Goal: Task Accomplishment & Management: Contribute content

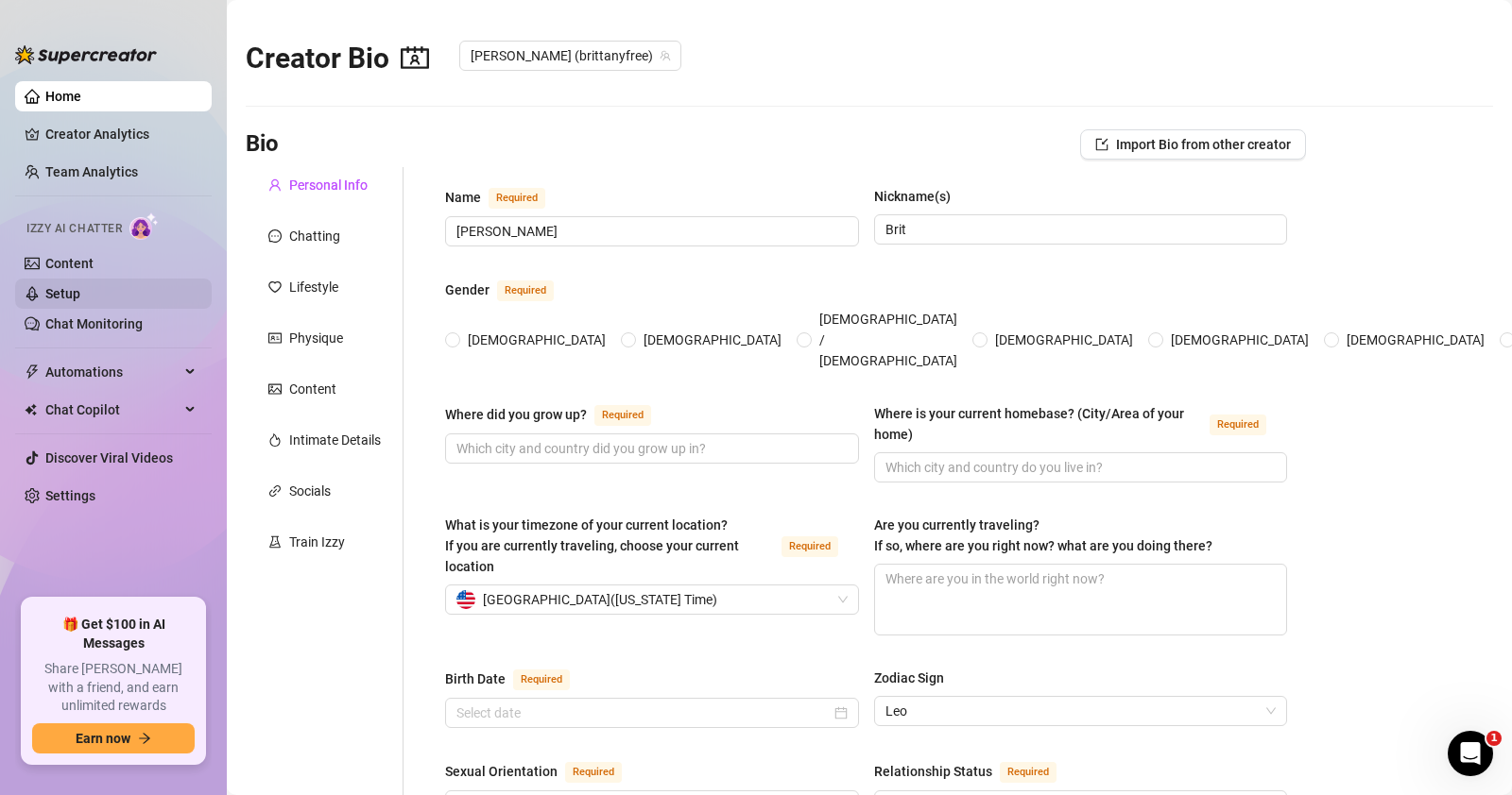
radio input "true"
type input "[DATE]"
click at [93, 262] on link "Content" at bounding box center [69, 263] width 49 height 15
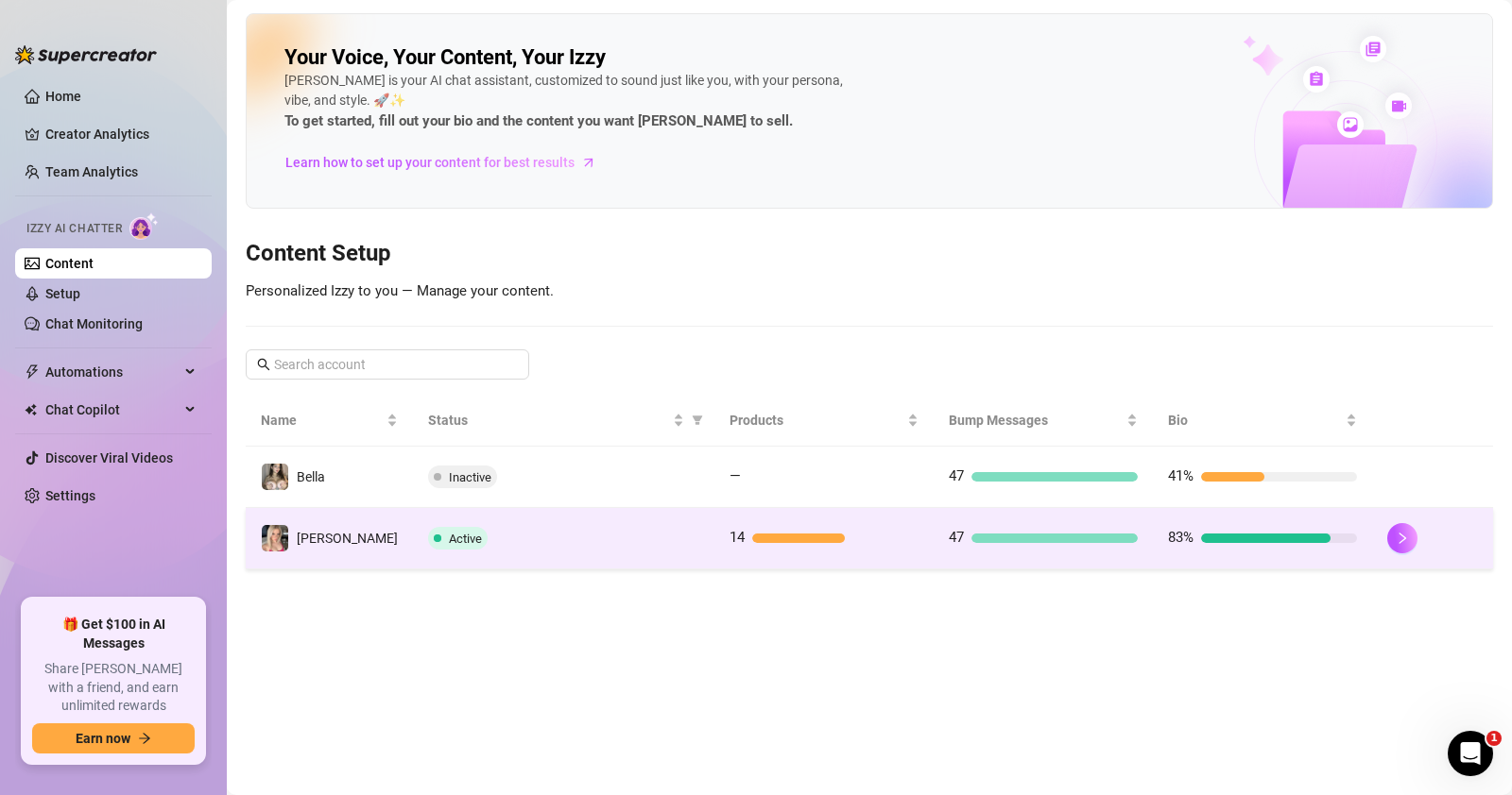
click at [640, 527] on div "Active" at bounding box center [563, 538] width 271 height 23
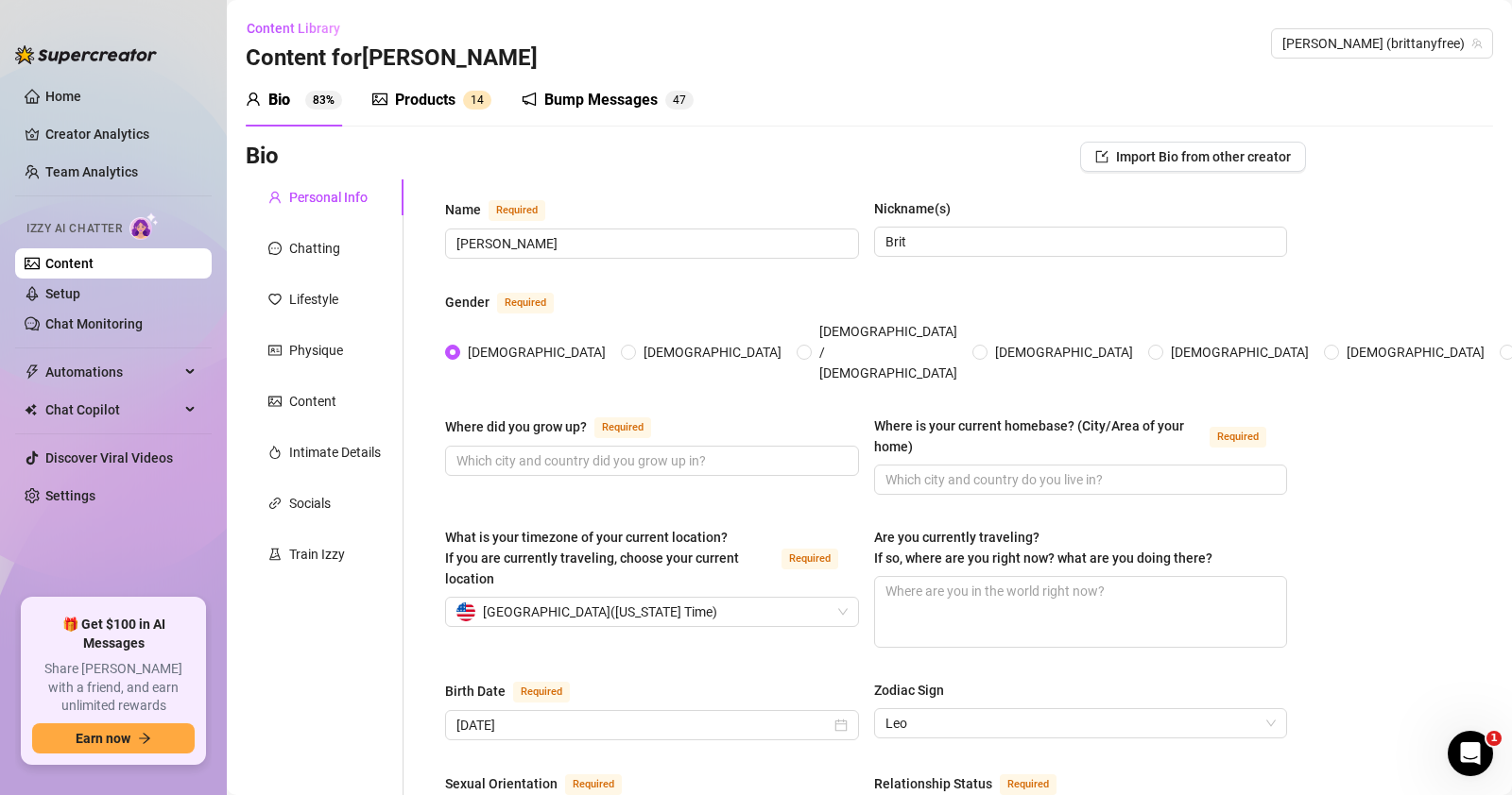
click at [439, 85] on div "Products 1 4" at bounding box center [431, 100] width 119 height 53
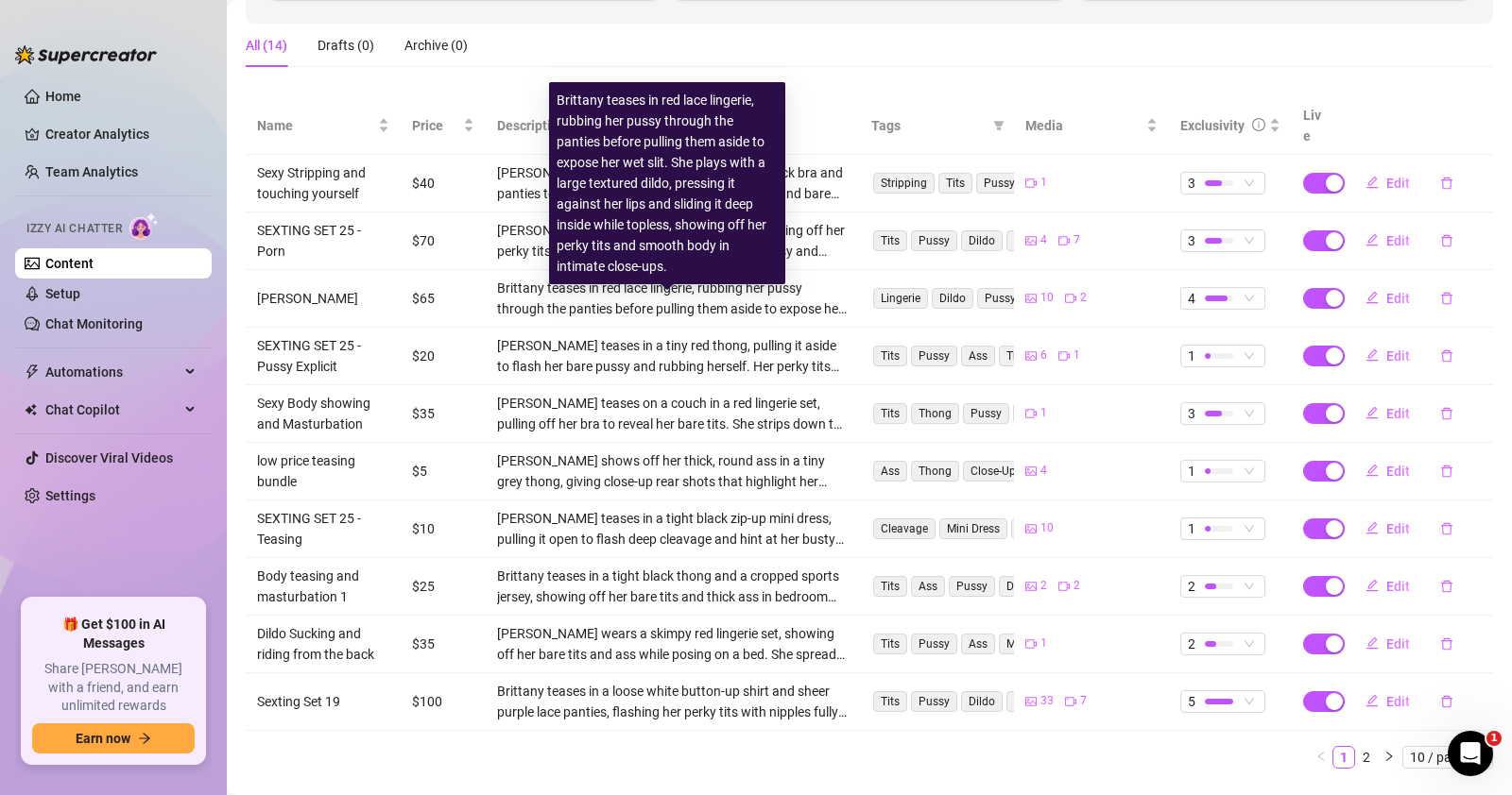
scroll to position [314, 0]
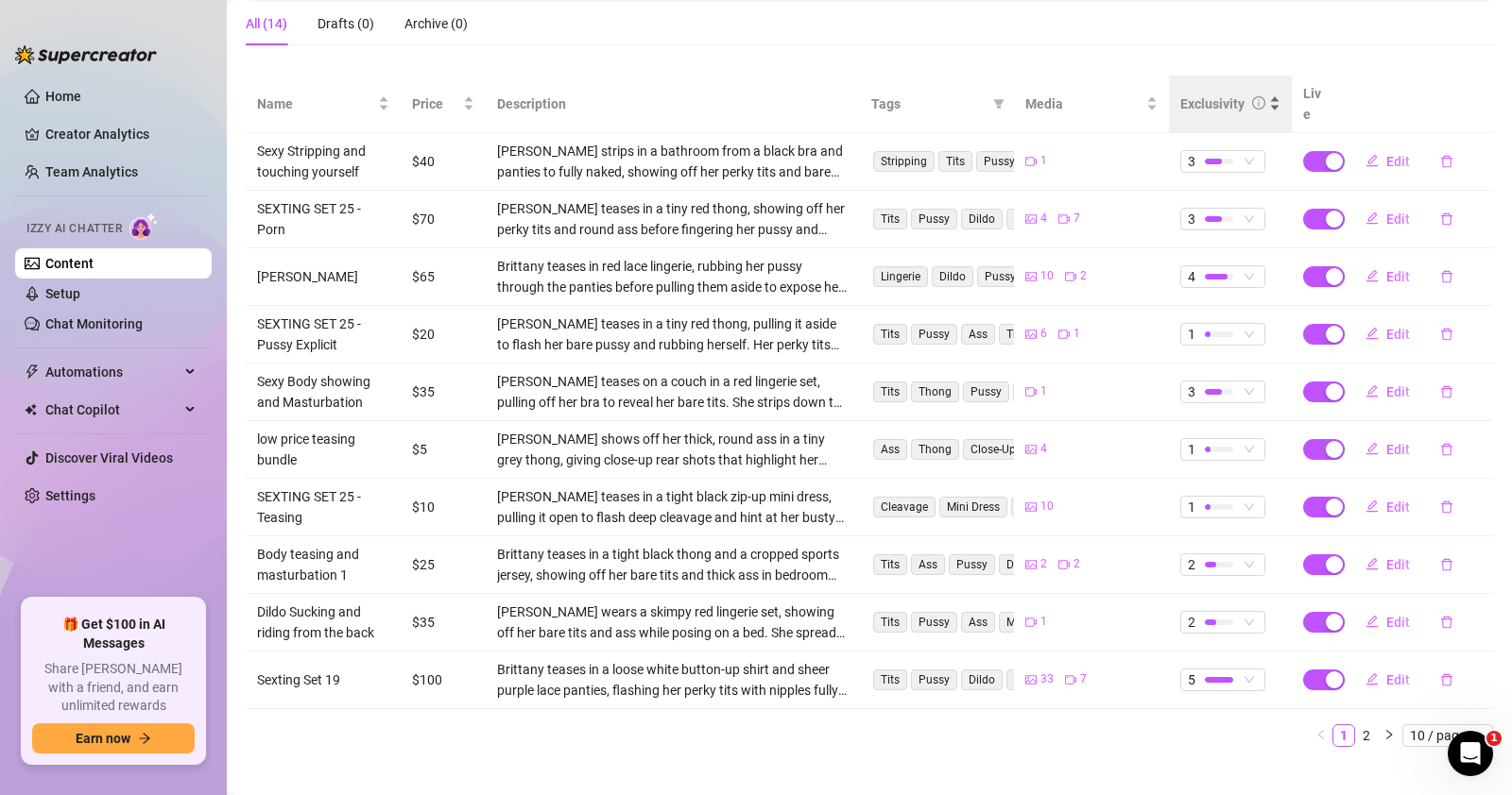
click at [1213, 93] on div "Exclusivity" at bounding box center [1213, 104] width 65 height 21
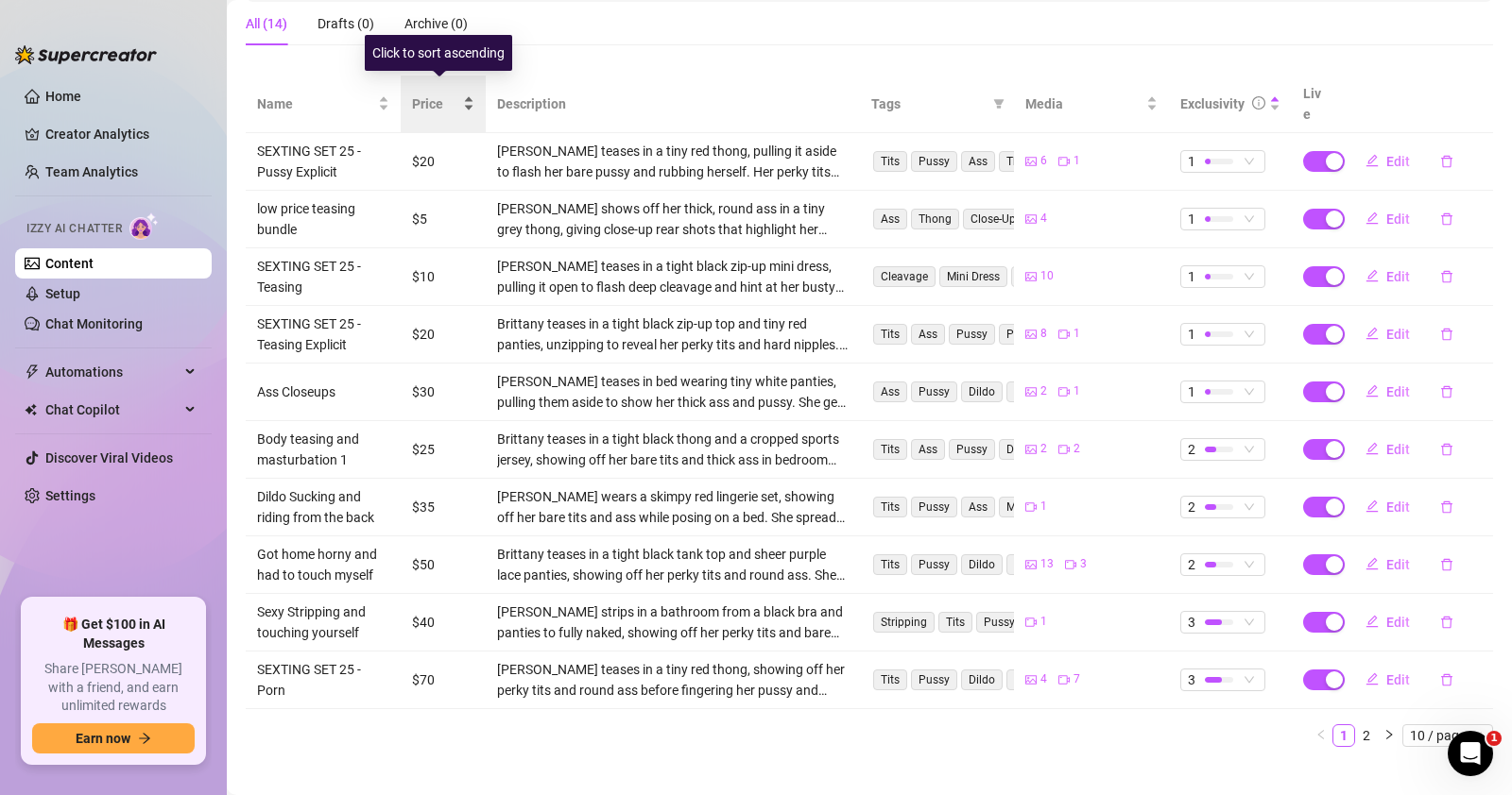
click at [441, 93] on span "Price" at bounding box center [436, 104] width 48 height 21
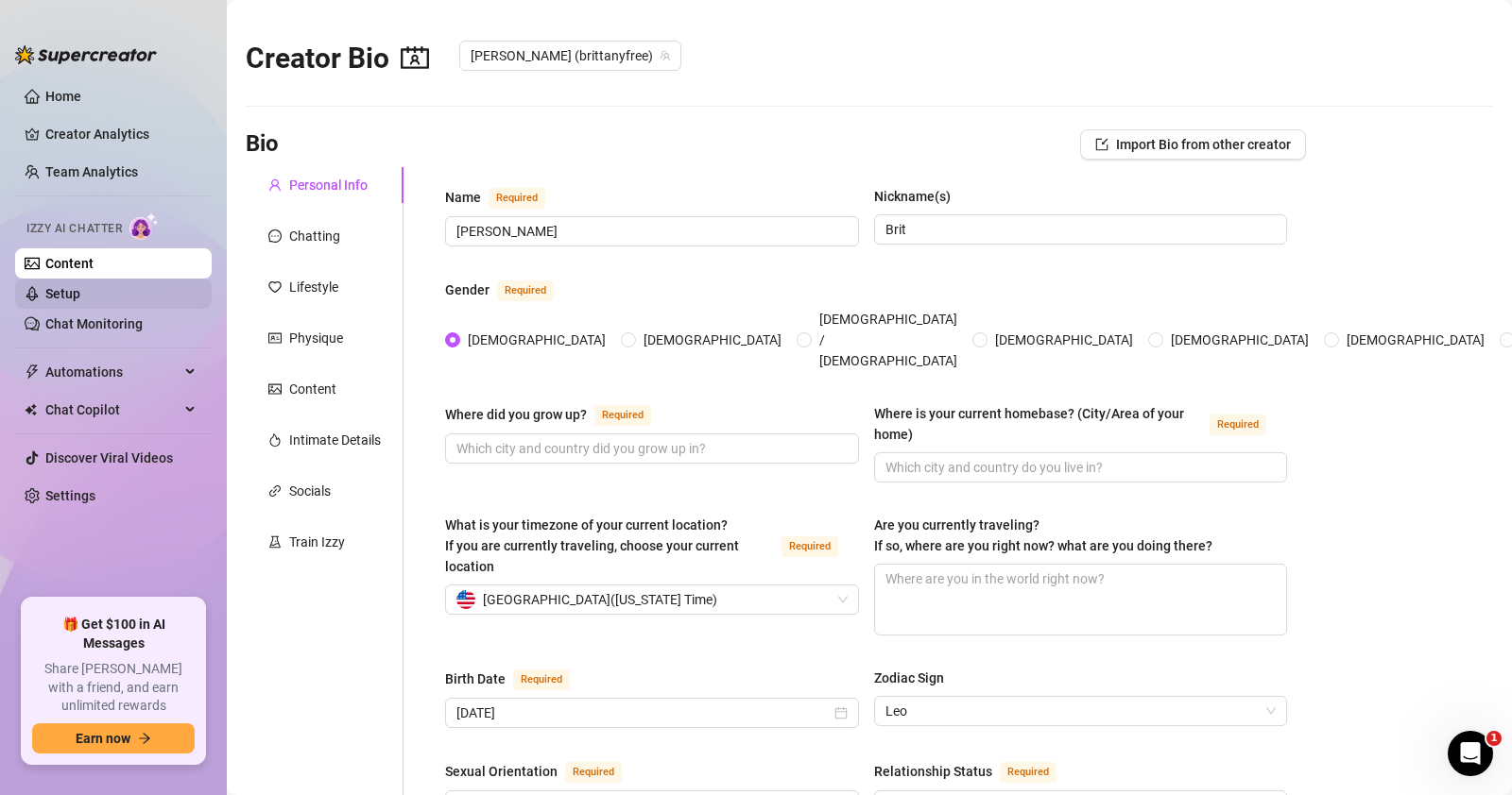
click at [80, 296] on link "Setup" at bounding box center [63, 294] width 35 height 15
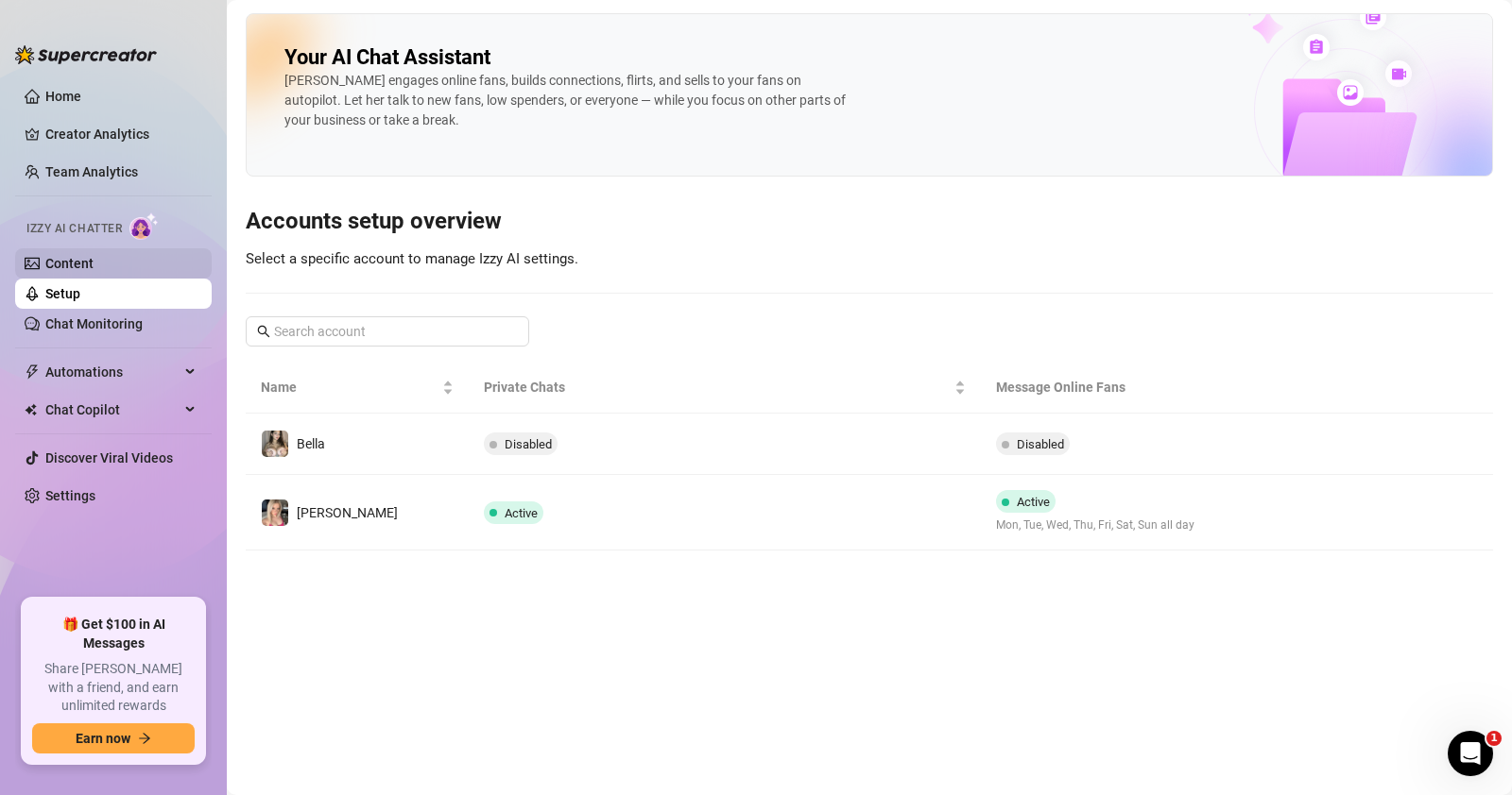
click at [93, 271] on link "Content" at bounding box center [69, 263] width 49 height 15
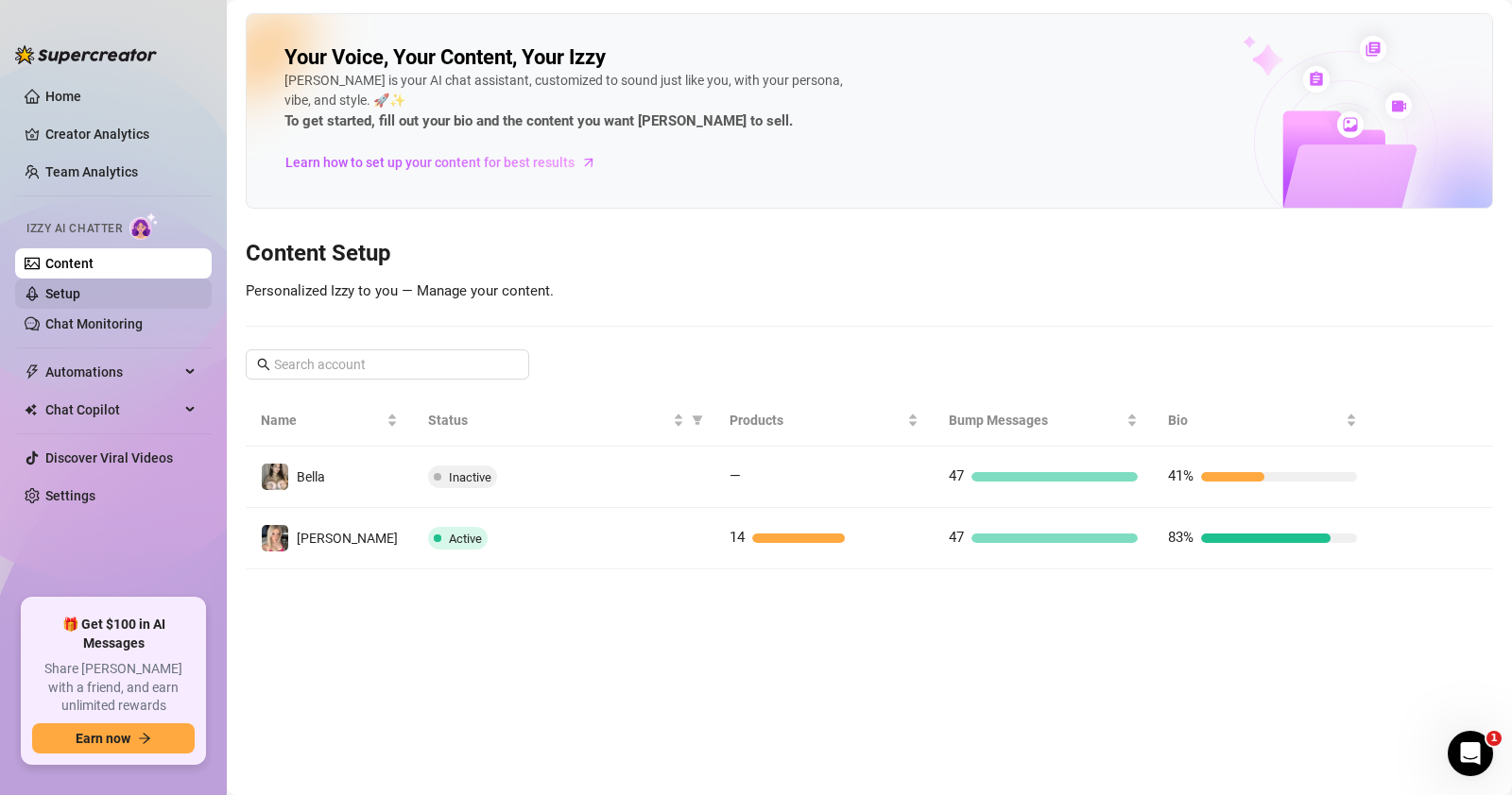
click at [80, 294] on link "Setup" at bounding box center [63, 294] width 35 height 15
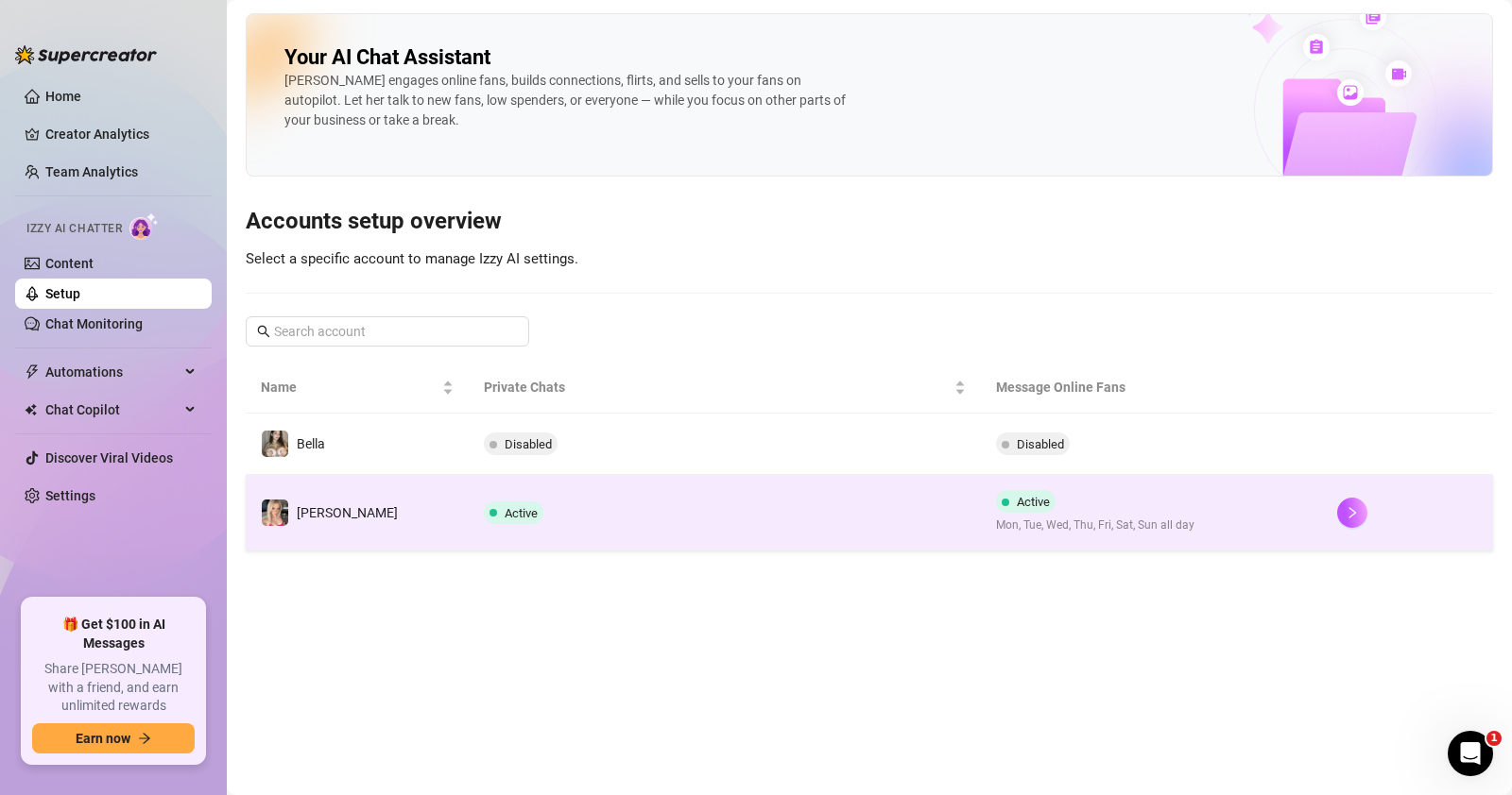
click at [393, 505] on td "[PERSON_NAME]" at bounding box center [357, 513] width 223 height 75
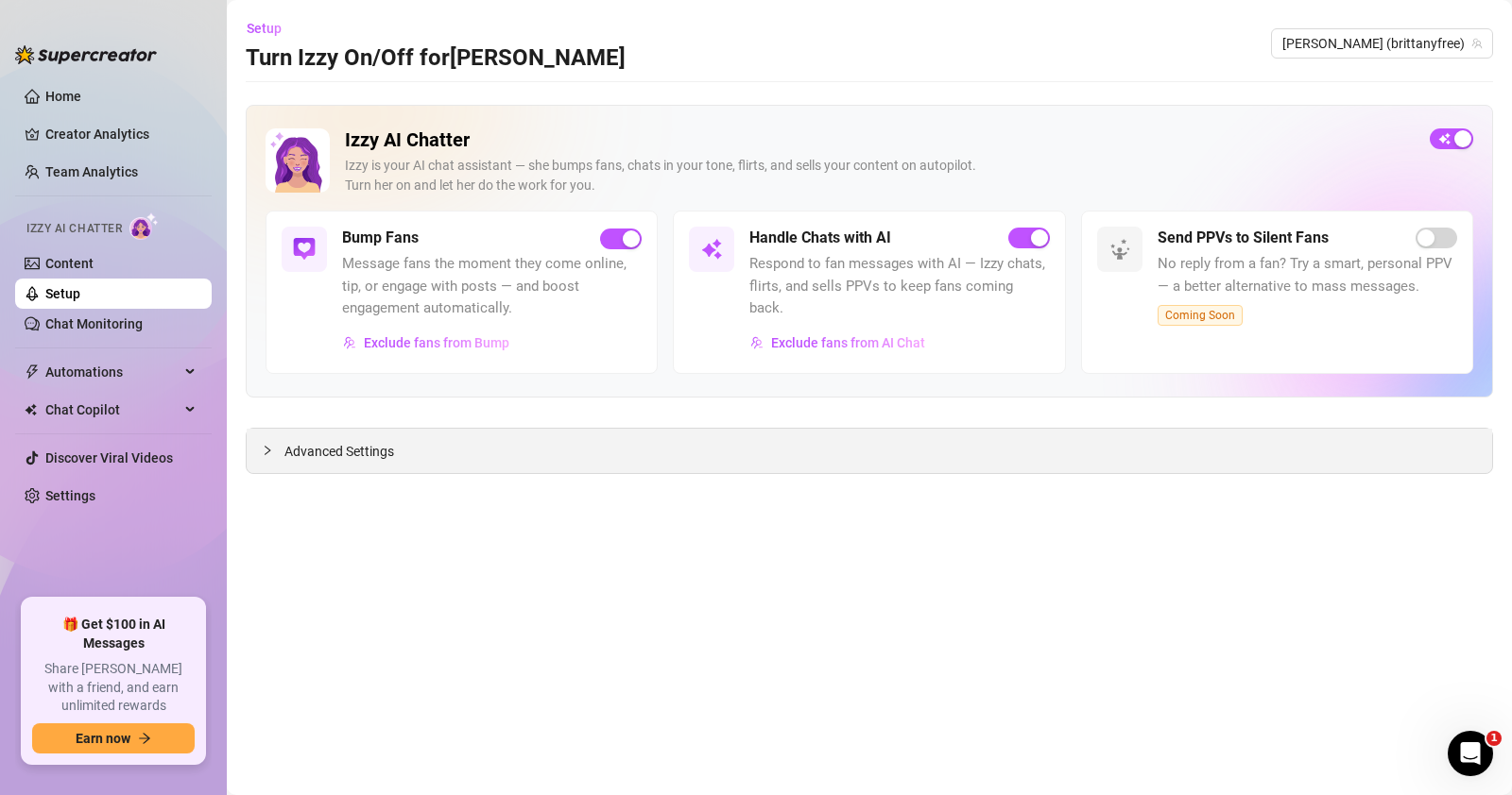
click at [326, 441] on span "Advanced Settings" at bounding box center [339, 452] width 109 height 21
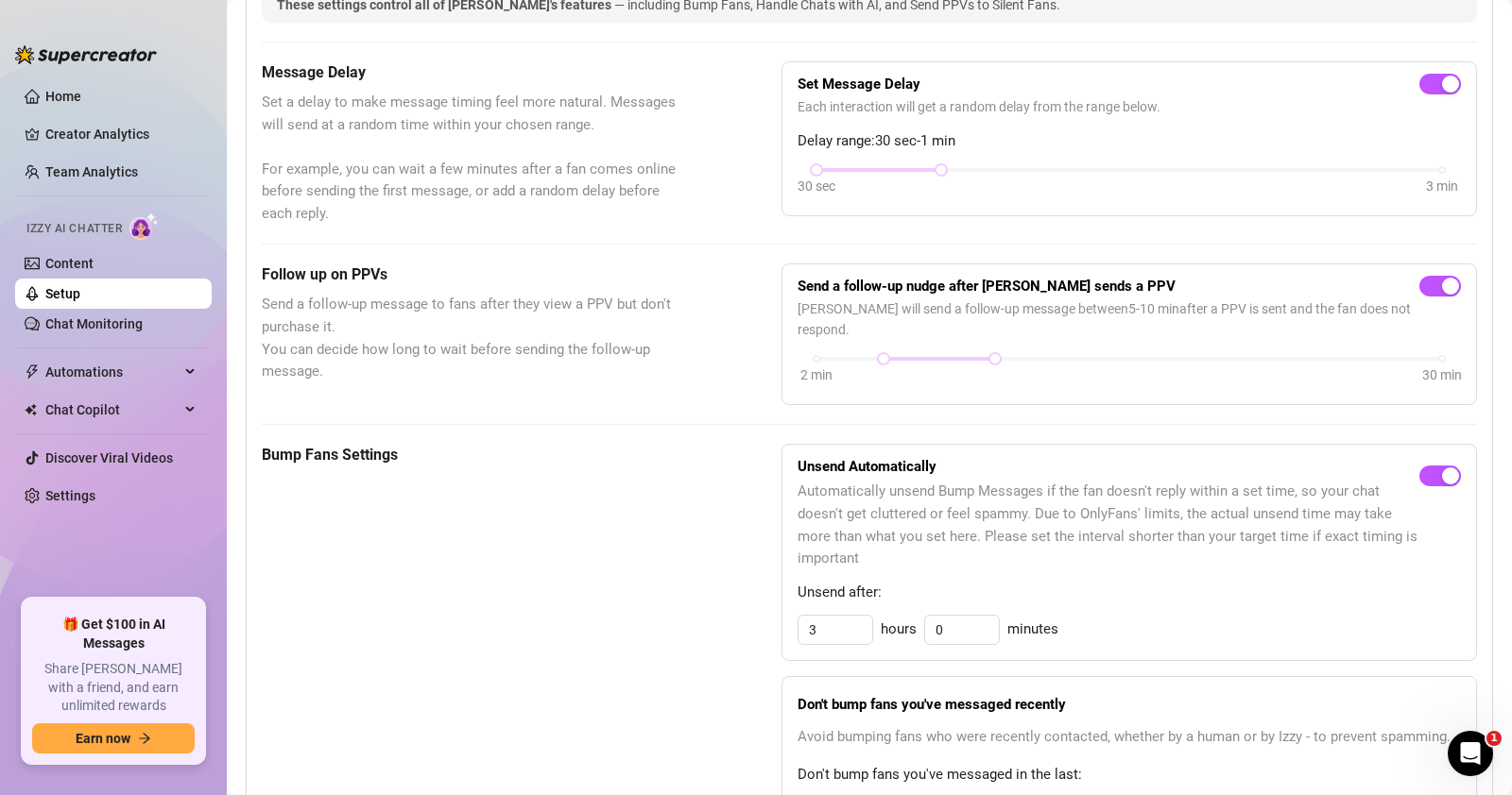
scroll to position [503, 0]
click at [87, 263] on link "Content" at bounding box center [69, 263] width 49 height 15
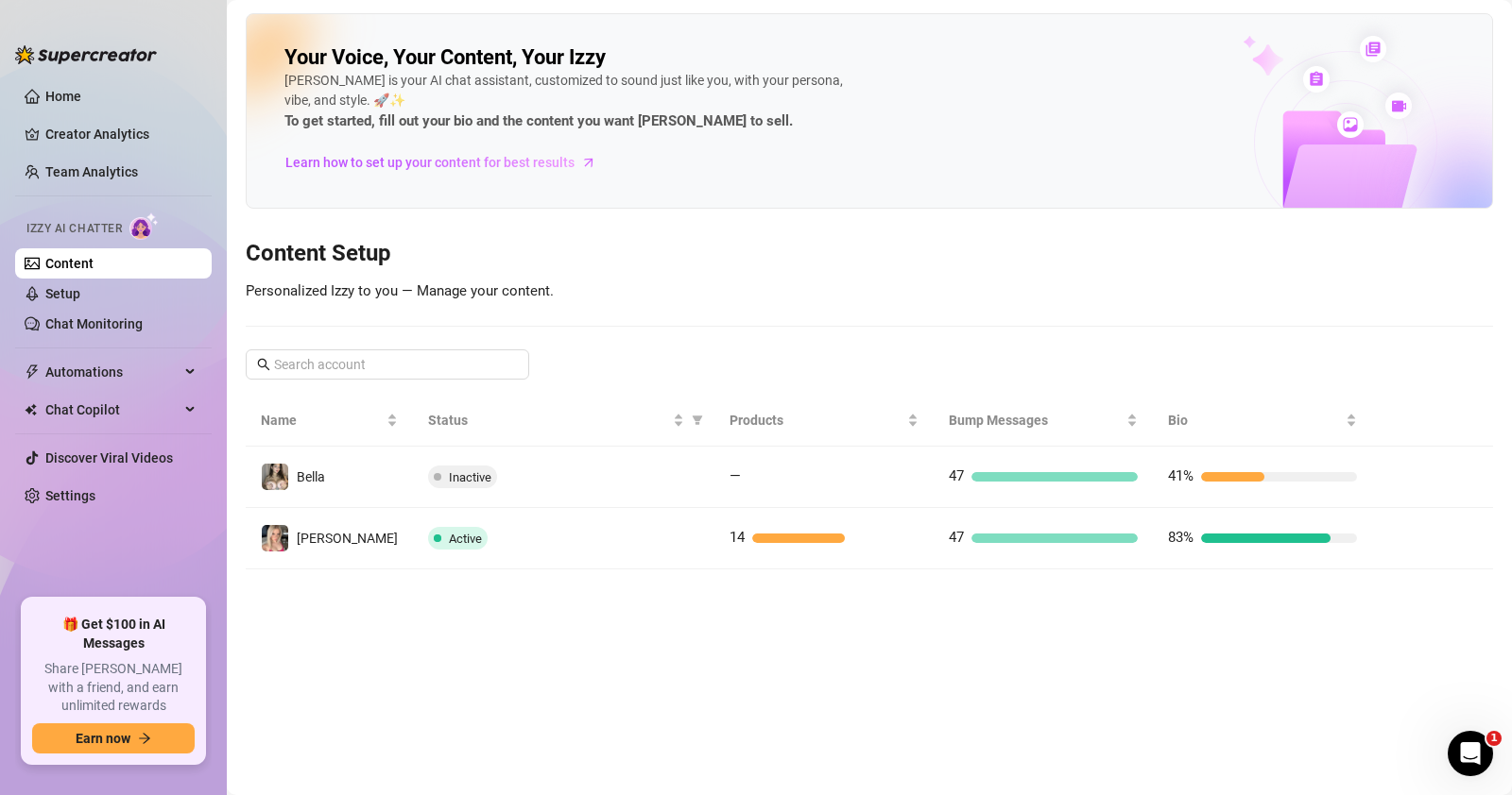
click at [93, 256] on link "Content" at bounding box center [69, 263] width 49 height 15
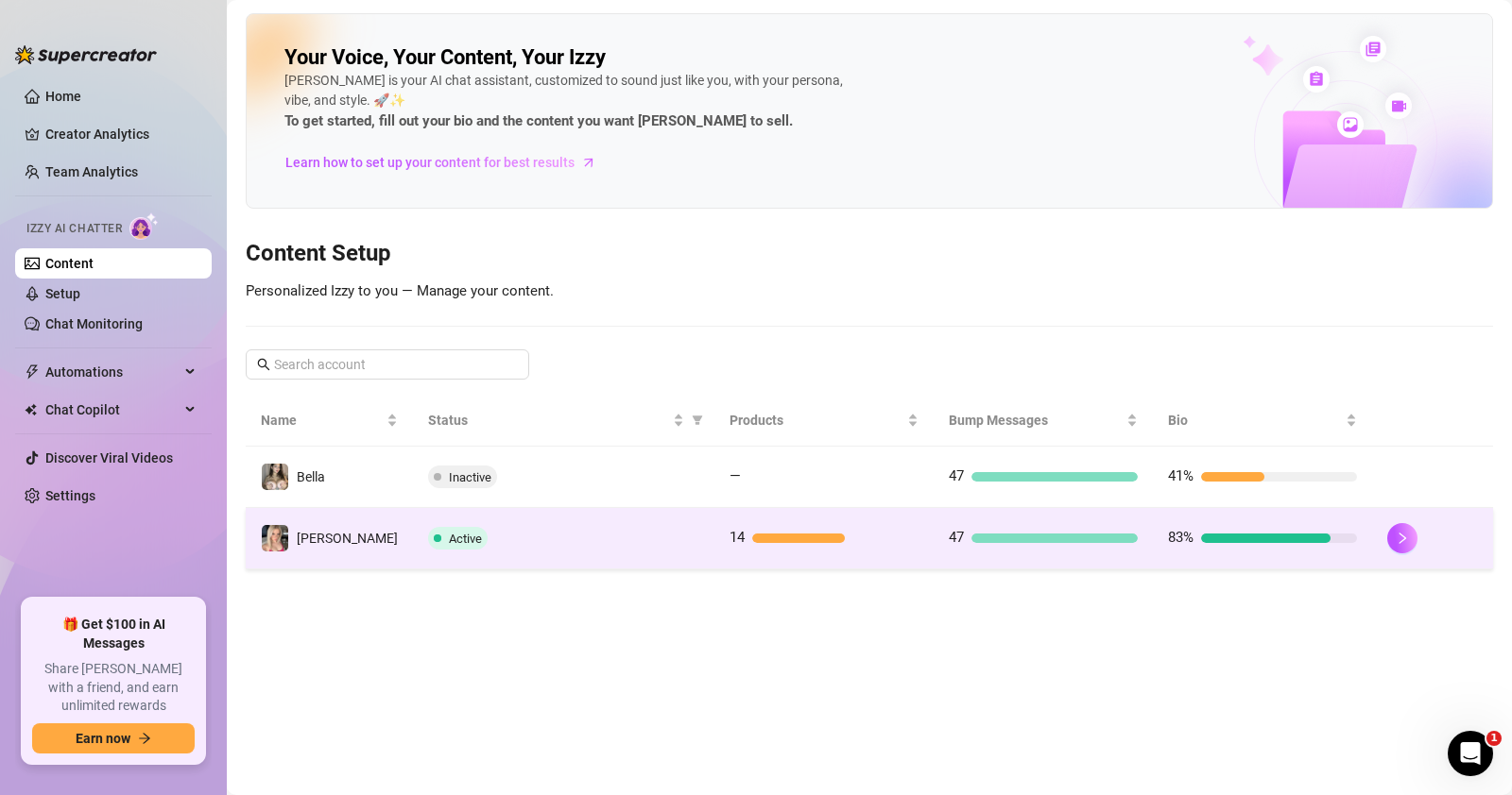
click at [572, 533] on div "Active" at bounding box center [563, 538] width 271 height 23
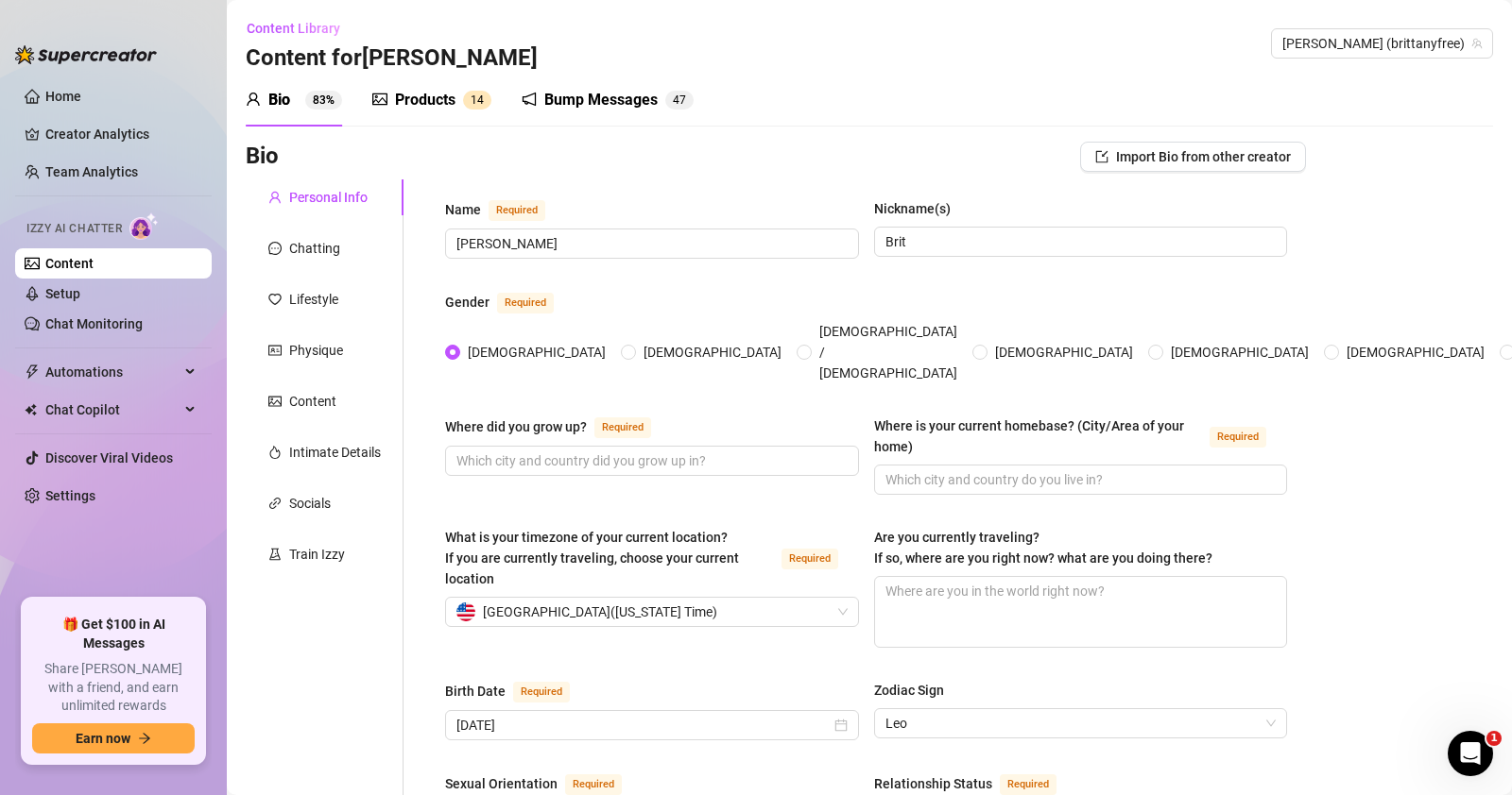
click at [457, 101] on div "Products 1 4" at bounding box center [431, 100] width 119 height 23
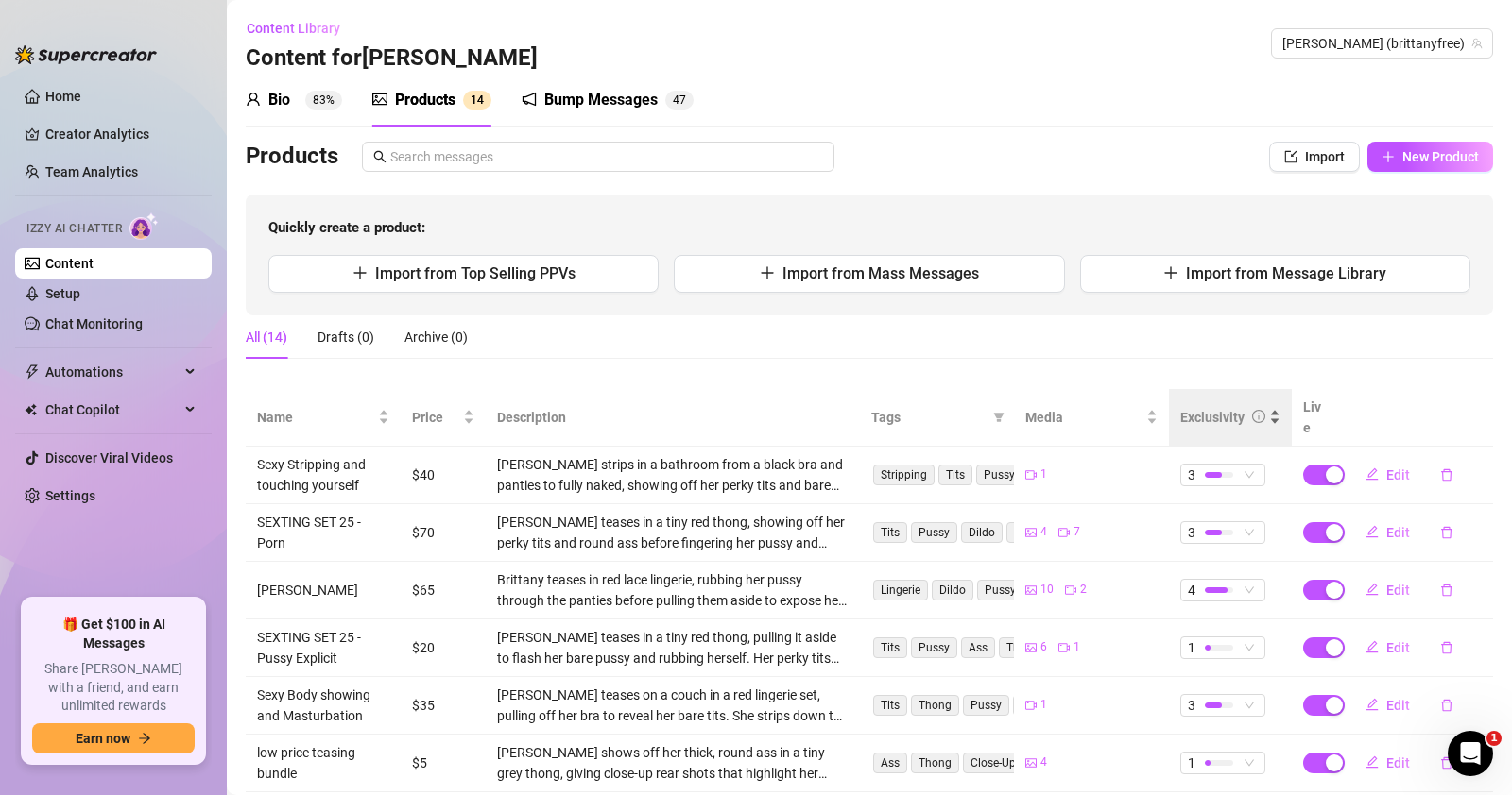
click at [1202, 407] on div "Exclusivity" at bounding box center [1213, 417] width 65 height 21
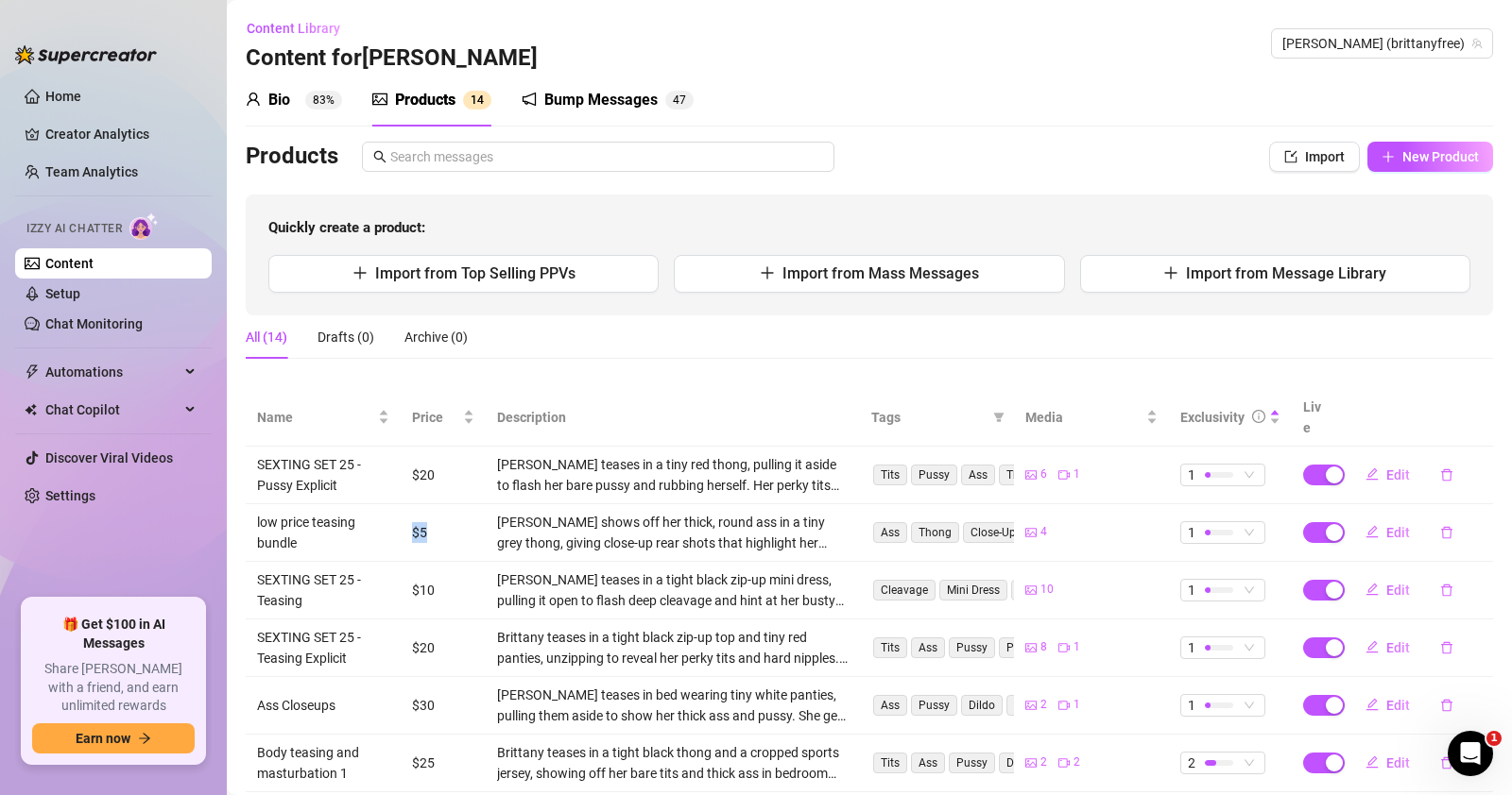
drag, startPoint x: 349, startPoint y: 512, endPoint x: 450, endPoint y: 510, distance: 101.0
click at [450, 510] on tr "low price teasing bundle $5 [PERSON_NAME] shows off her thick, round ass in a t…" at bounding box center [869, 533] width 1247 height 58
click at [434, 511] on td "$5" at bounding box center [442, 533] width 85 height 58
drag, startPoint x: 310, startPoint y: 564, endPoint x: 441, endPoint y: 571, distance: 131.2
click at [441, 571] on tr "SEXTING SET 25 - Teasing $10 Brittany teases in a tight black zip-up mini dress…" at bounding box center [869, 591] width 1247 height 58
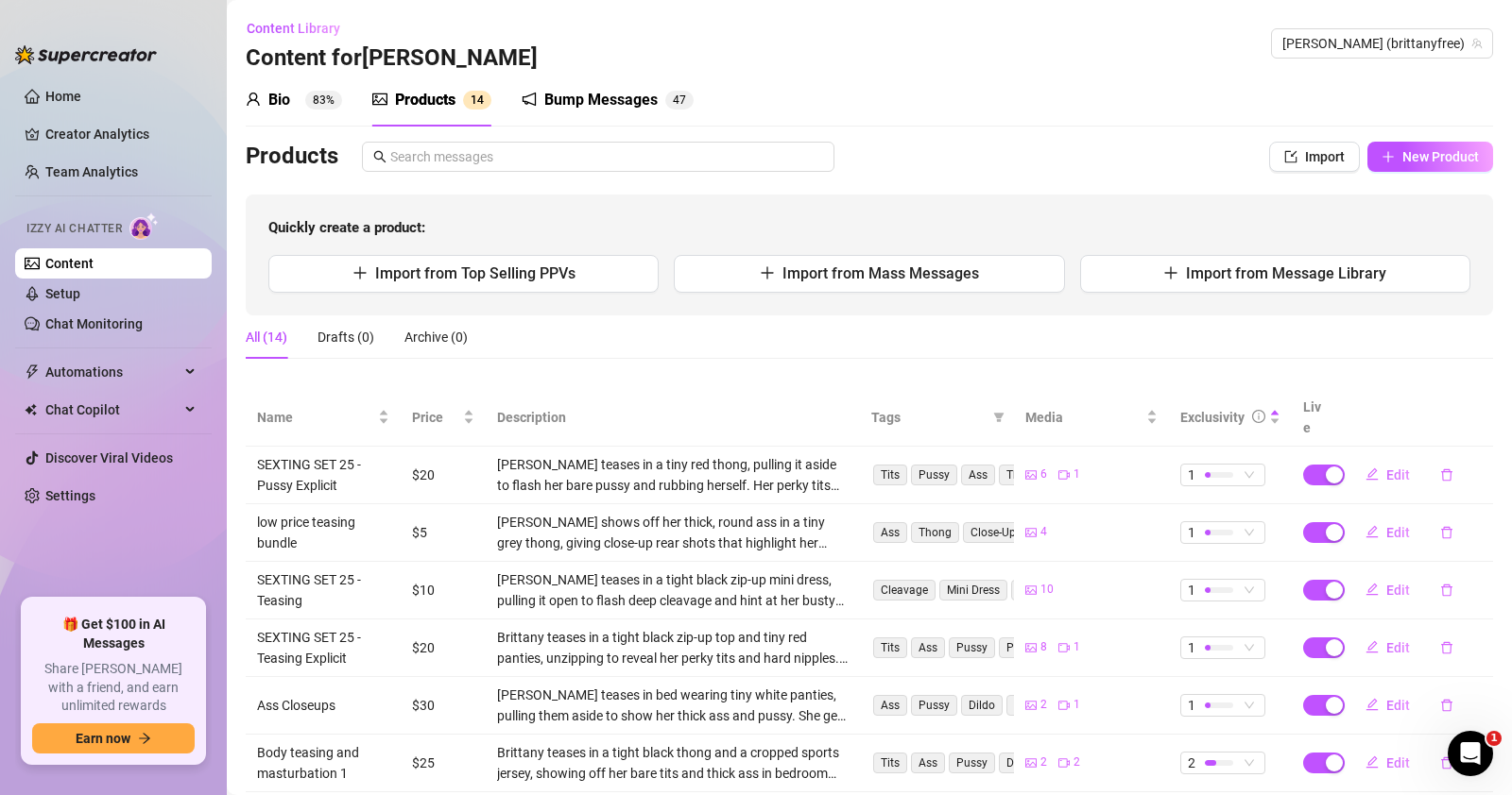
click at [491, 567] on td "[PERSON_NAME] teases in a tight black zip-up mini dress, pulling it open to fla…" at bounding box center [673, 591] width 374 height 58
click at [1403, 161] on span "New Product" at bounding box center [1441, 157] width 76 height 15
type textarea "Type your message here..."
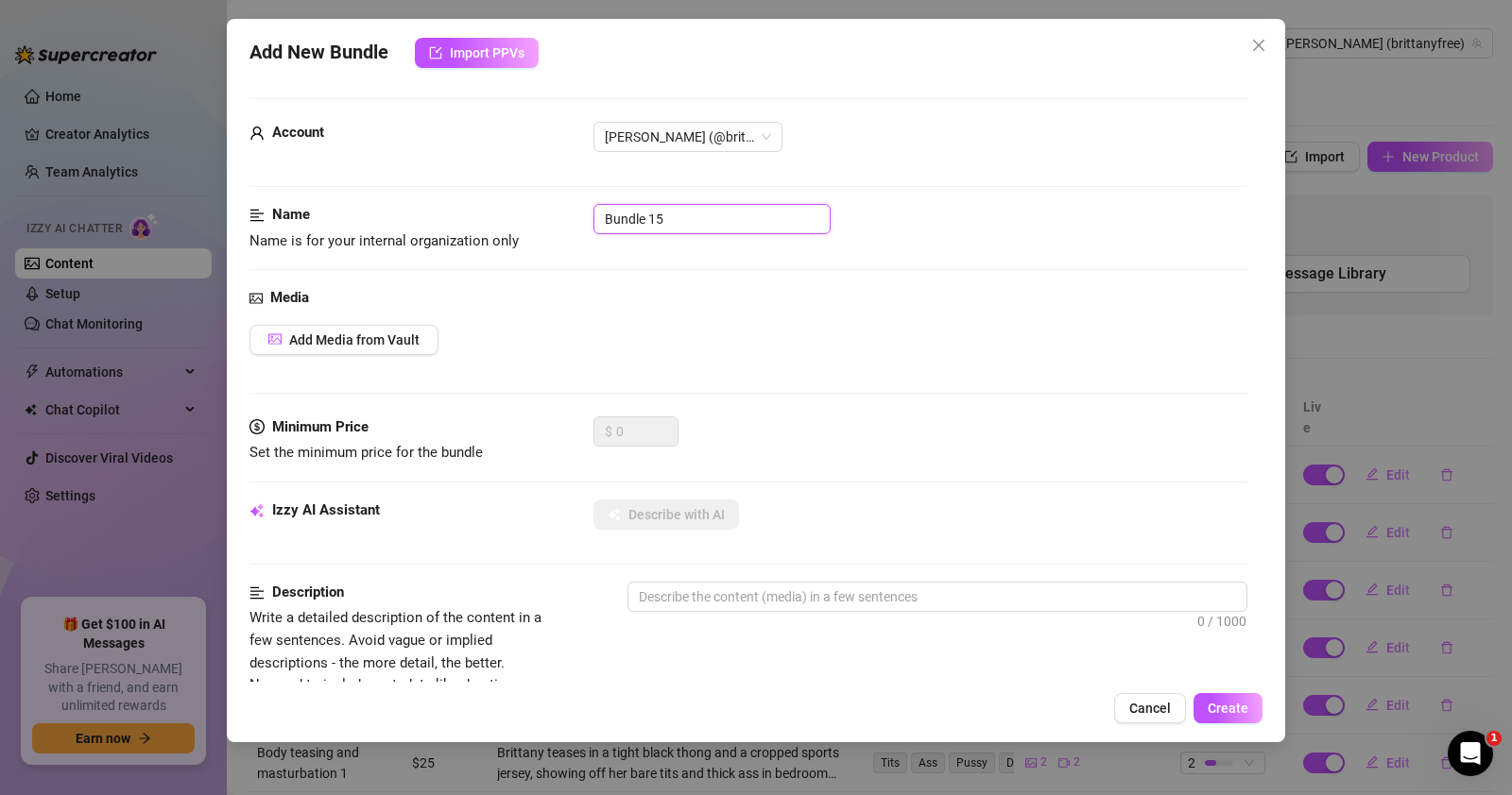
click at [671, 208] on input "Bundle 15" at bounding box center [712, 220] width 237 height 30
type input "ASS WORSHIP PACK"
click at [369, 336] on span "Add Media from Vault" at bounding box center [354, 340] width 130 height 15
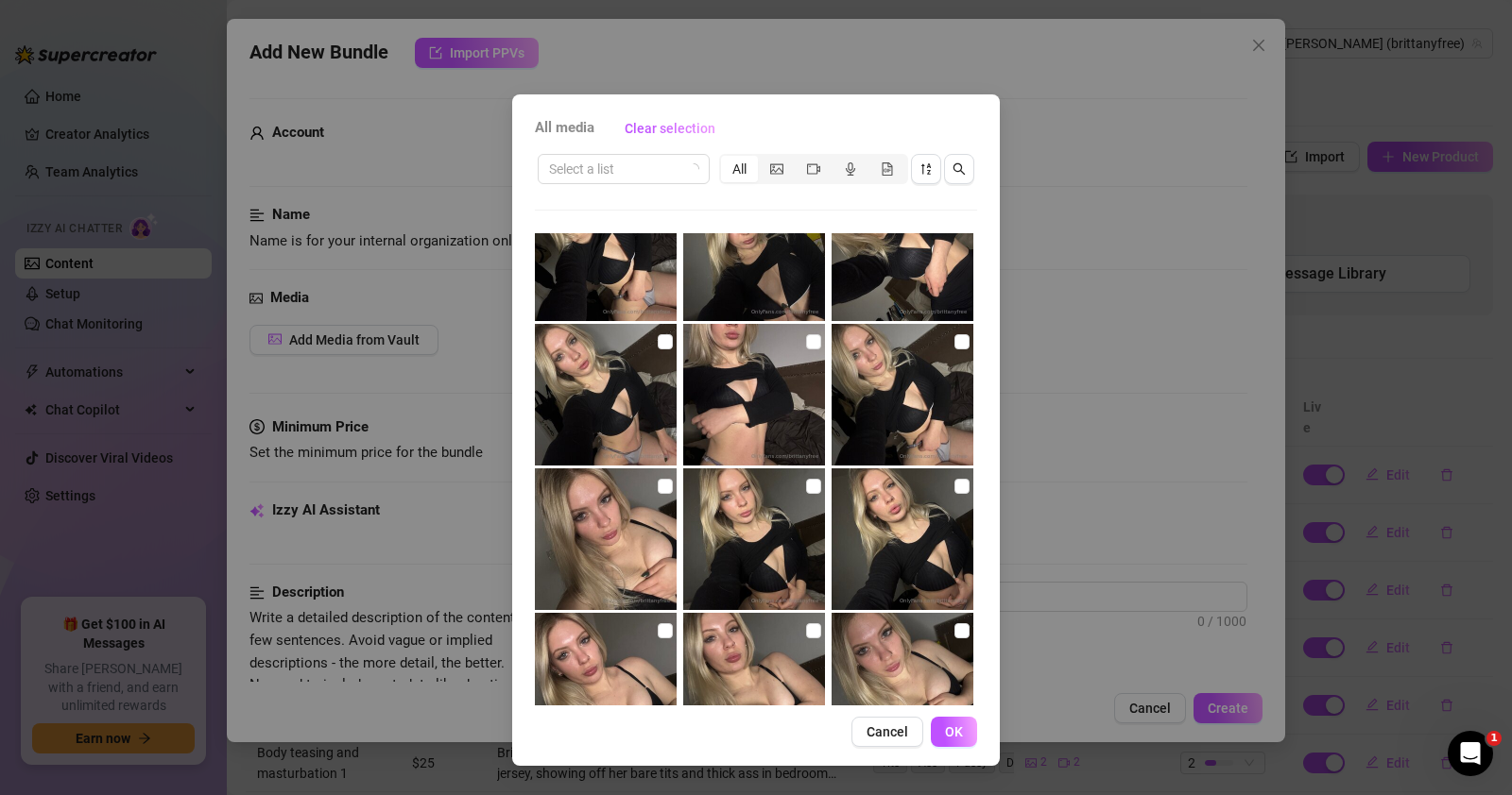
scroll to position [711, 0]
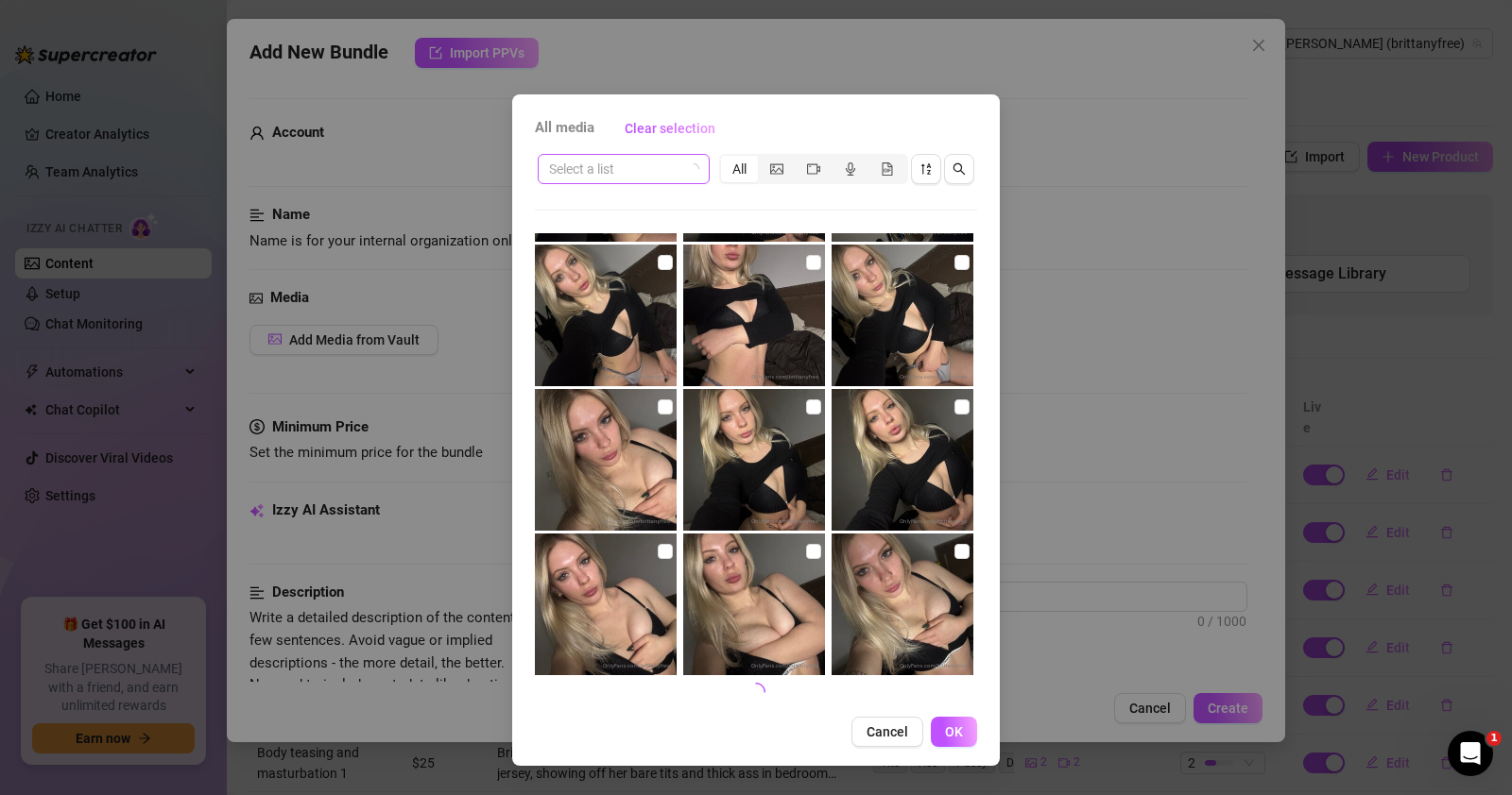
click at [646, 168] on input "search" at bounding box center [615, 169] width 132 height 29
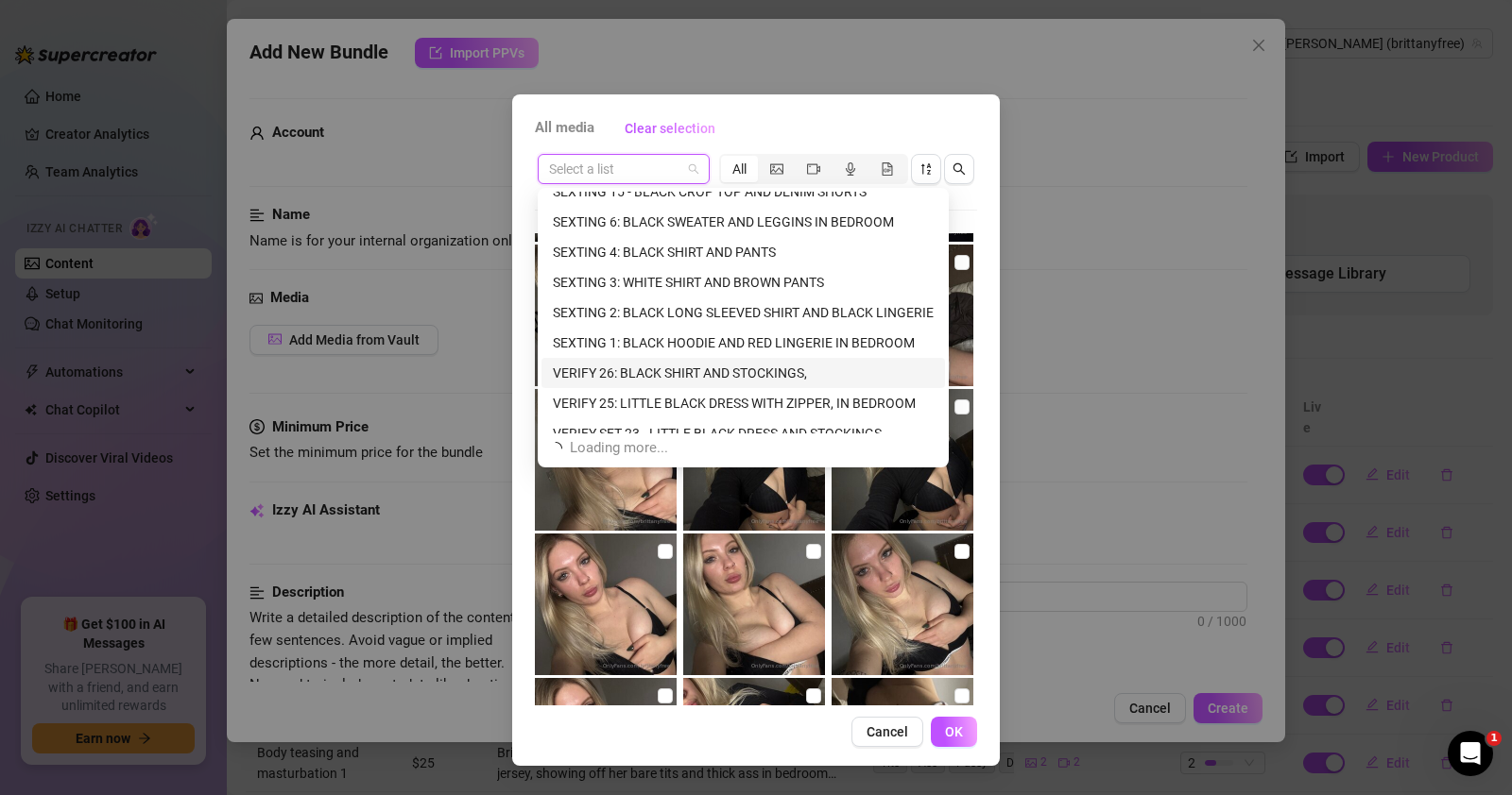
scroll to position [361, 0]
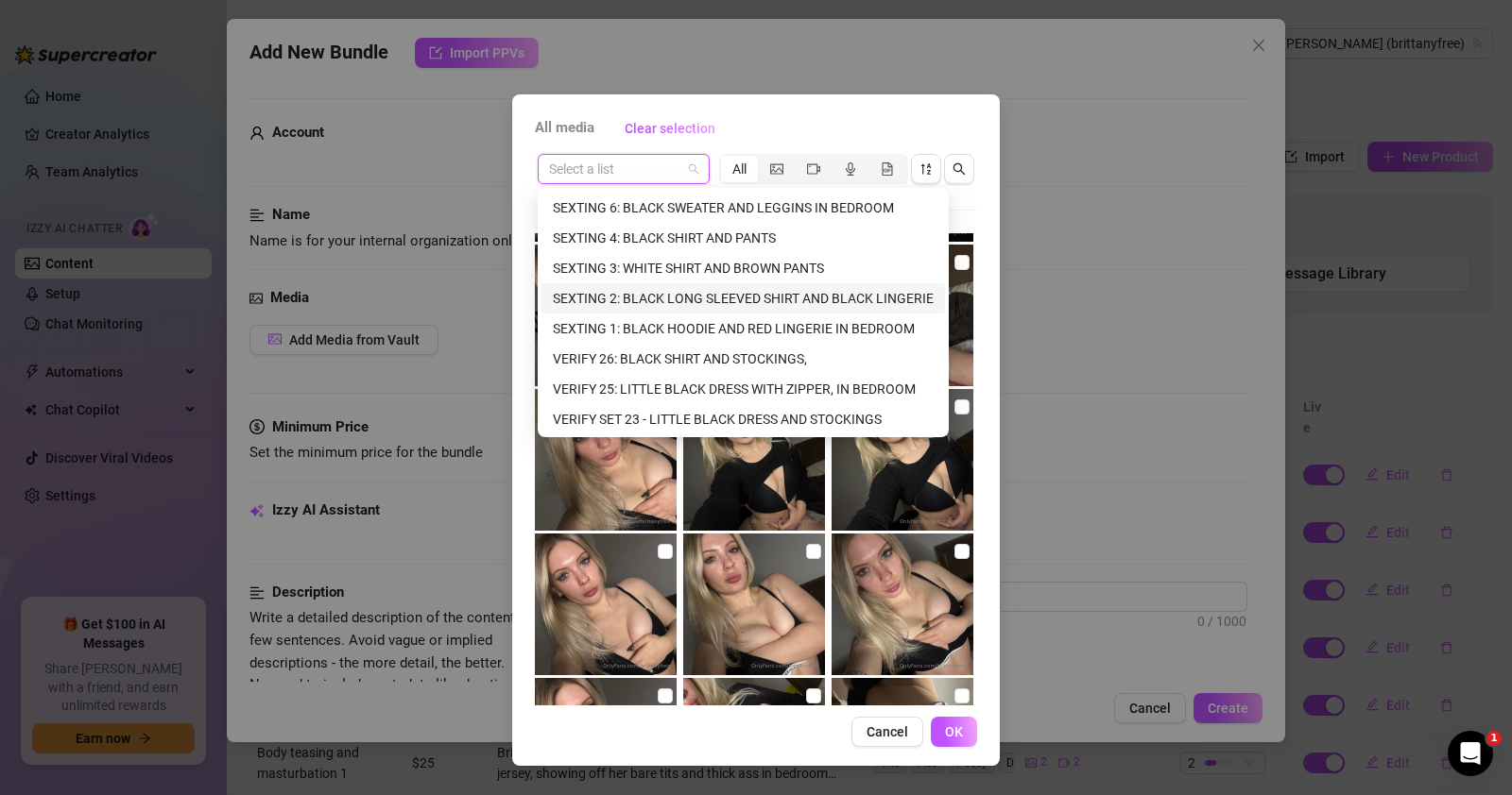
click at [646, 297] on div "SEXTING 2: BLACK LONG SLEEVED SHIRT AND BLACK LINGERIE" at bounding box center [743, 299] width 381 height 21
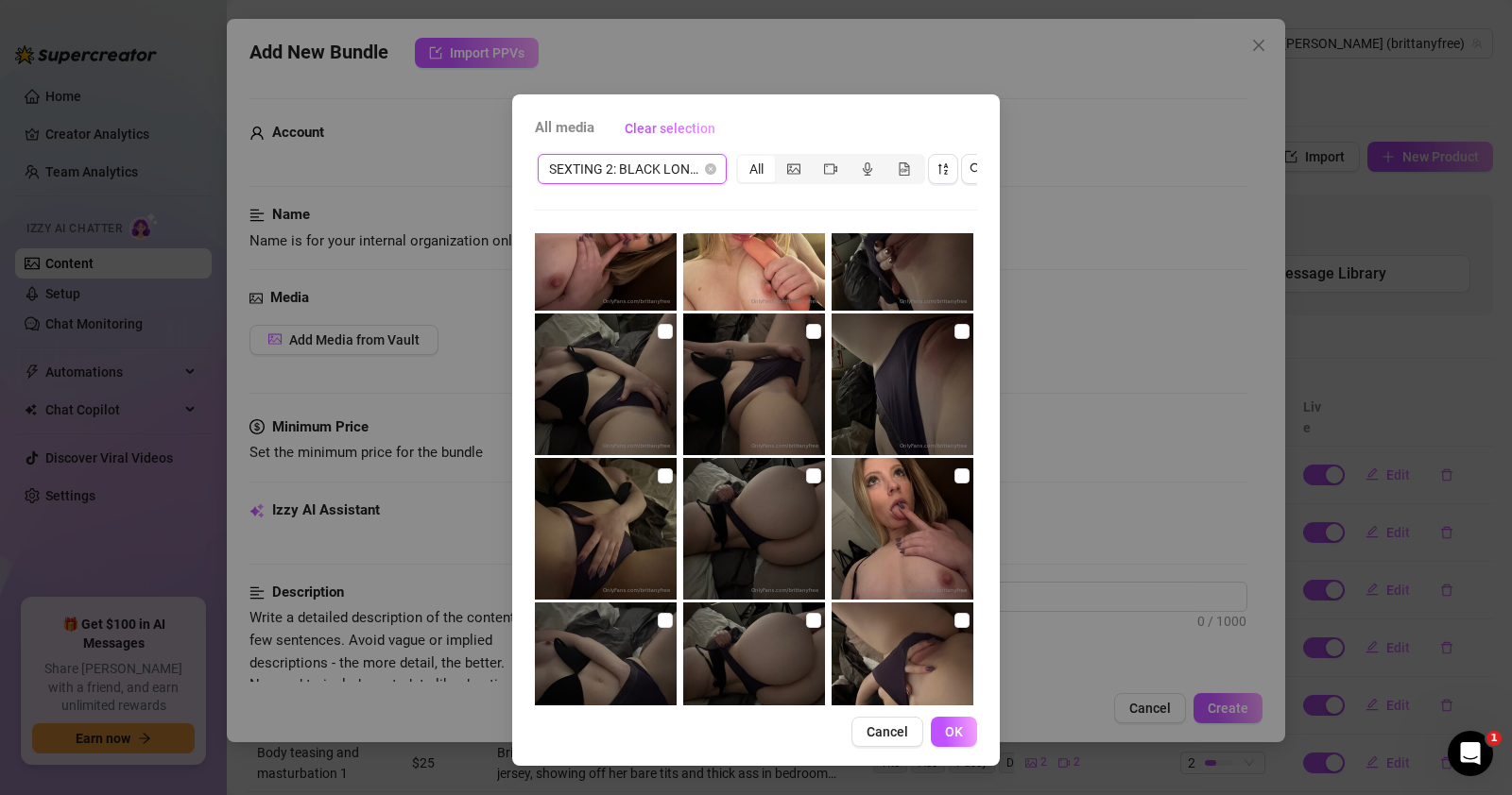
scroll to position [630, 0]
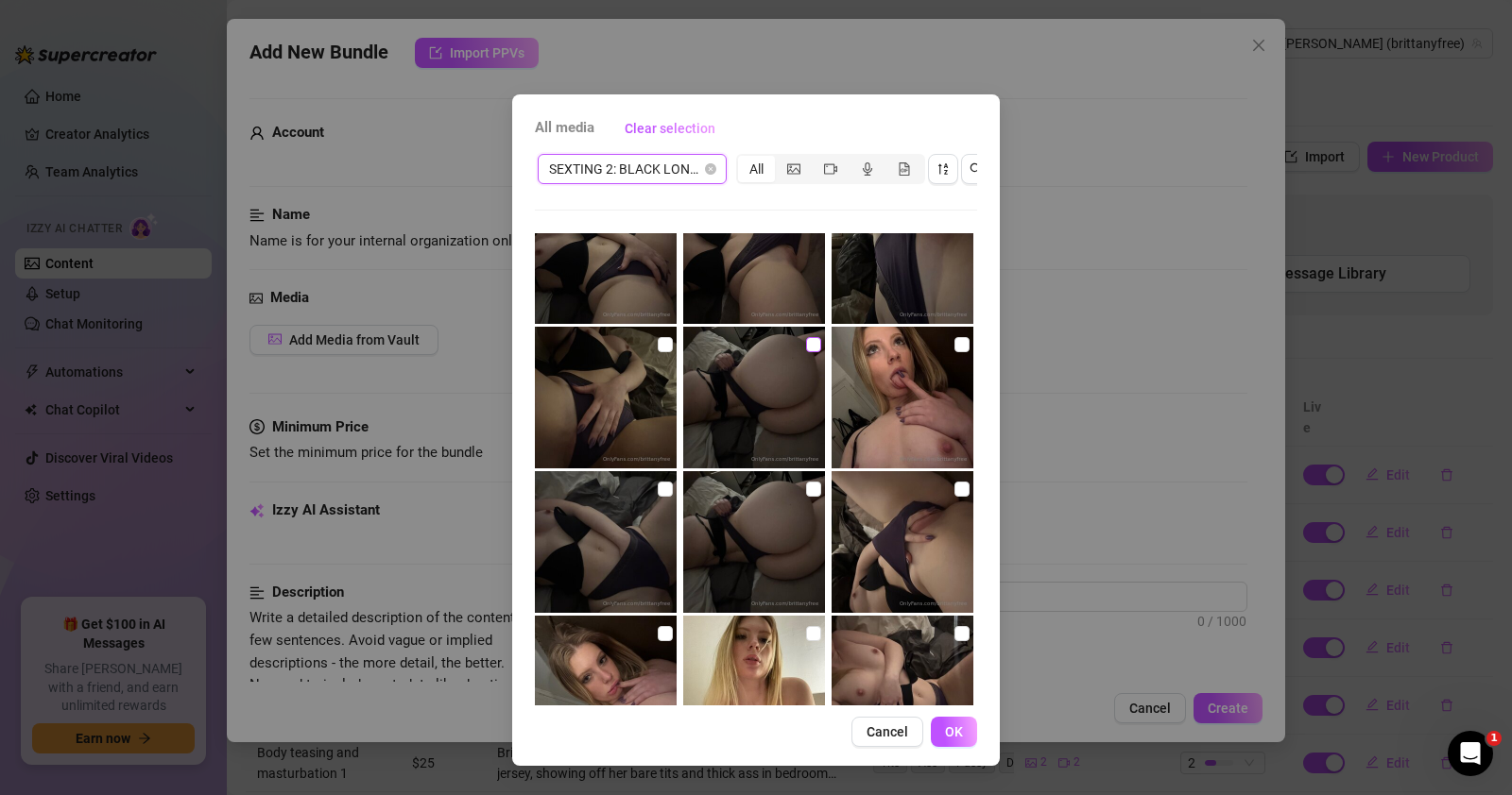
click at [806, 338] on input "checkbox" at bounding box center [814, 345] width 15 height 15
checkbox input "true"
click at [788, 472] on img at bounding box center [754, 542] width 142 height 142
checkbox input "true"
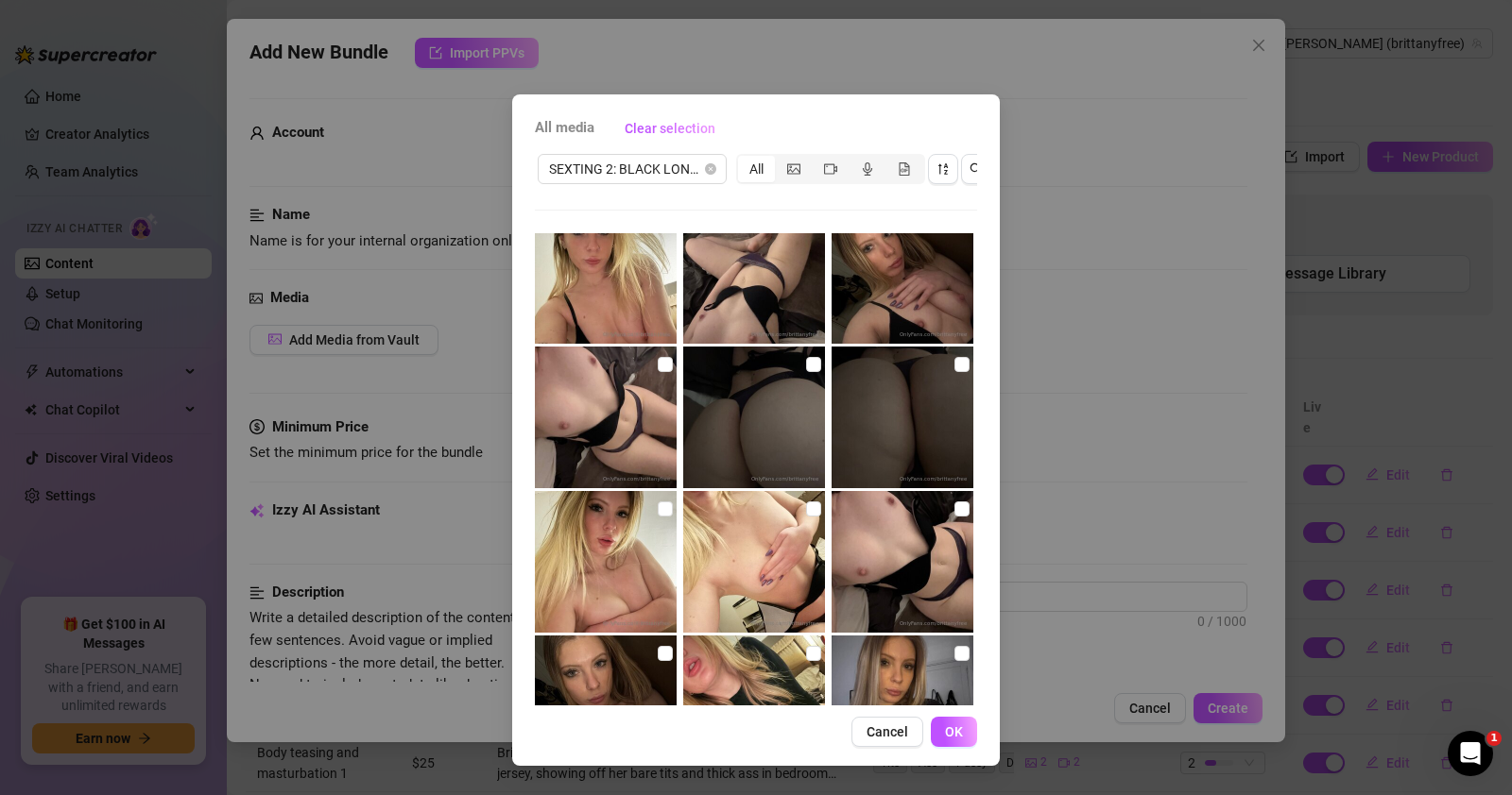
scroll to position [1259, 0]
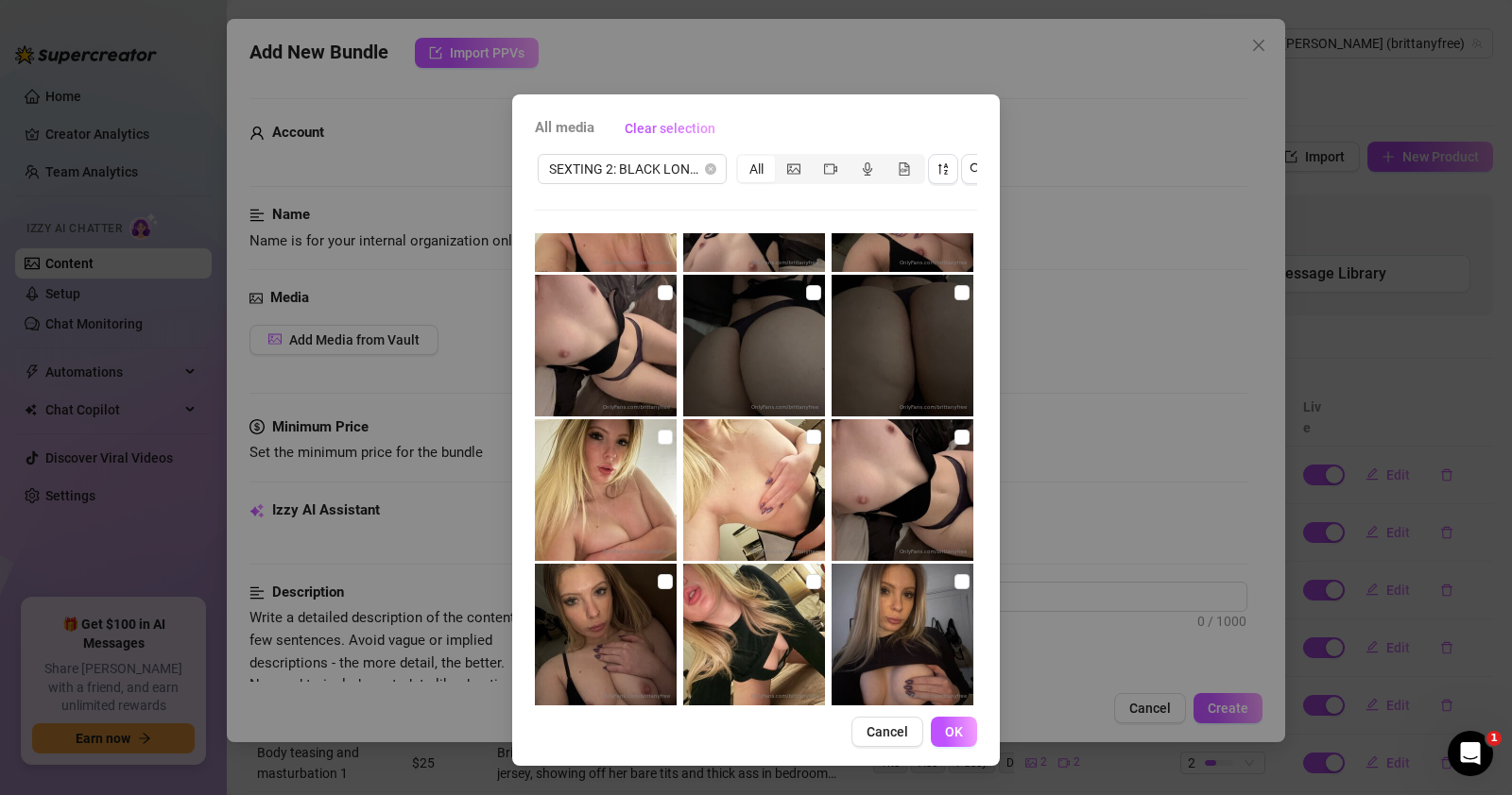
click at [806, 281] on img at bounding box center [754, 345] width 142 height 142
checkbox input "true"
click at [954, 285] on input "checkbox" at bounding box center [962, 293] width 15 height 15
checkbox input "true"
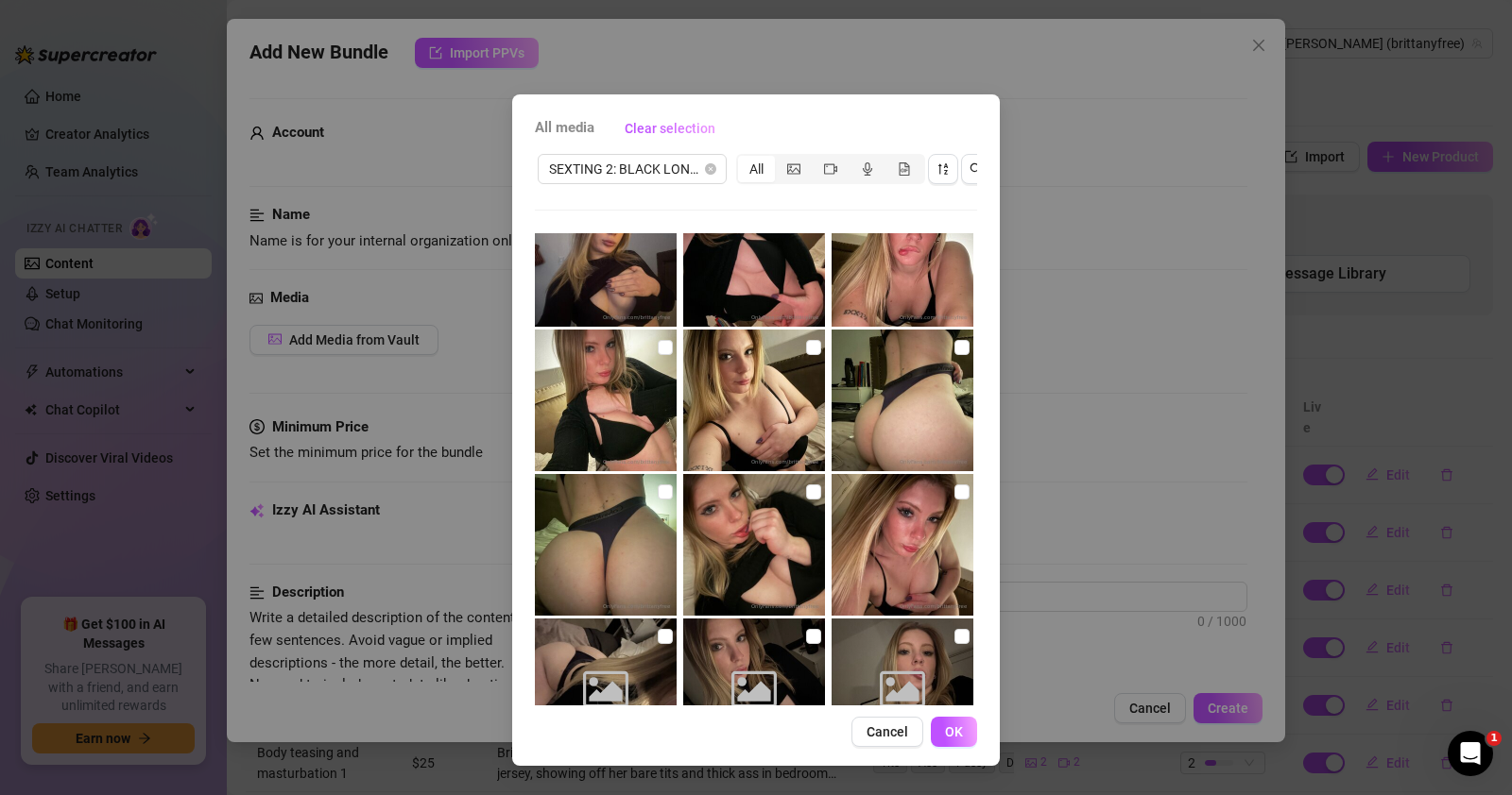
scroll to position [2015, 0]
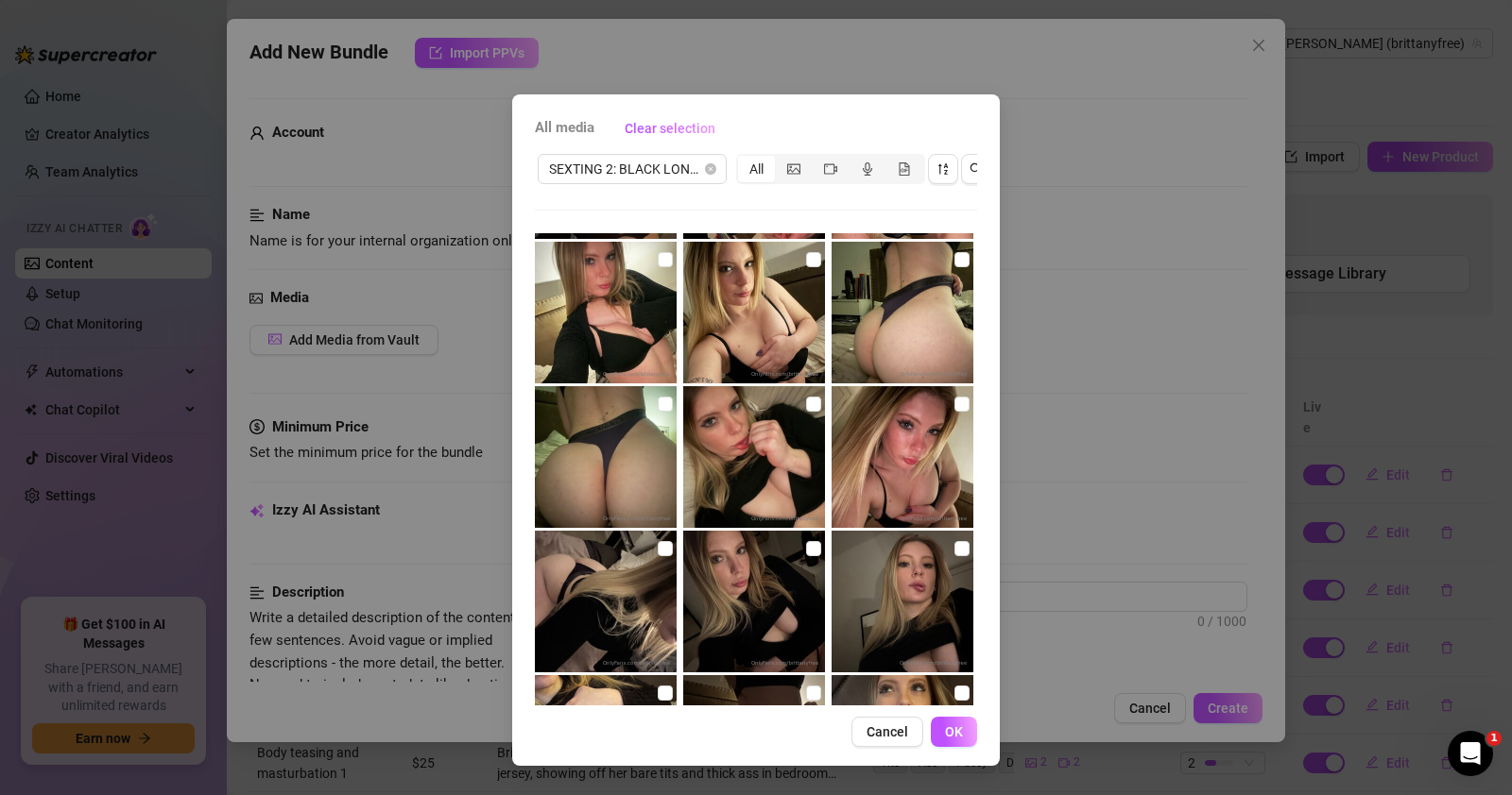
click at [661, 386] on img at bounding box center [605, 456] width 142 height 142
checkbox input "true"
click at [954, 252] on input "checkbox" at bounding box center [962, 260] width 15 height 15
checkbox input "true"
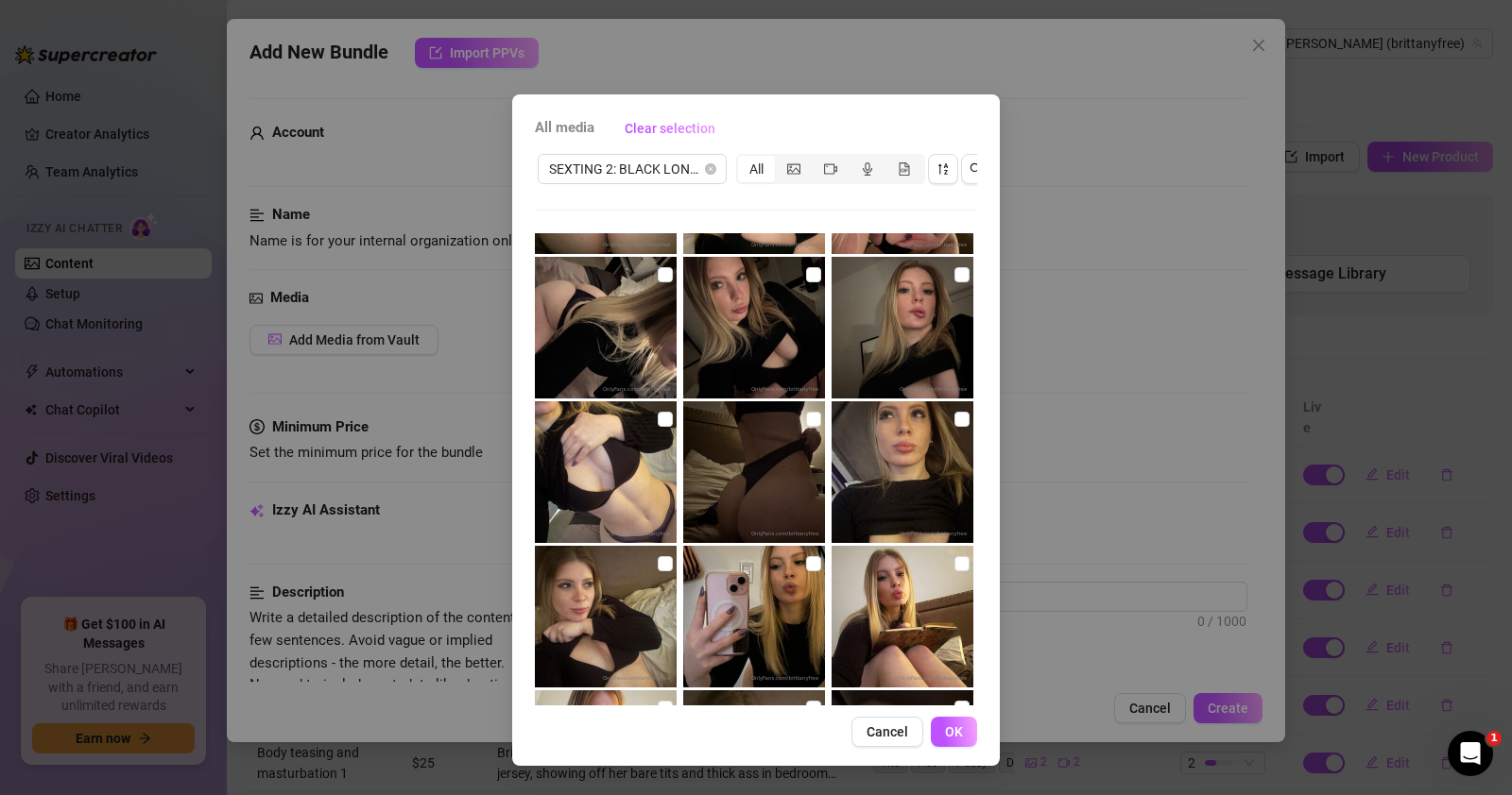
scroll to position [2267, 0]
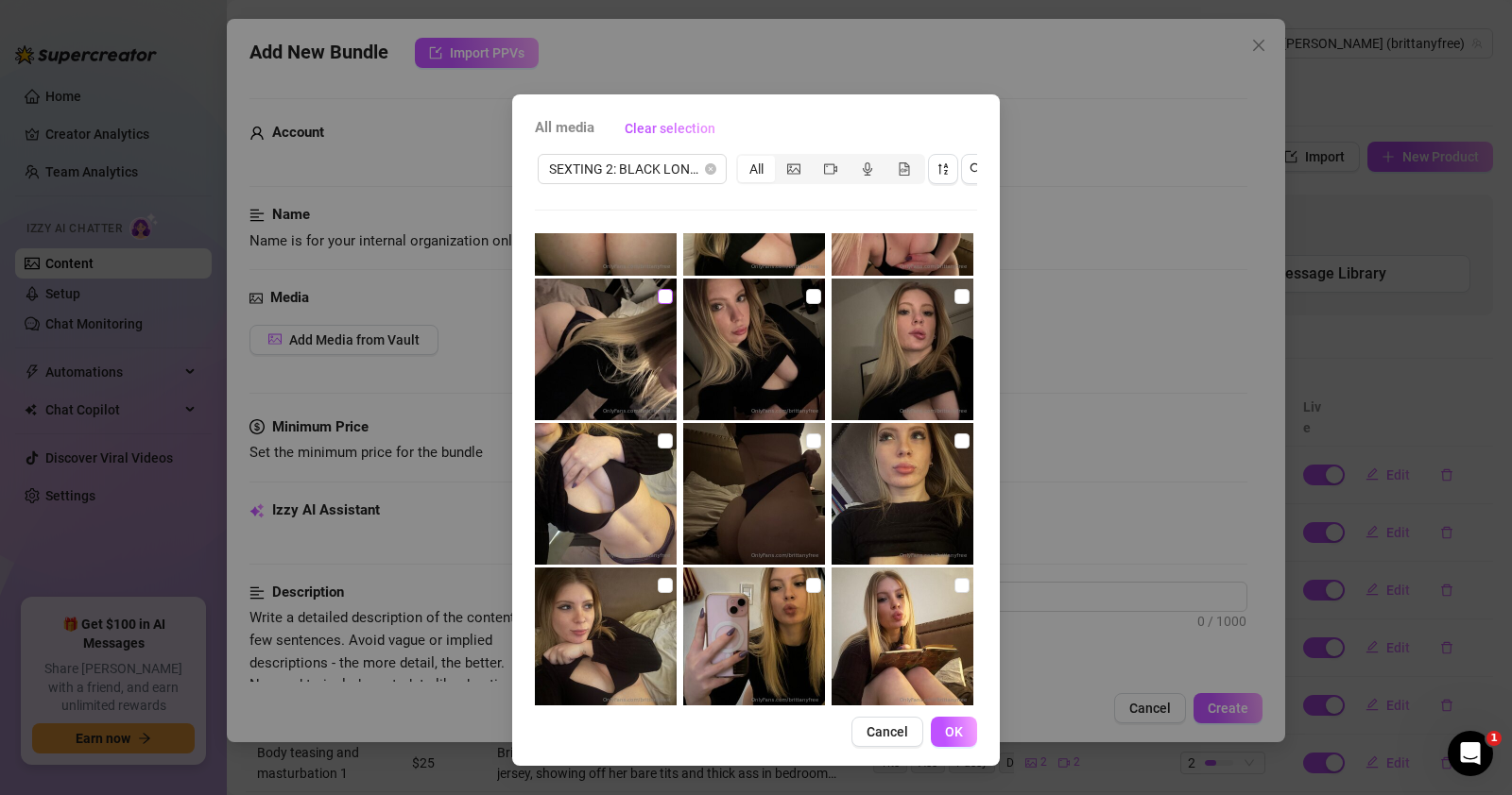
click at [658, 289] on input "checkbox" at bounding box center [665, 297] width 15 height 15
checkbox input "true"
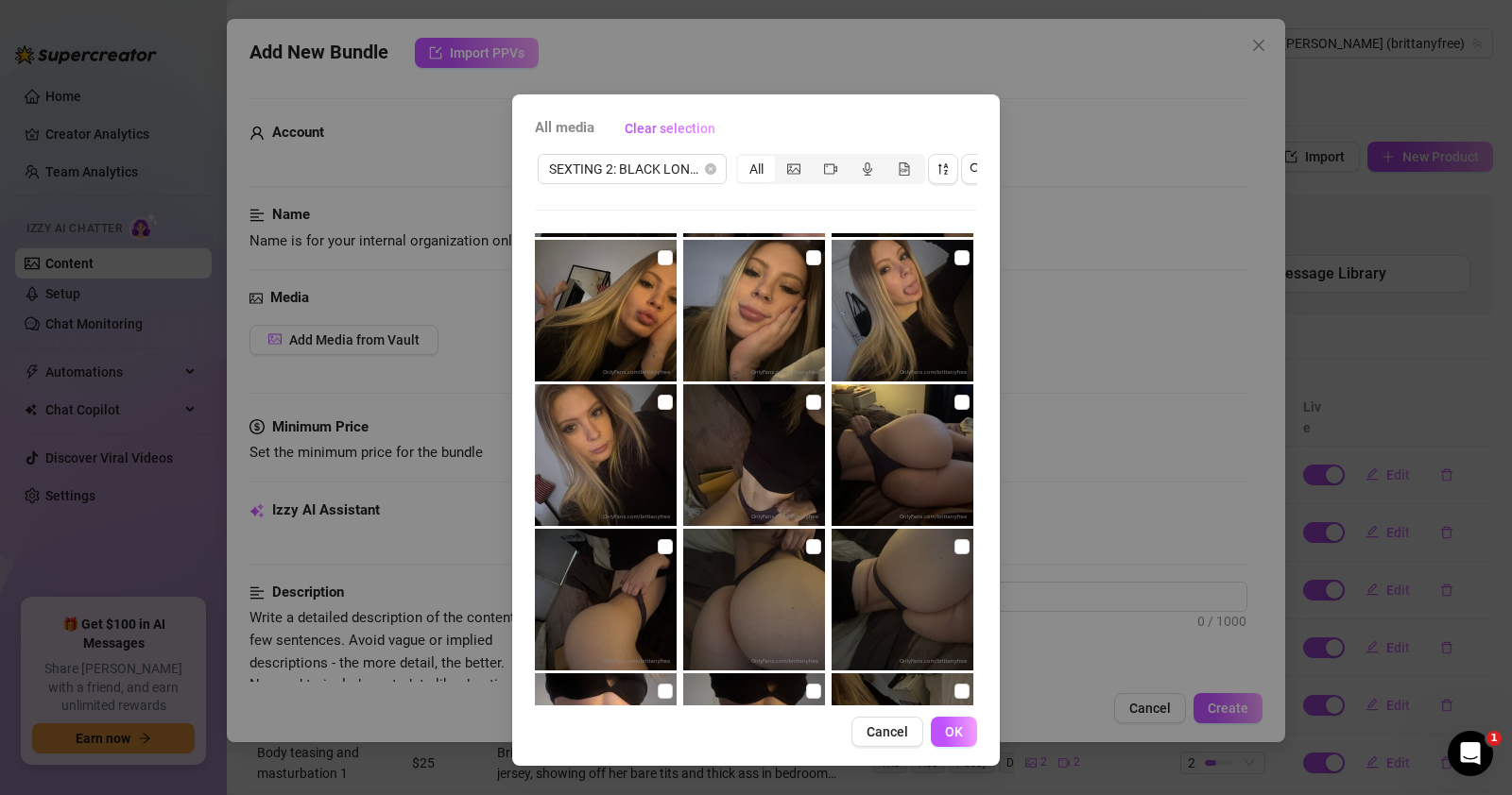
scroll to position [3463, 0]
click at [954, 394] on input "checkbox" at bounding box center [962, 401] width 15 height 15
checkbox input "true"
click at [806, 538] on input "checkbox" at bounding box center [814, 546] width 15 height 15
checkbox input "true"
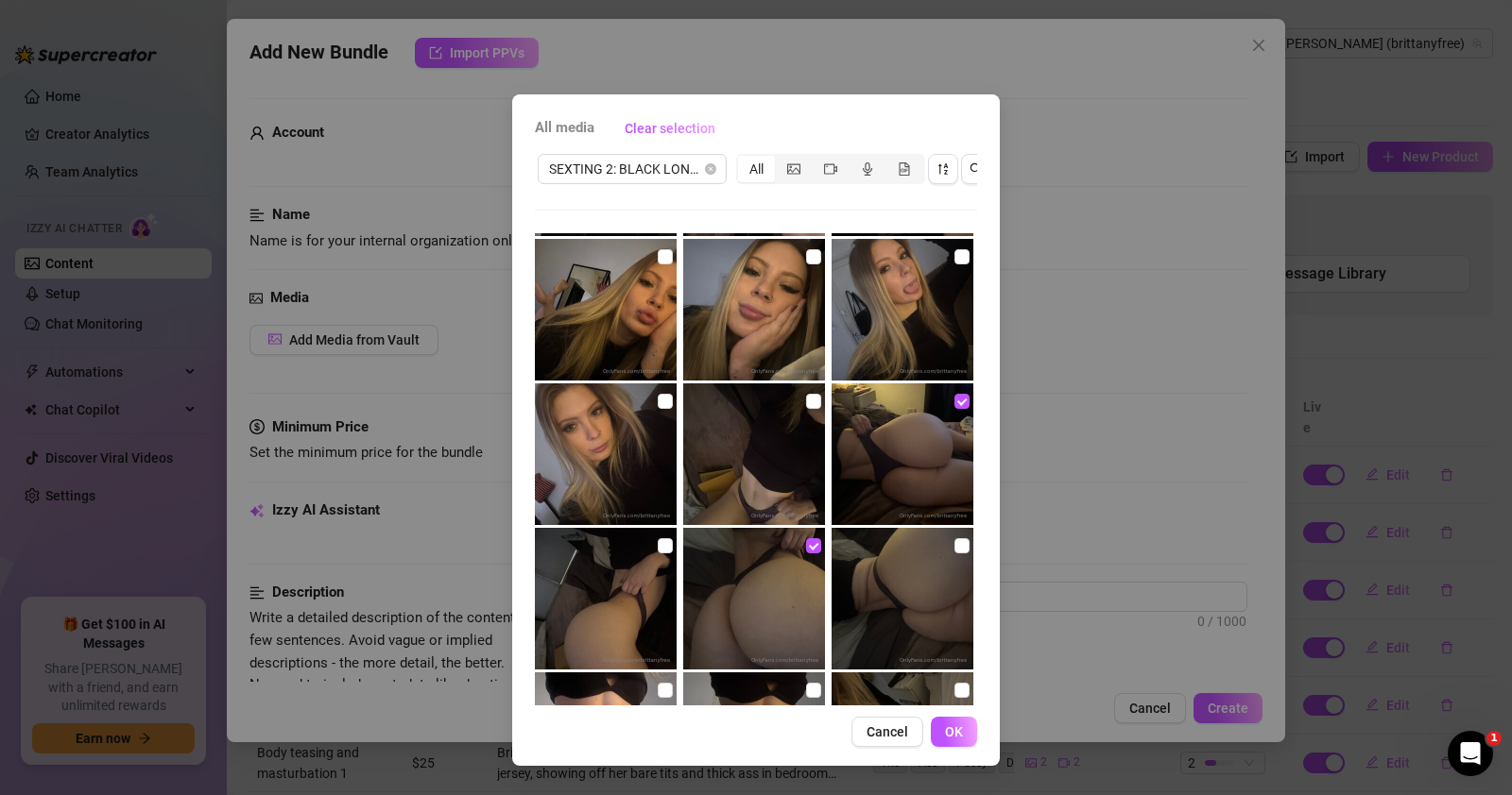
click at [933, 528] on img at bounding box center [902, 598] width 142 height 142
checkbox input "true"
click at [658, 538] on input "checkbox" at bounding box center [665, 546] width 15 height 15
checkbox input "true"
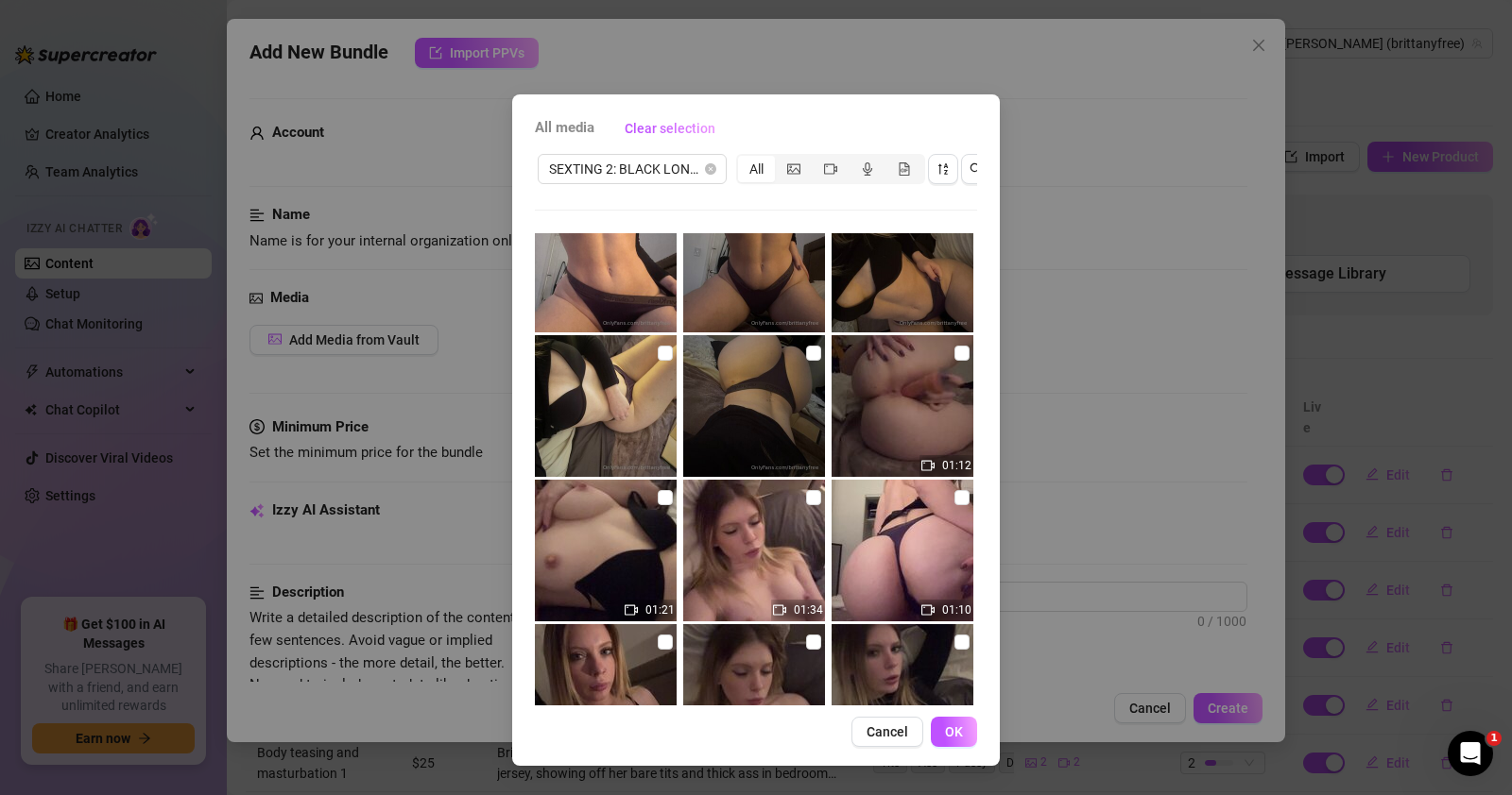
scroll to position [3967, 0]
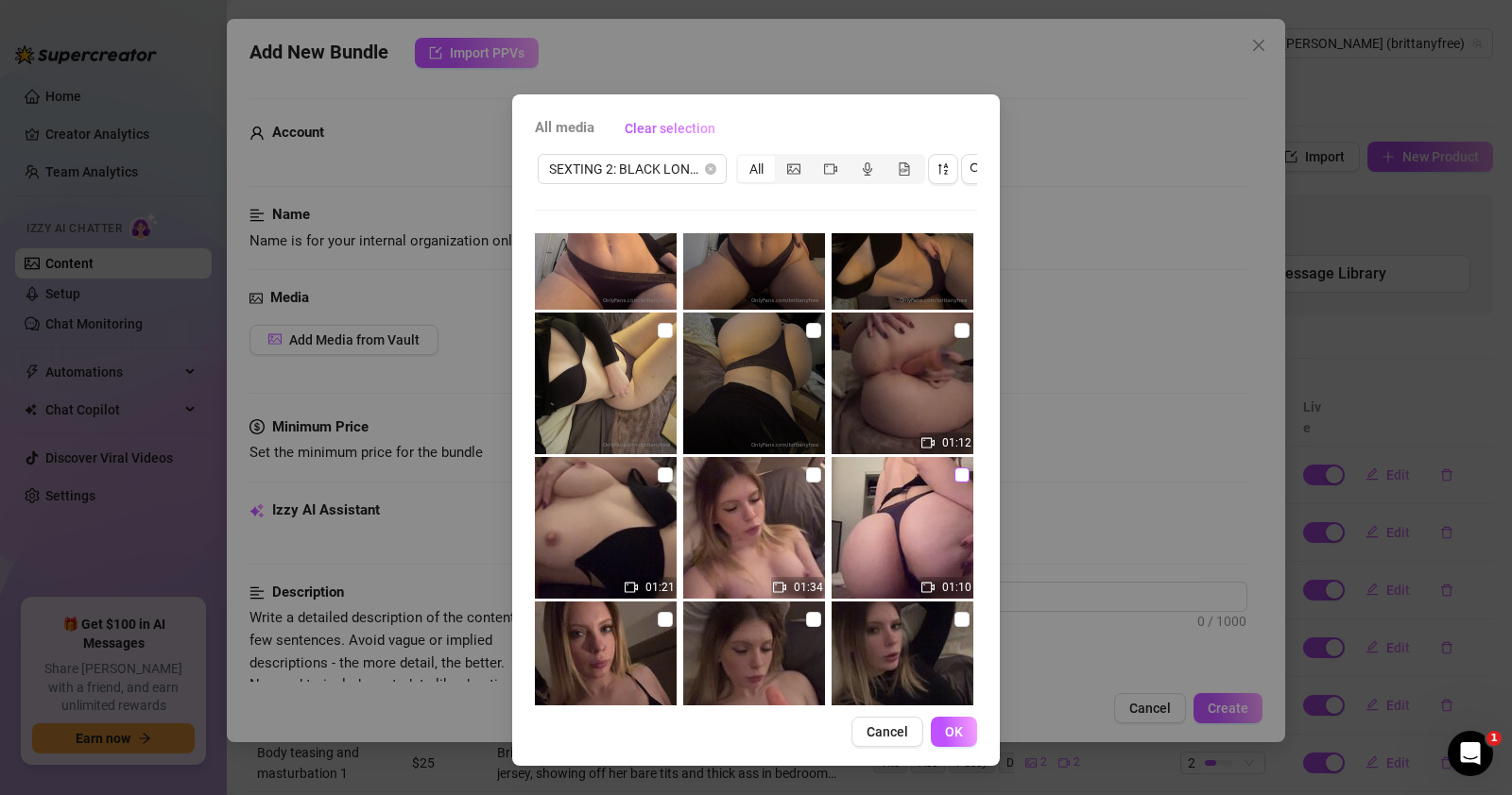
click at [954, 468] on input "checkbox" at bounding box center [962, 475] width 15 height 15
checkbox input "true"
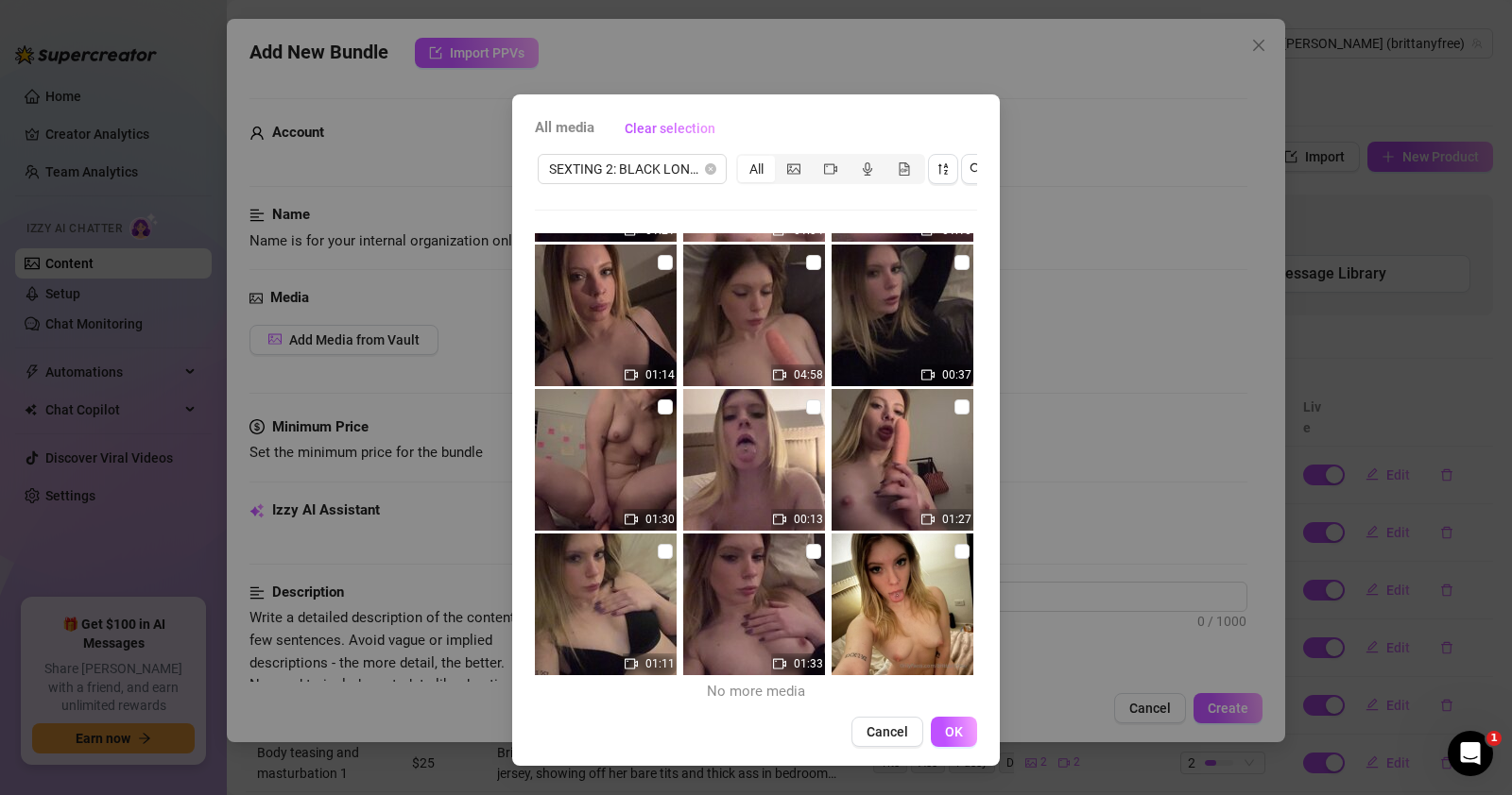
scroll to position [4324, 0]
click at [961, 742] on button "OK" at bounding box center [953, 732] width 47 height 30
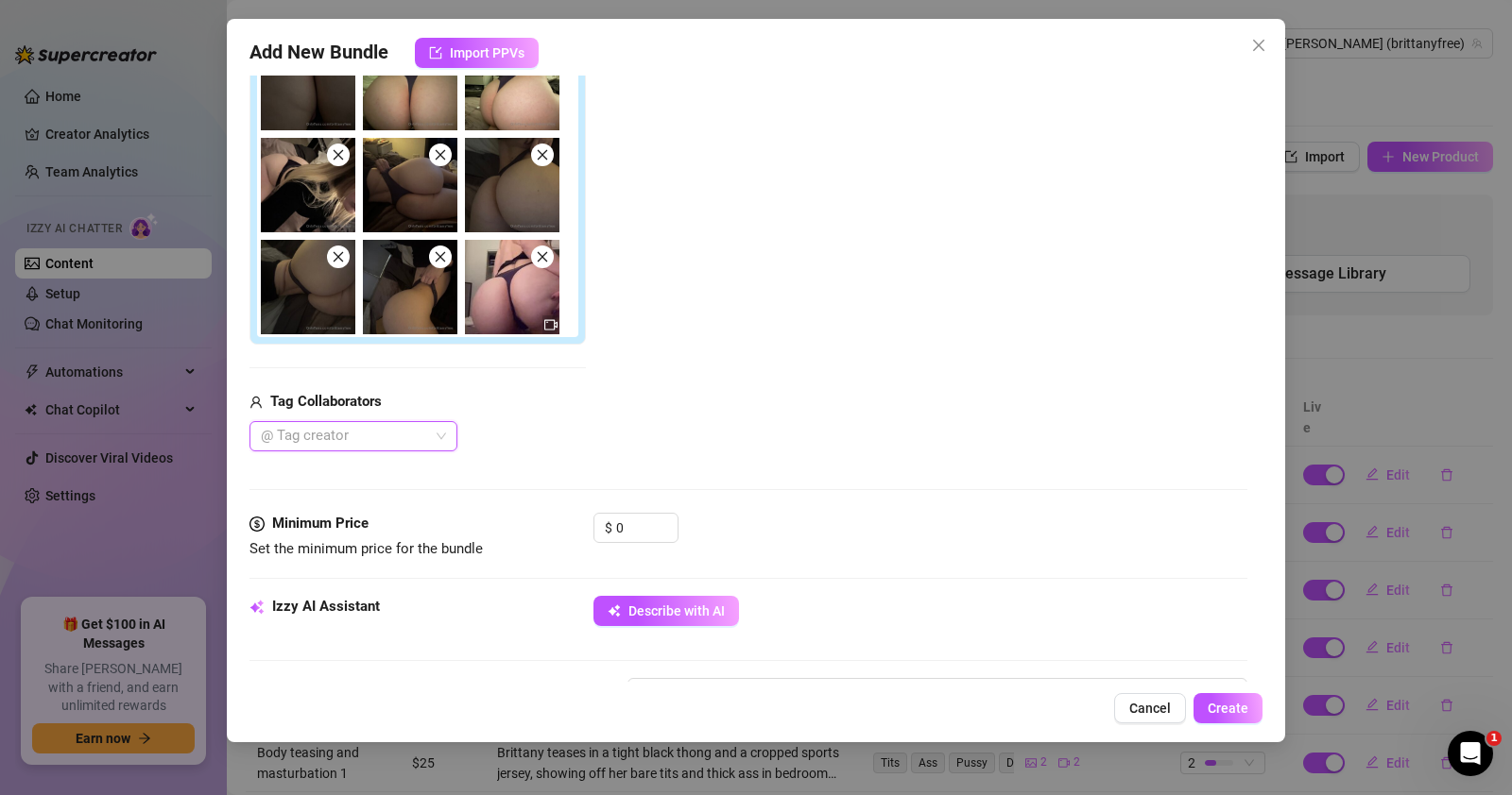
scroll to position [440, 0]
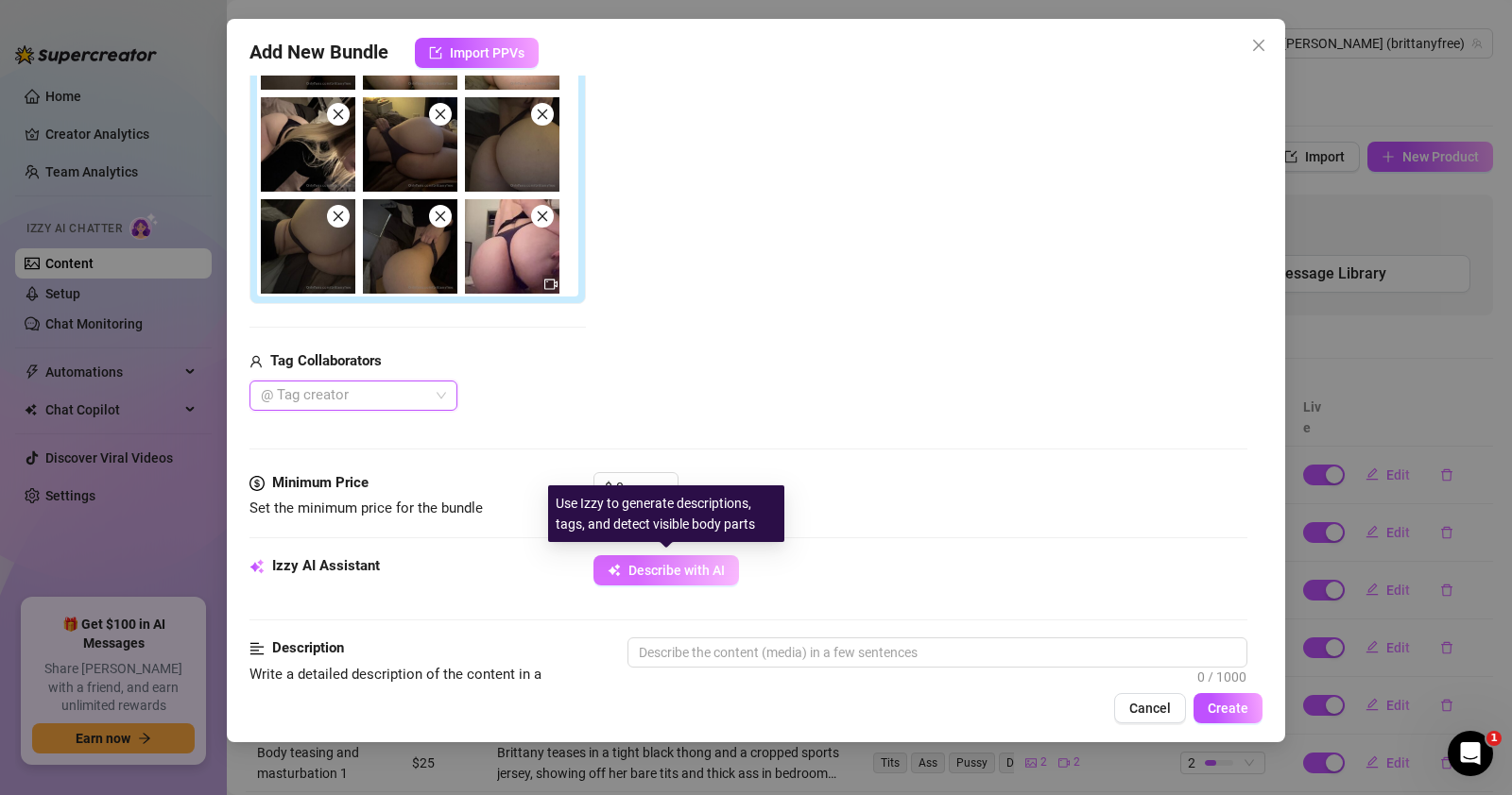
click at [662, 574] on span "Describe with AI" at bounding box center [677, 571] width 96 height 15
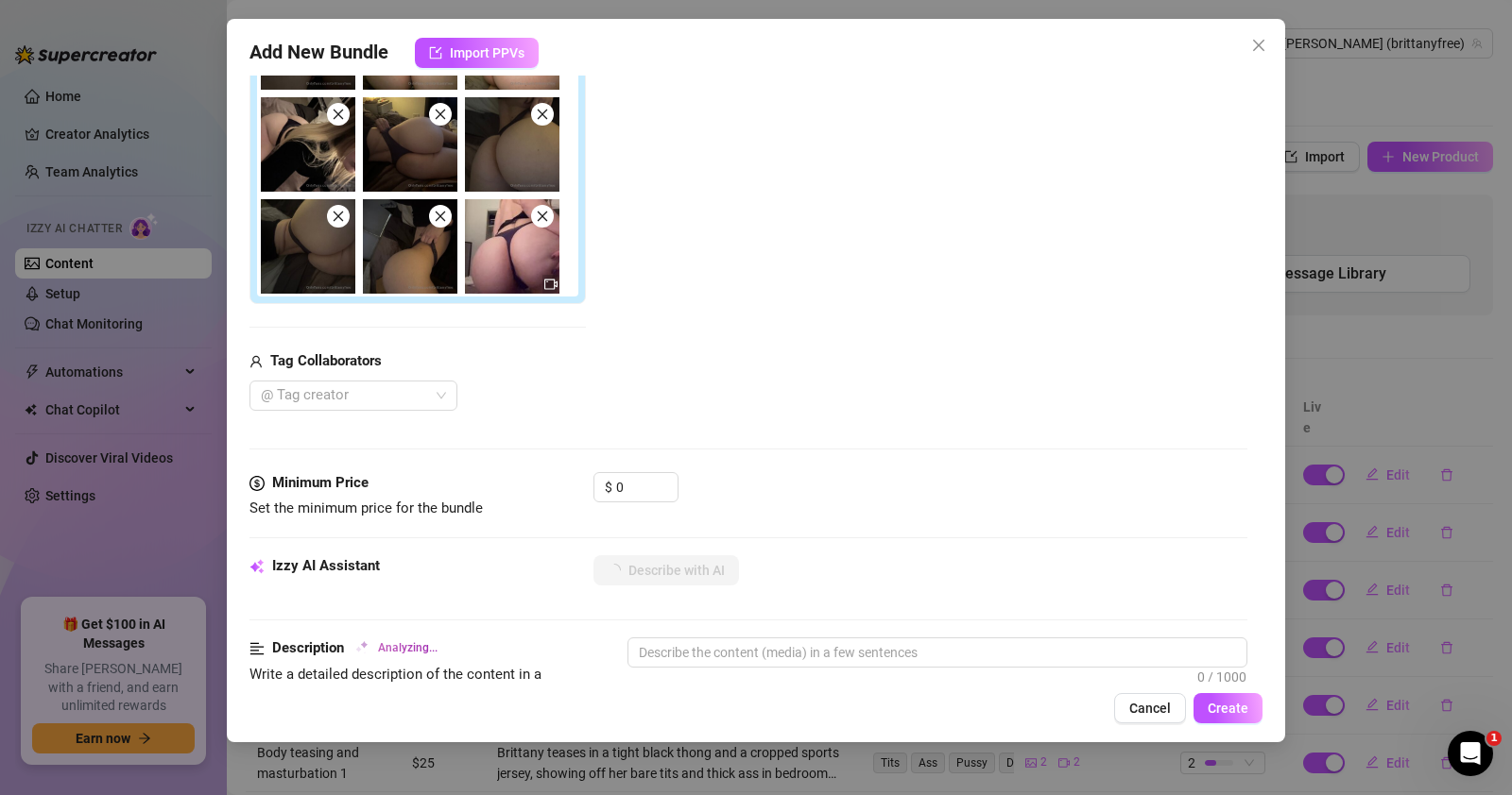
type textarea "[PERSON_NAME]"
type textarea "Brittany teases"
type textarea "Brittany teases in"
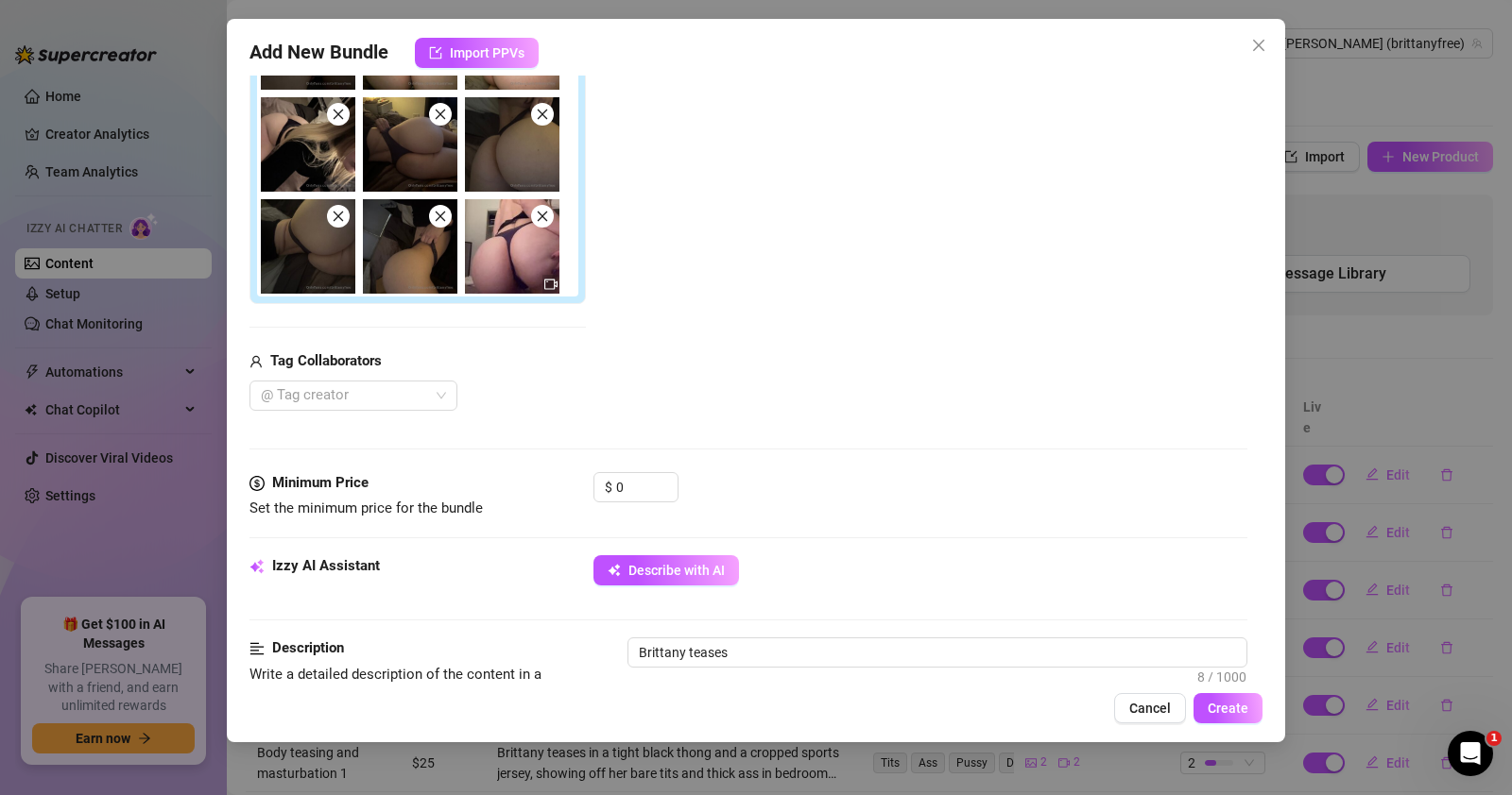
type textarea "Brittany teases in"
type textarea "Brittany teases in a"
type textarea "Brittany teases in a dark"
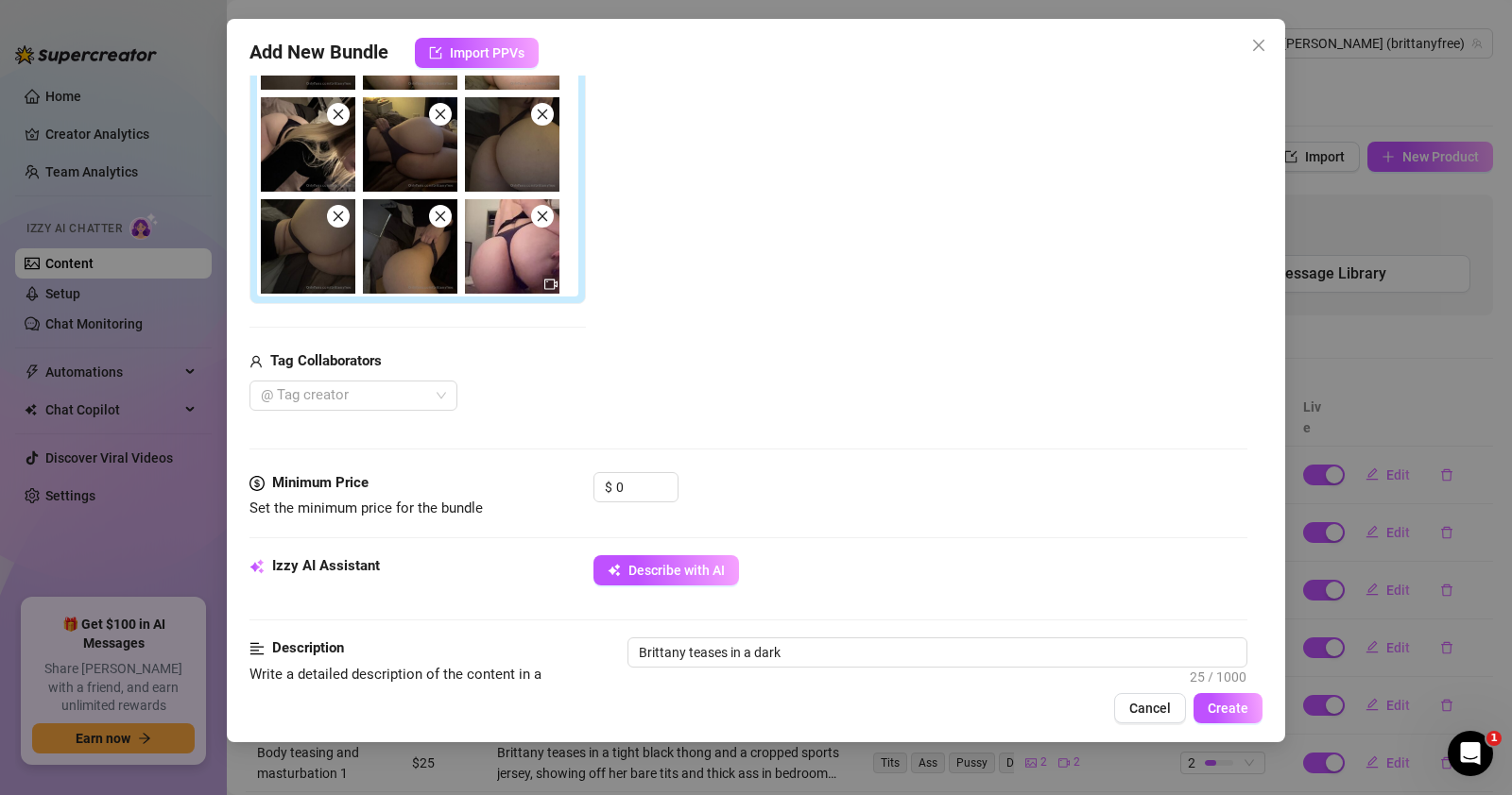
type textarea "Brittany teases in a dark purple"
type textarea "Brittany teases in a dark purple [PERSON_NAME]"
type textarea "Brittany teases in a dark purple [PERSON_NAME] [PERSON_NAME]"
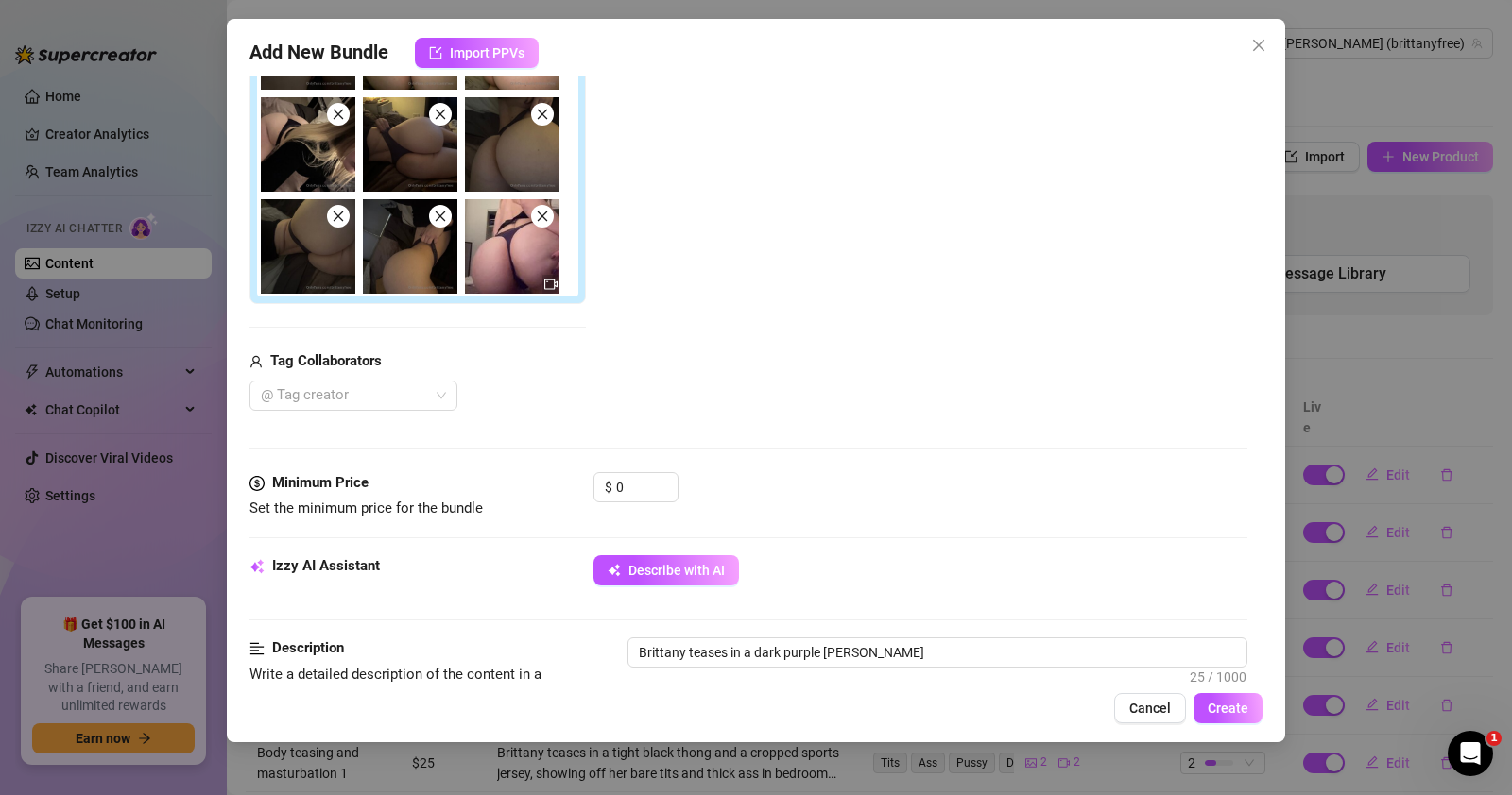
type textarea "Brittany teases in a dark purple [PERSON_NAME] [PERSON_NAME]"
type textarea "Brittany teases in a dark purple [PERSON_NAME] [PERSON_NAME],"
type textarea "Brittany teases in a dark purple [PERSON_NAME] [PERSON_NAME], showing"
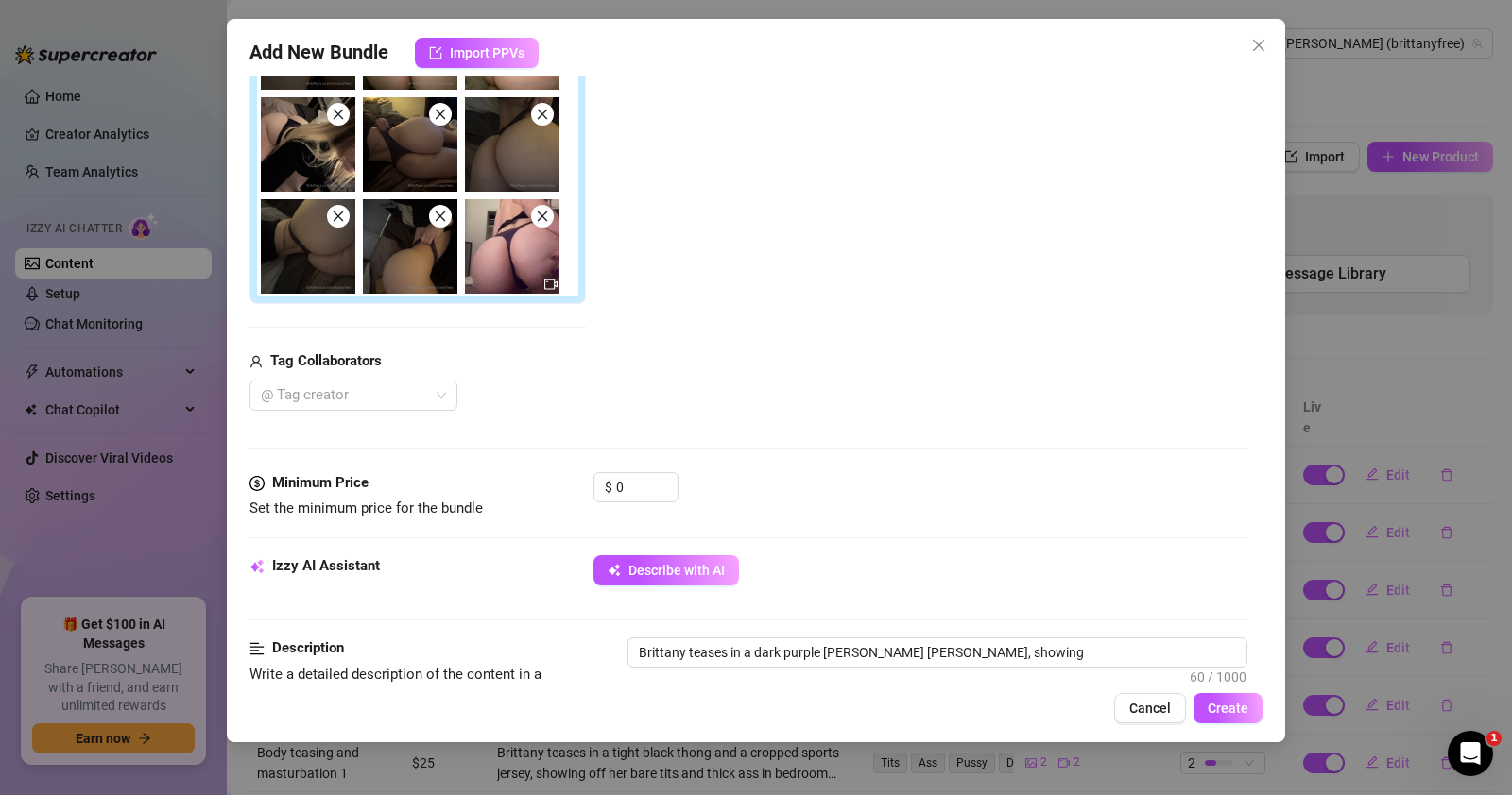
type textarea "Brittany teases in a dark purple [PERSON_NAME] [PERSON_NAME], showing off"
type textarea "Brittany teases in a dark purple [PERSON_NAME] [PERSON_NAME], showing off her"
type textarea "Brittany teases in a dark purple [PERSON_NAME] [PERSON_NAME], showing off her t…"
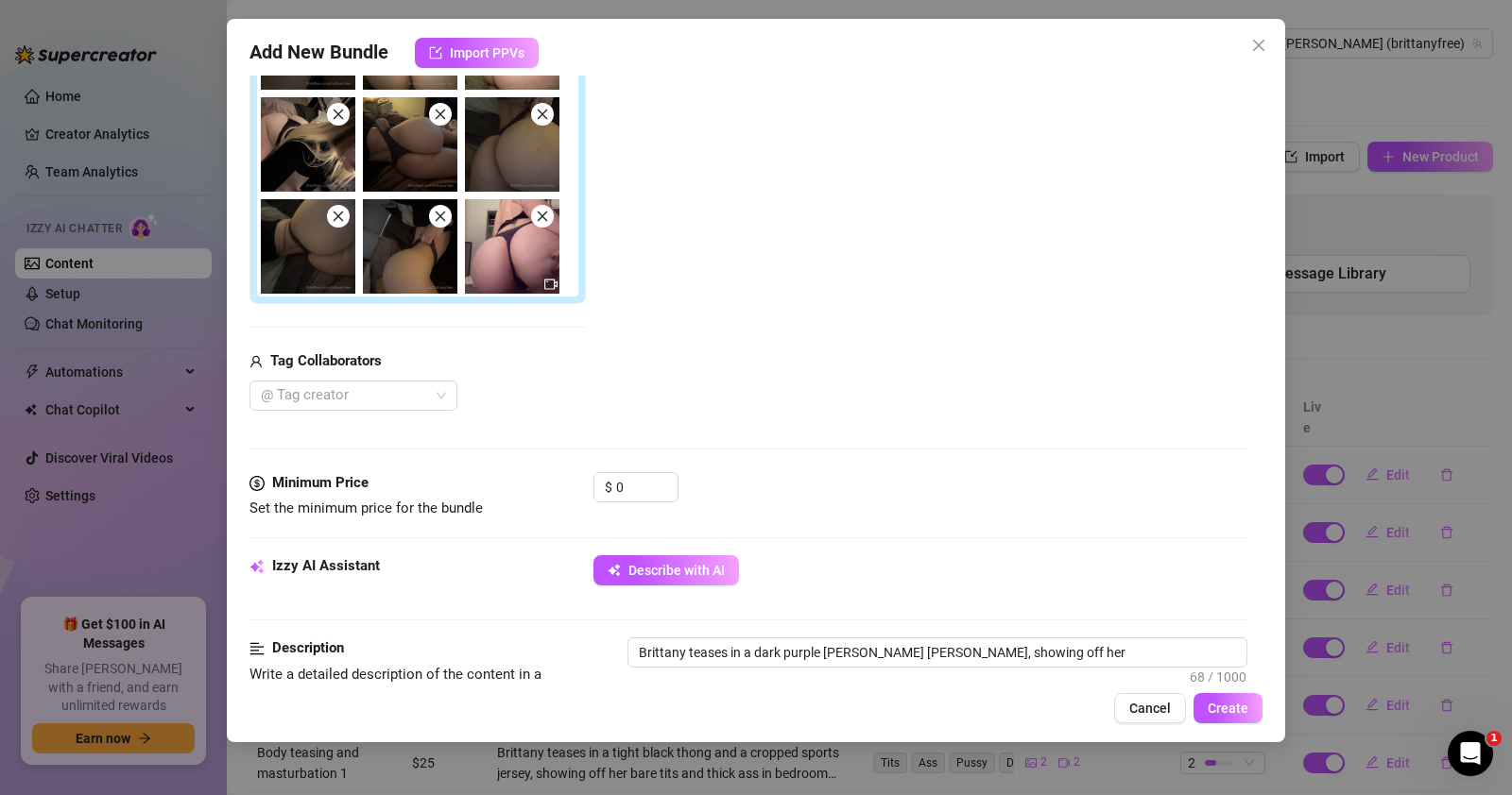
type textarea "Brittany teases in a dark purple [PERSON_NAME] [PERSON_NAME], showing off her t…"
type textarea "[PERSON_NAME] teases in a dark purple [PERSON_NAME] [PERSON_NAME], showing off …"
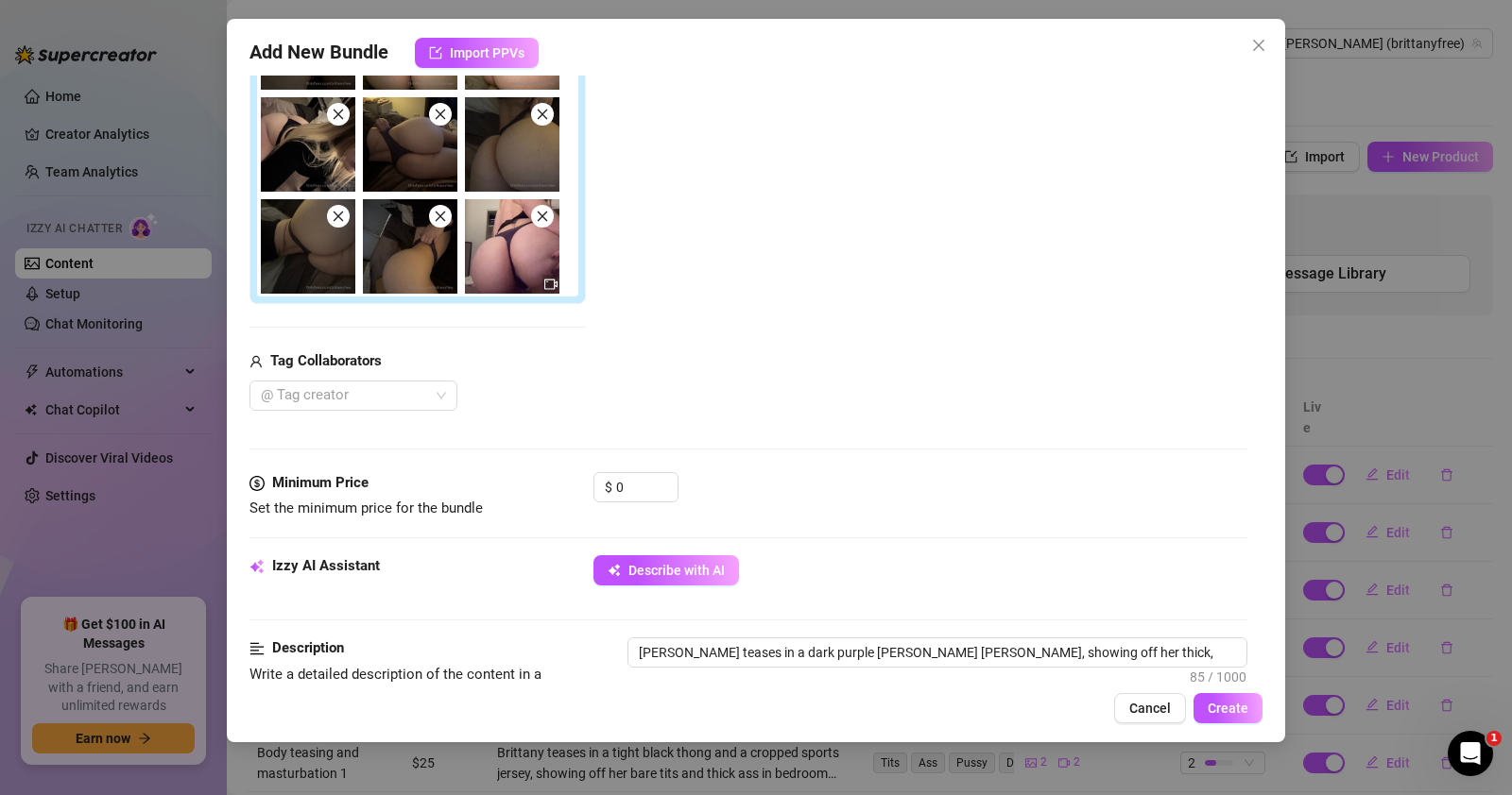
type textarea "Brittany teases in a dark purple [PERSON_NAME] [PERSON_NAME], showing off her t…"
type textarea "[PERSON_NAME] teases in a dark purple [PERSON_NAME] [PERSON_NAME], showing off …"
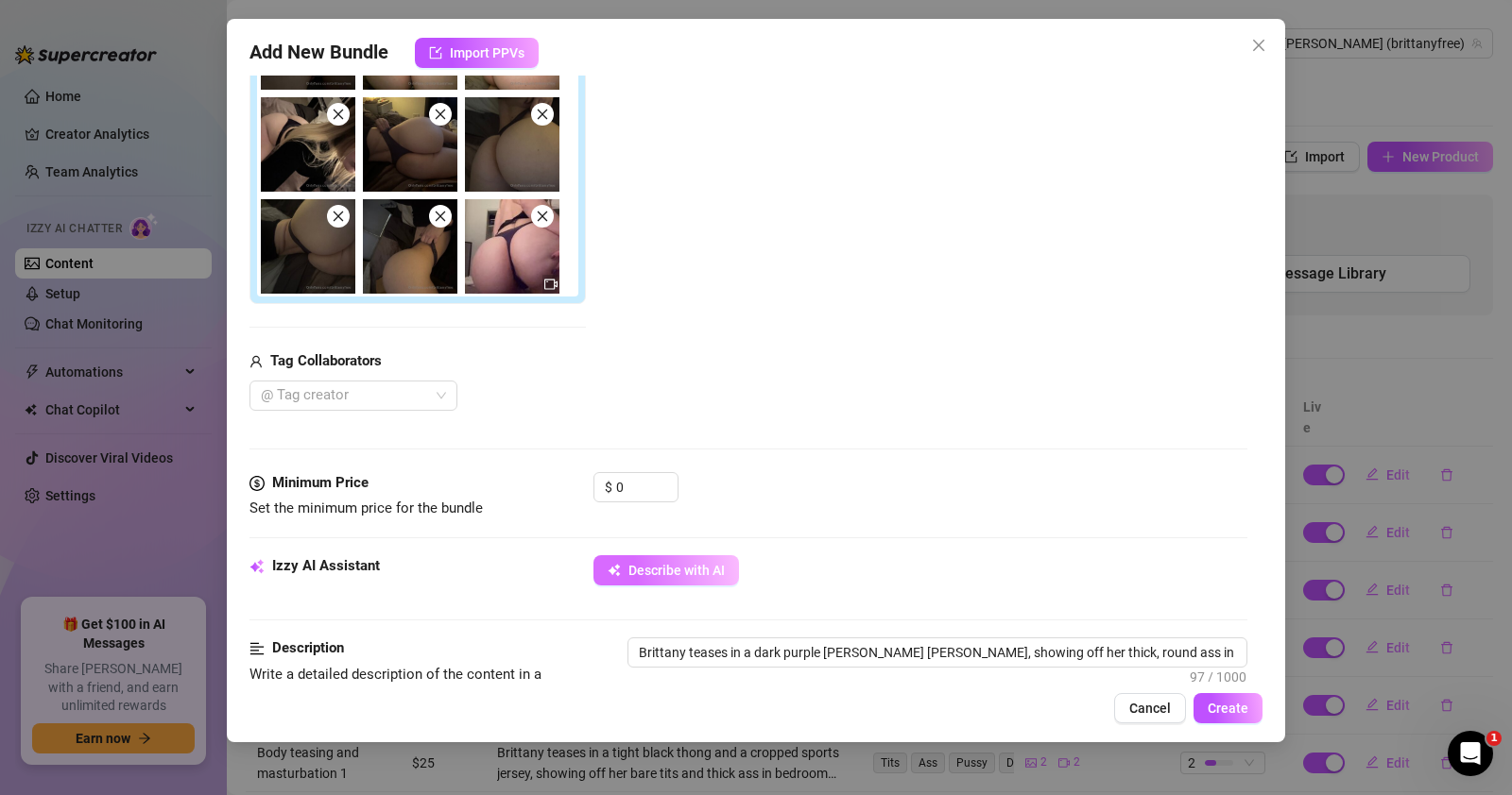
type textarea "[PERSON_NAME] teases in a dark purple [PERSON_NAME] [PERSON_NAME], showing off …"
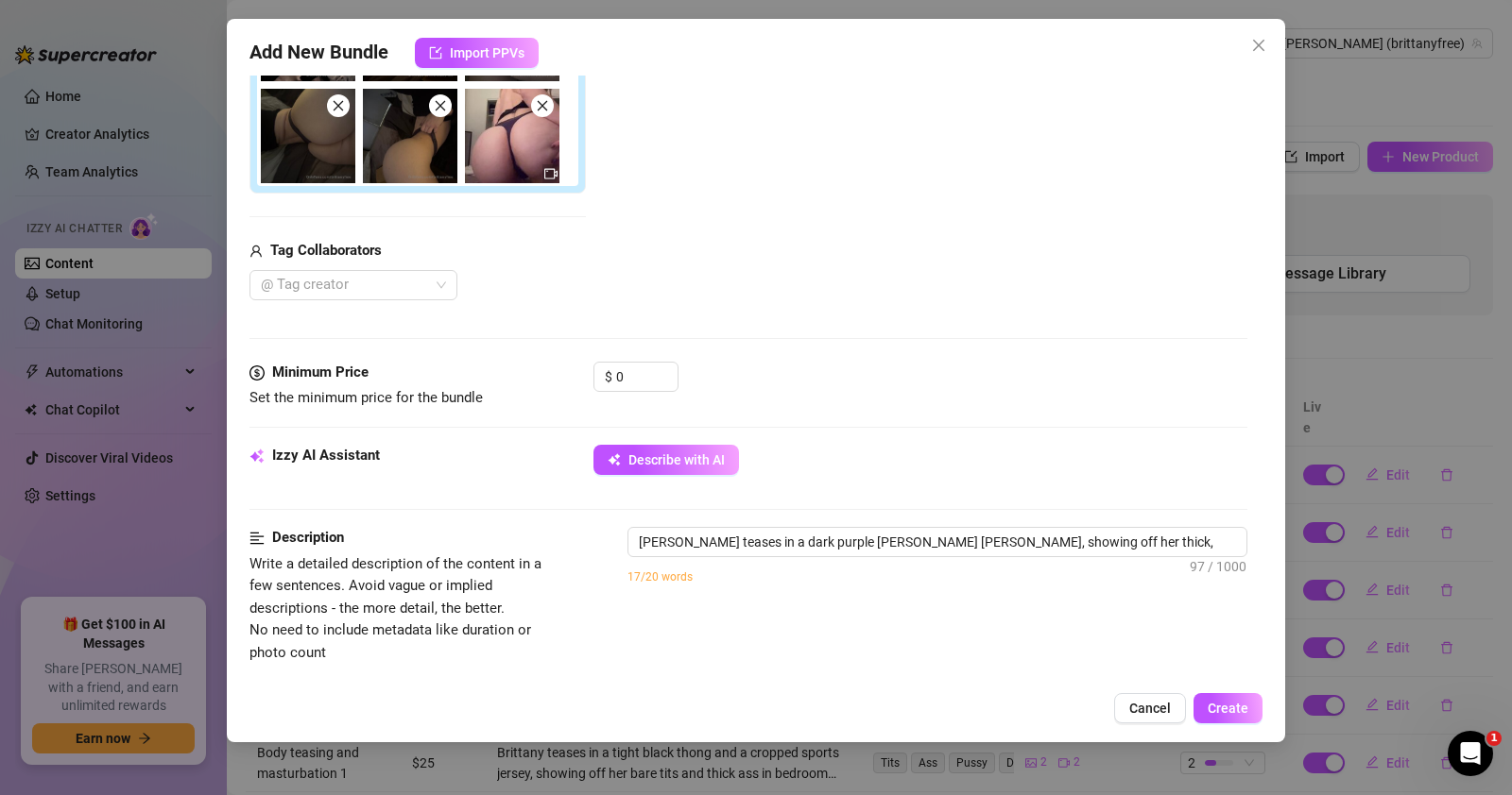
type textarea "[PERSON_NAME] teases in a dark purple [PERSON_NAME] [PERSON_NAME], showing off …"
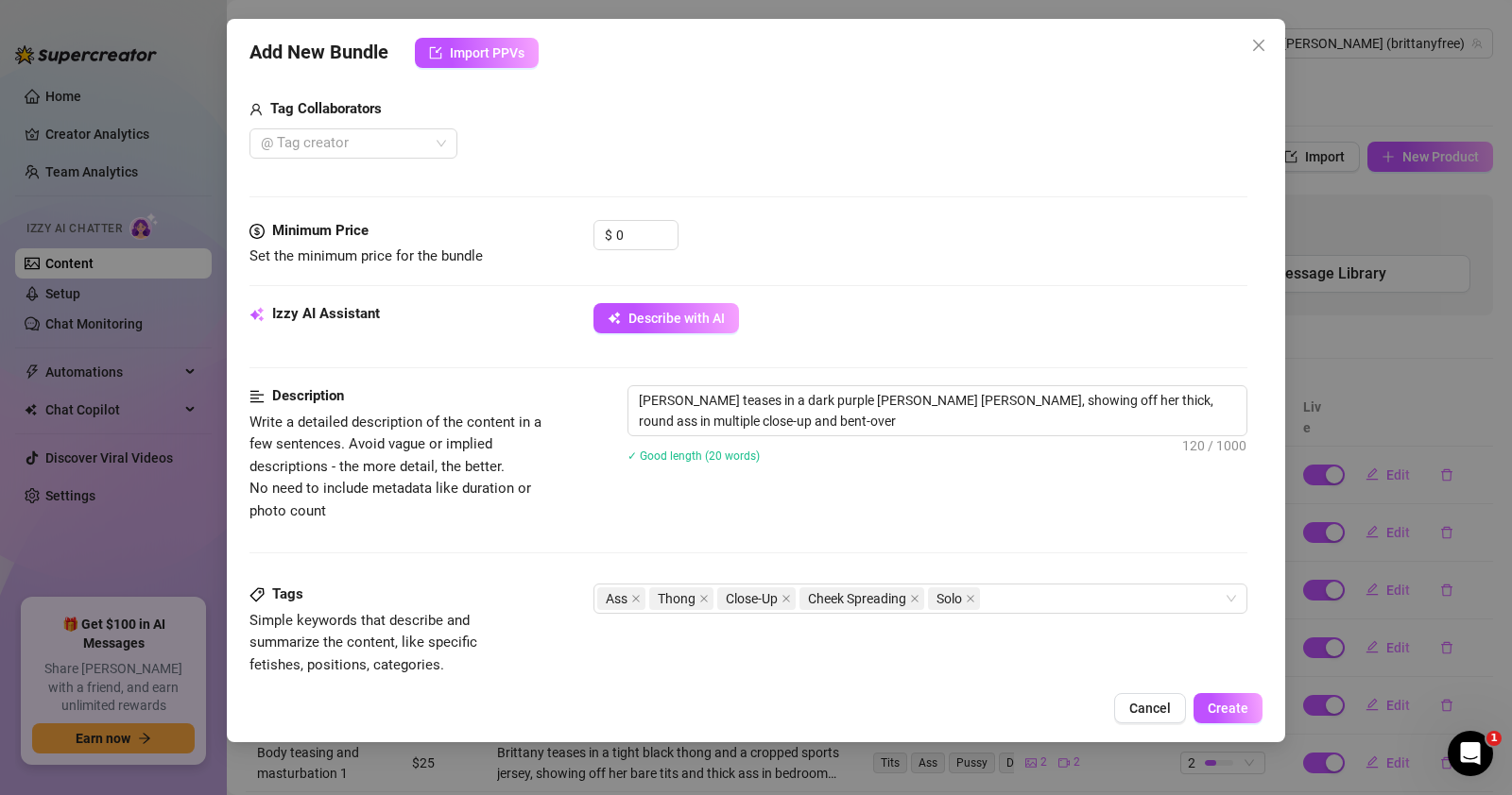
type textarea "[PERSON_NAME] teases in a dark purple [PERSON_NAME] [PERSON_NAME], showing off …"
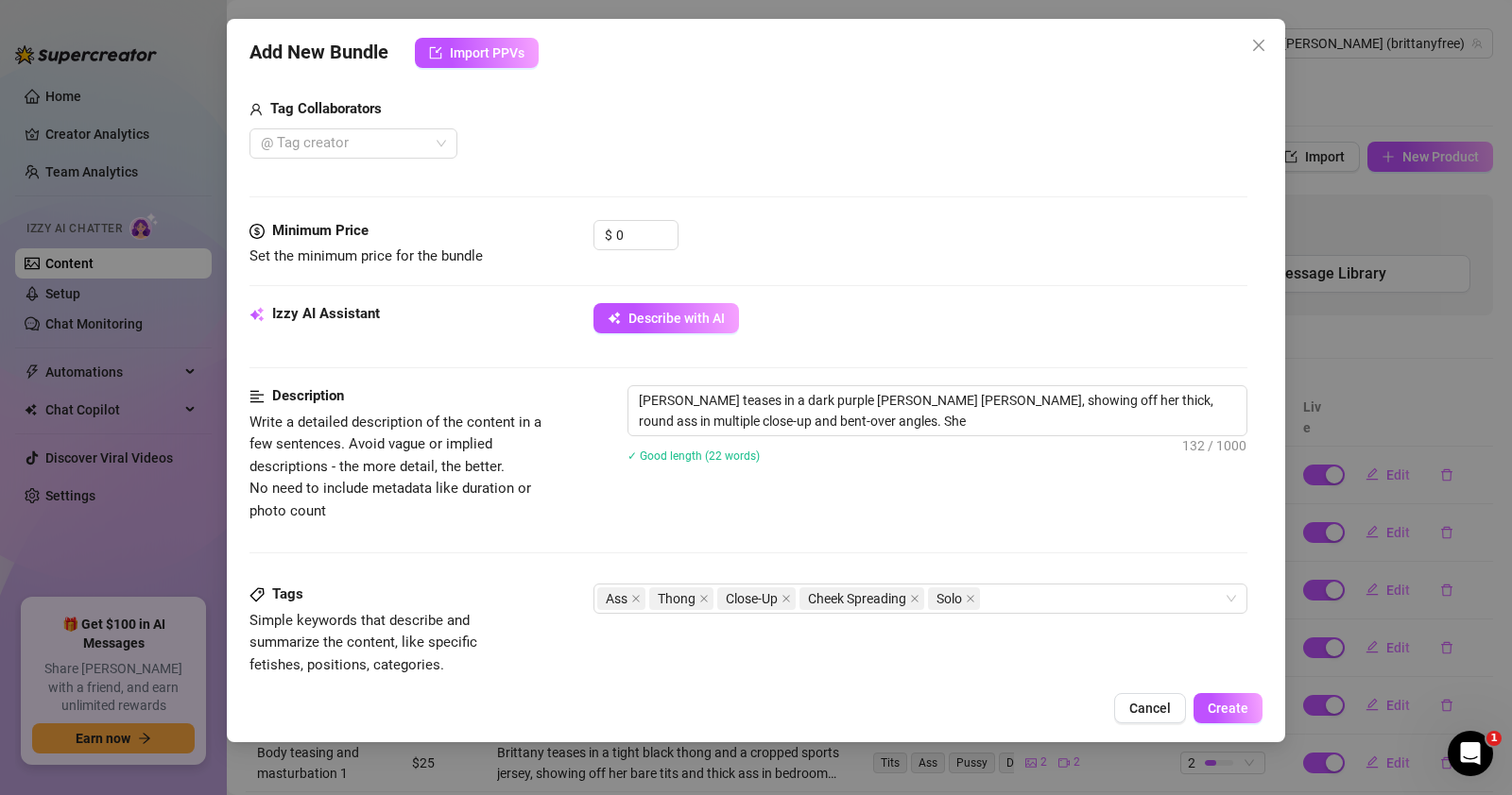
type textarea "[PERSON_NAME] teases in a dark purple [PERSON_NAME] [PERSON_NAME], showing off …"
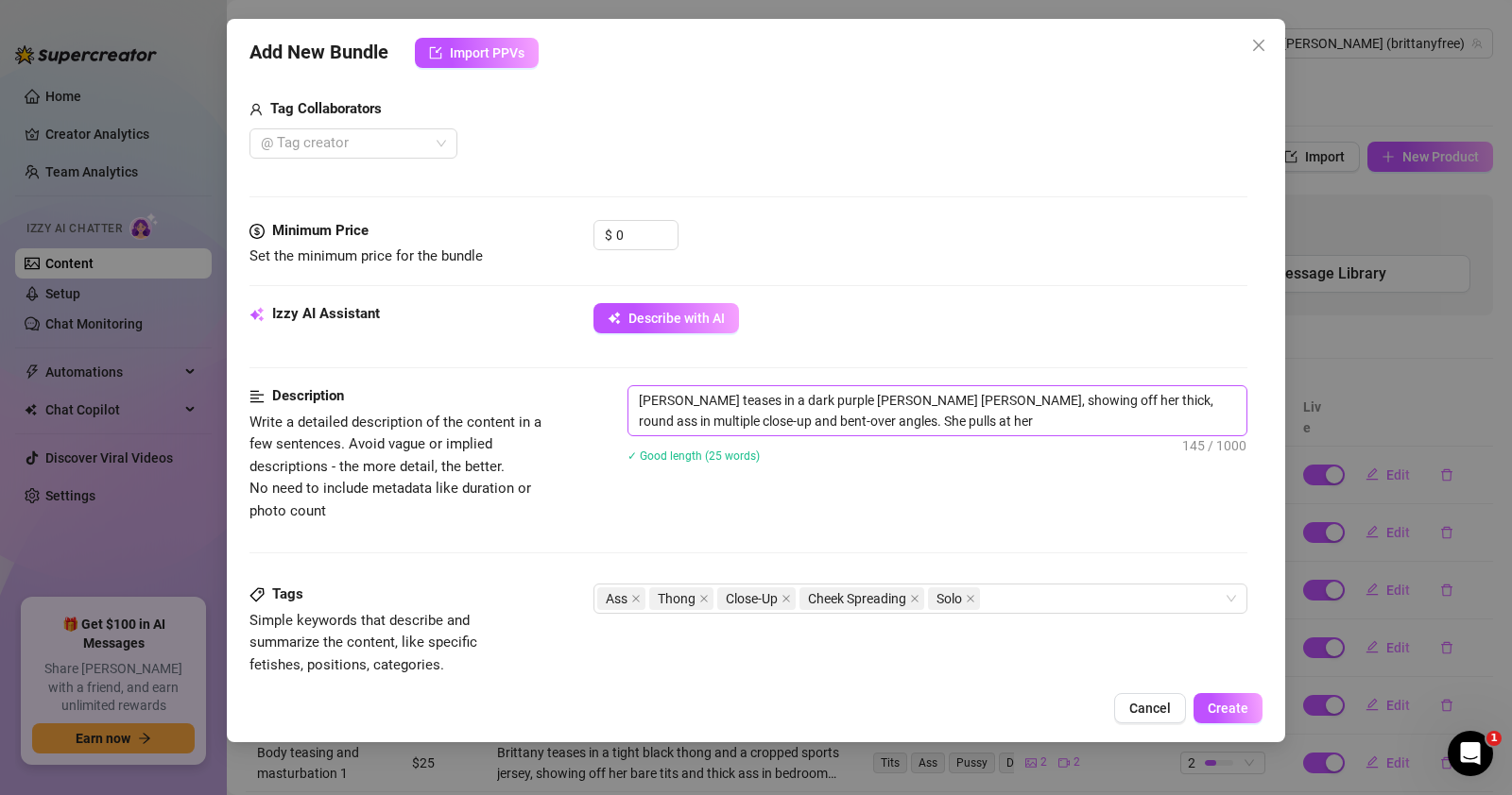
type textarea "[PERSON_NAME] teases in a dark purple [PERSON_NAME] [PERSON_NAME], showing off …"
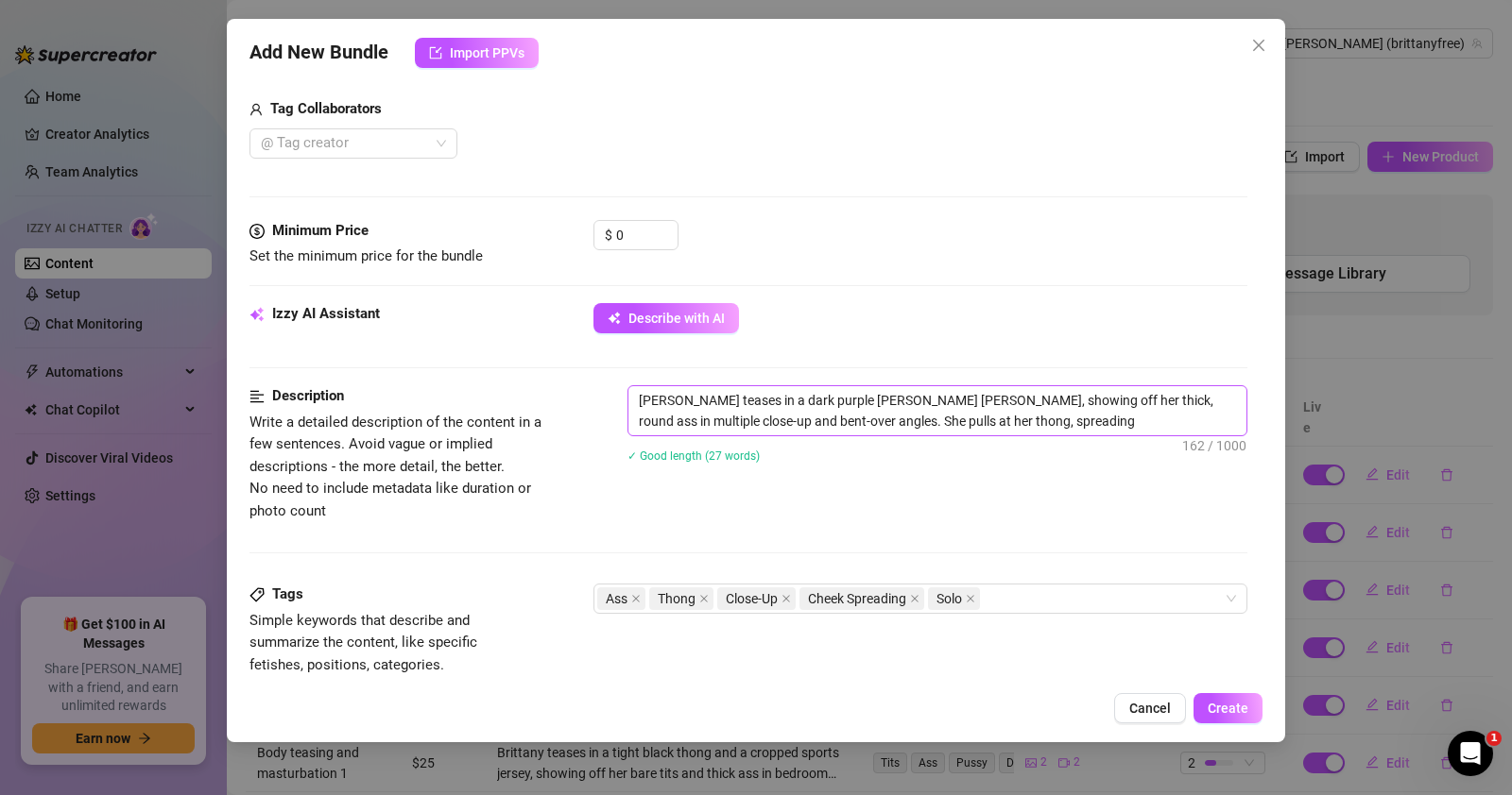
type textarea "[PERSON_NAME] teases in a dark purple [PERSON_NAME] [PERSON_NAME], showing off …"
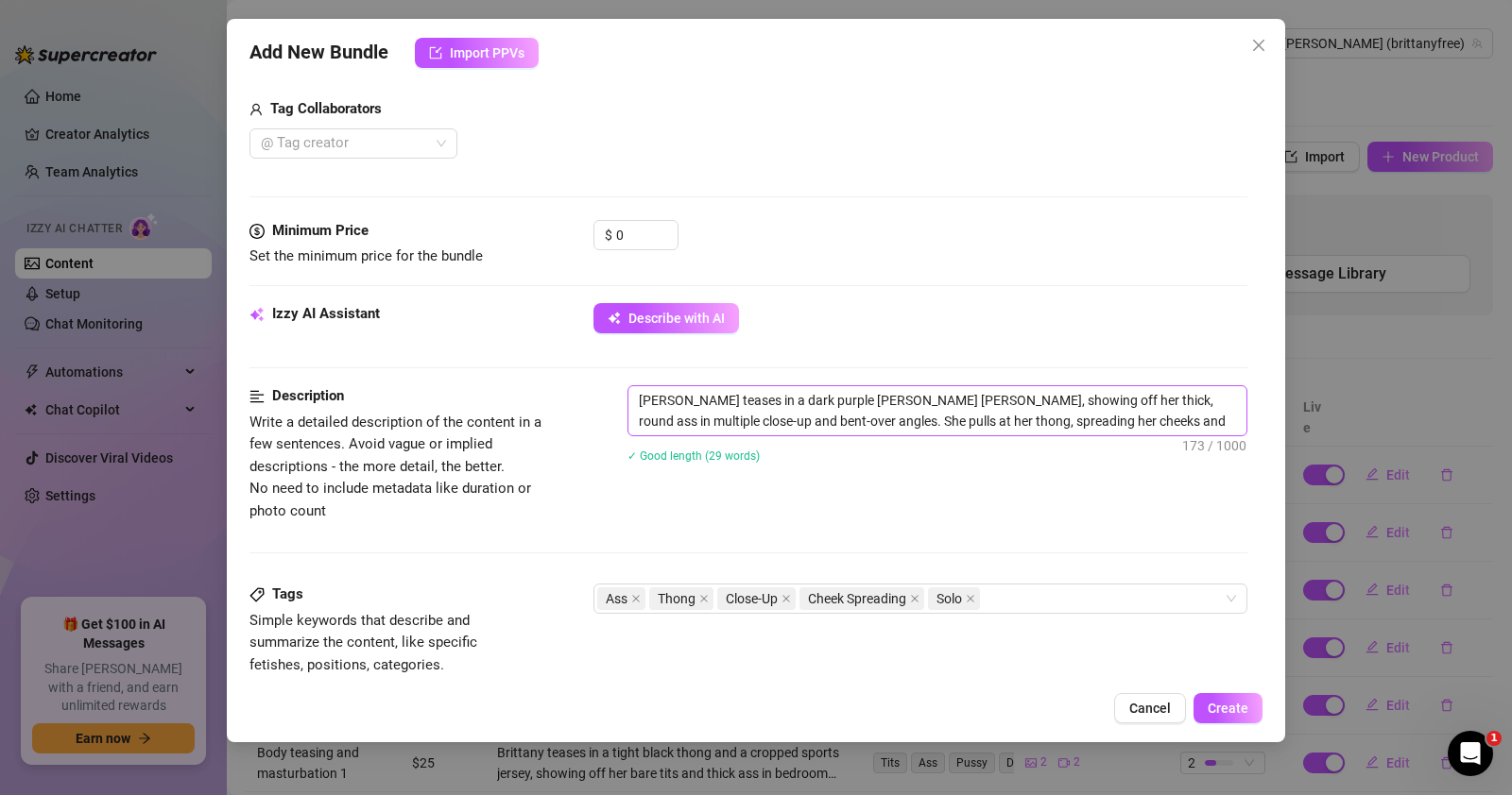
type textarea "[PERSON_NAME] teases in a dark purple [PERSON_NAME] [PERSON_NAME], showing off …"
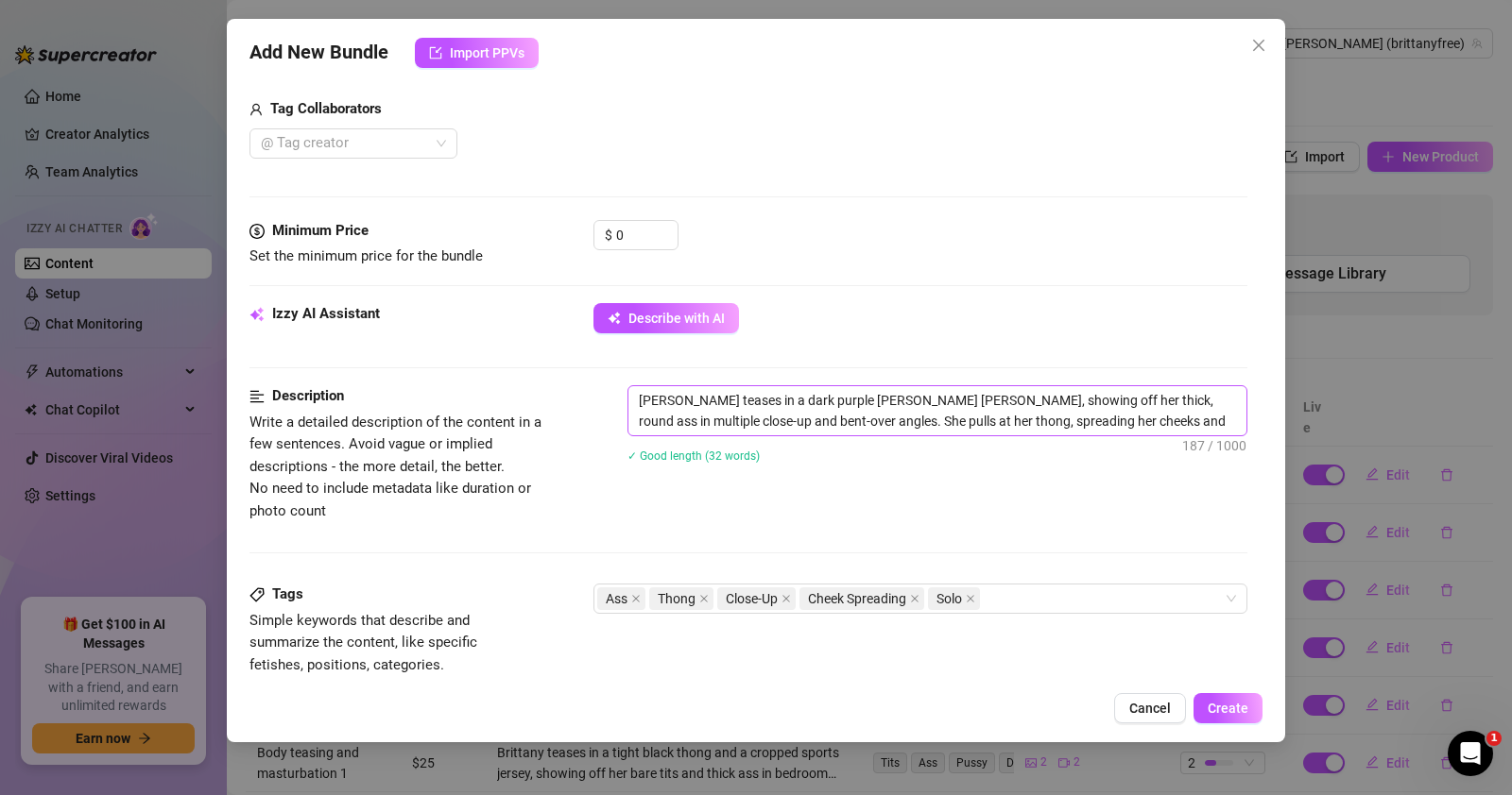
type textarea "[PERSON_NAME] teases in a dark purple [PERSON_NAME] [PERSON_NAME], showing off …"
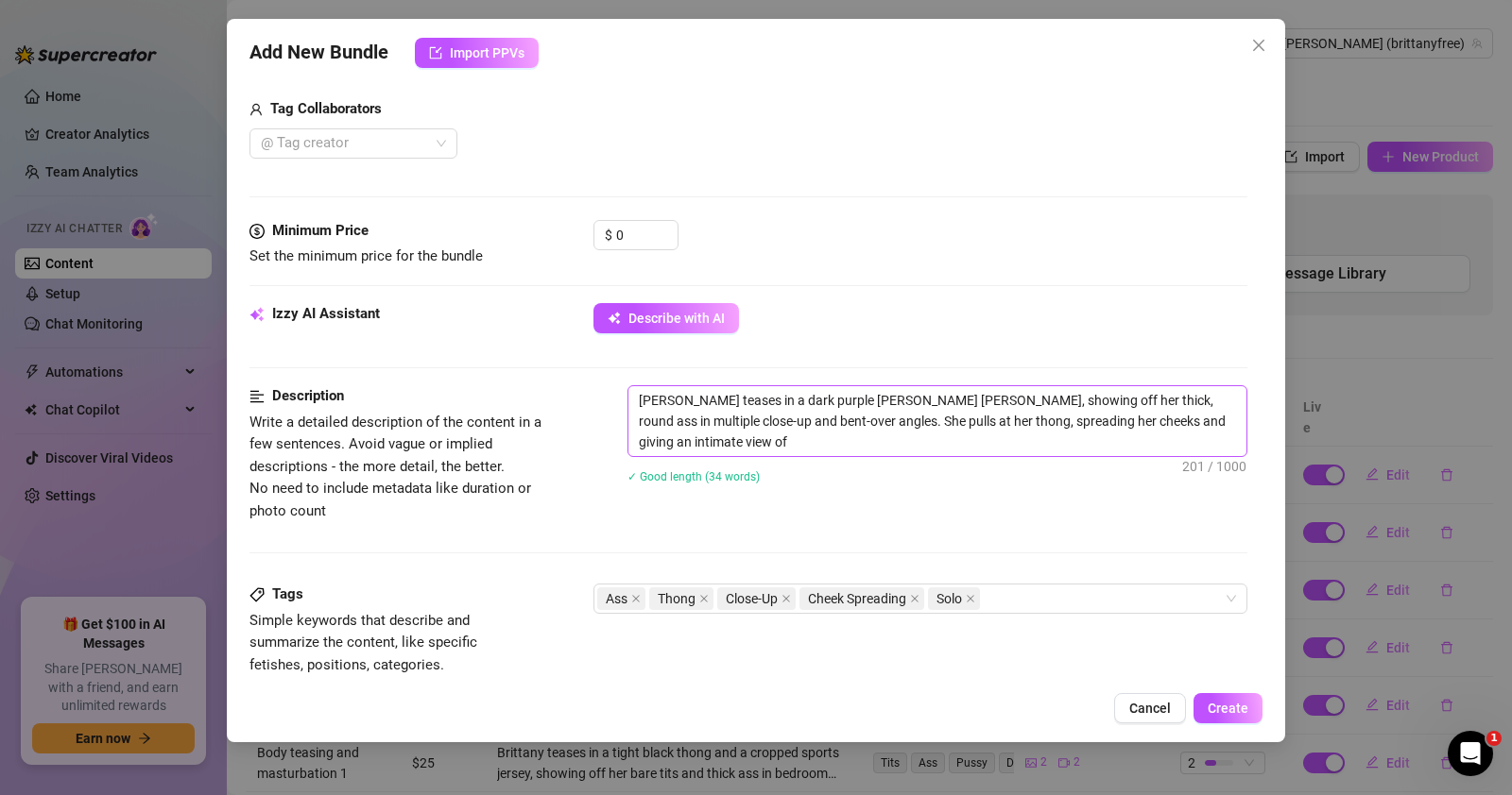
type textarea "[PERSON_NAME] teases in a dark purple [PERSON_NAME] [PERSON_NAME], showing off …"
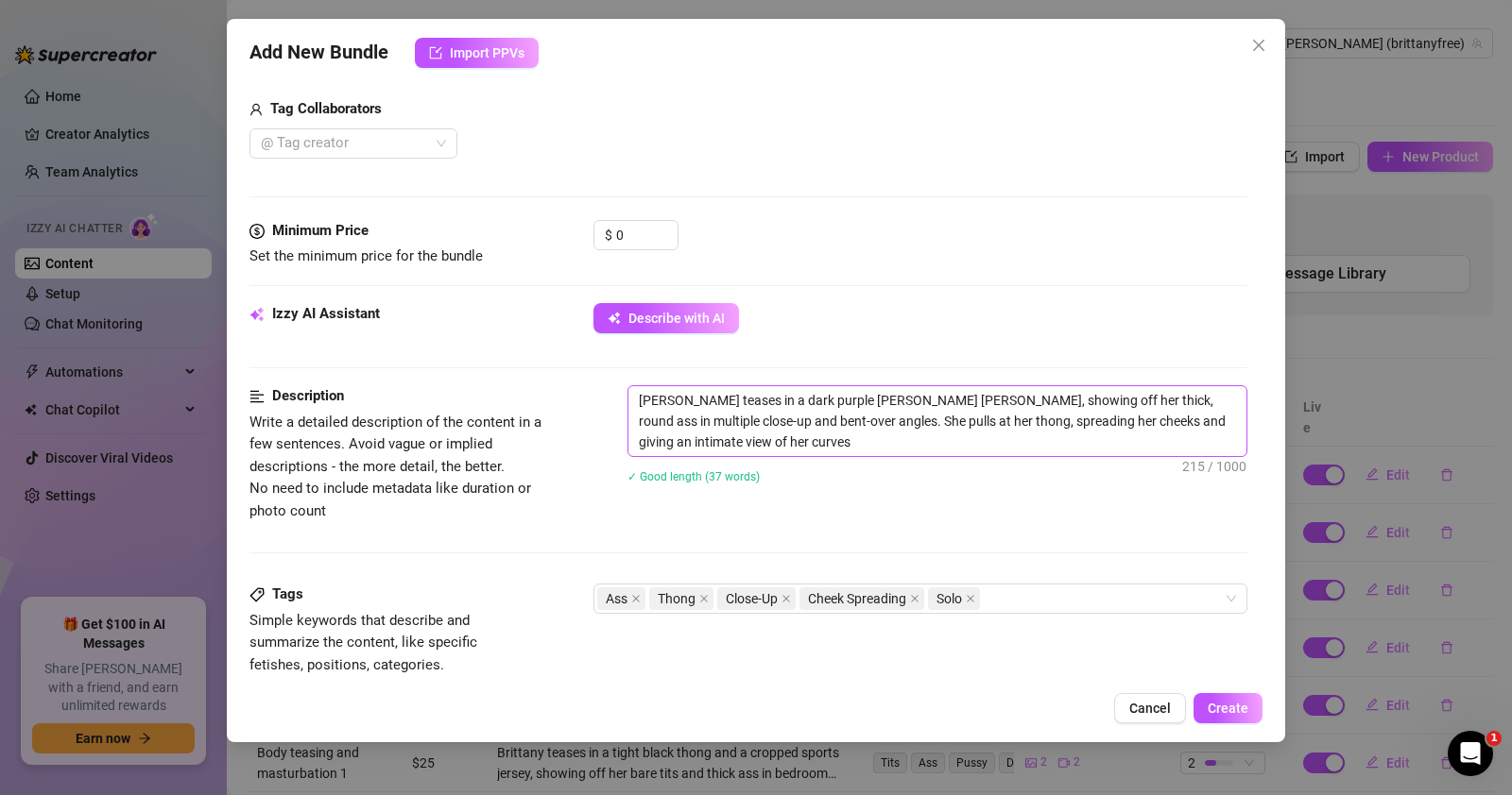
type textarea "[PERSON_NAME] teases in a dark purple [PERSON_NAME] [PERSON_NAME], showing off …"
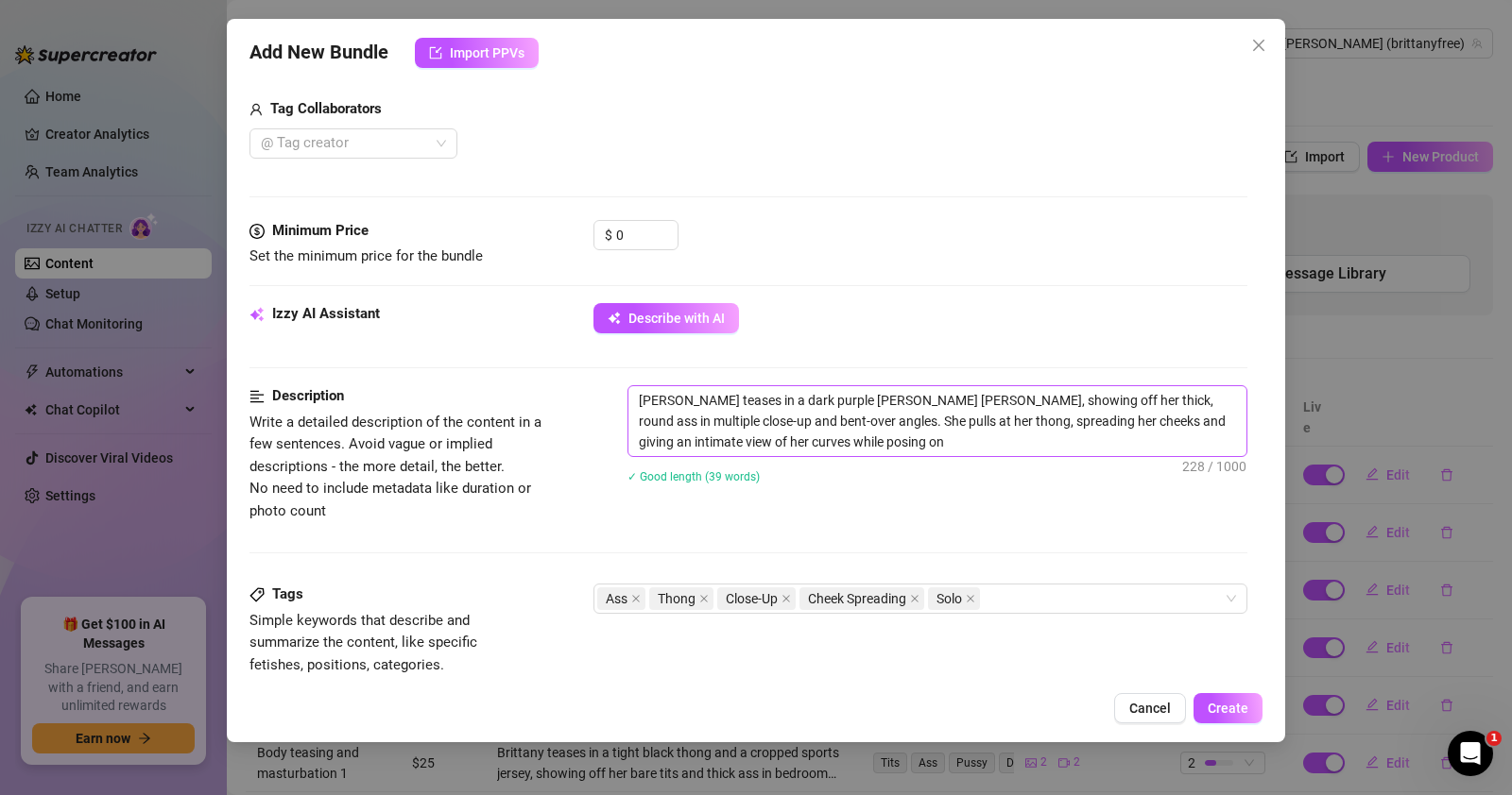
type textarea "[PERSON_NAME] teases in a dark purple [PERSON_NAME] [PERSON_NAME], showing off …"
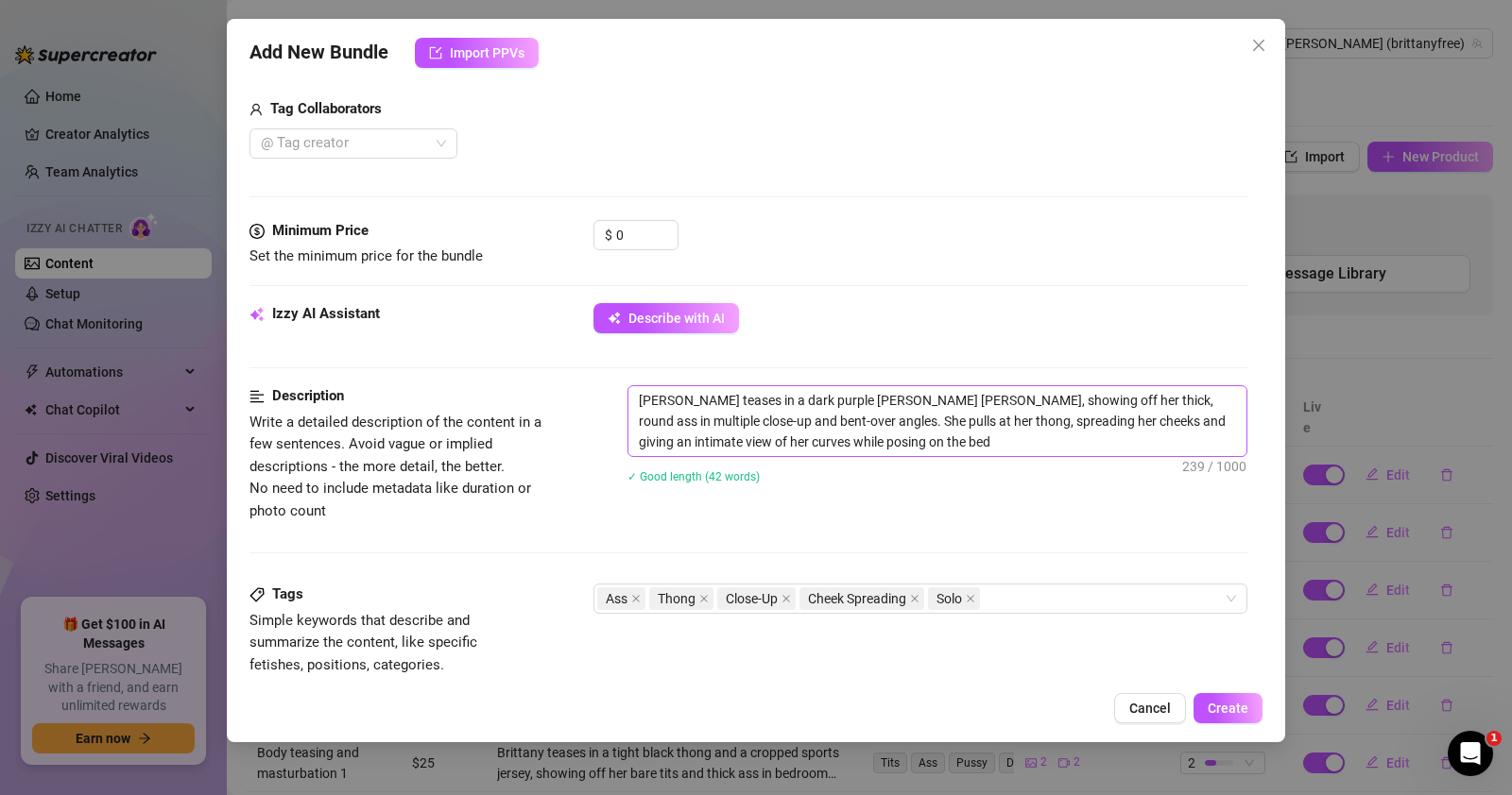
type textarea "[PERSON_NAME] teases in a dark purple [PERSON_NAME] [PERSON_NAME], showing off …"
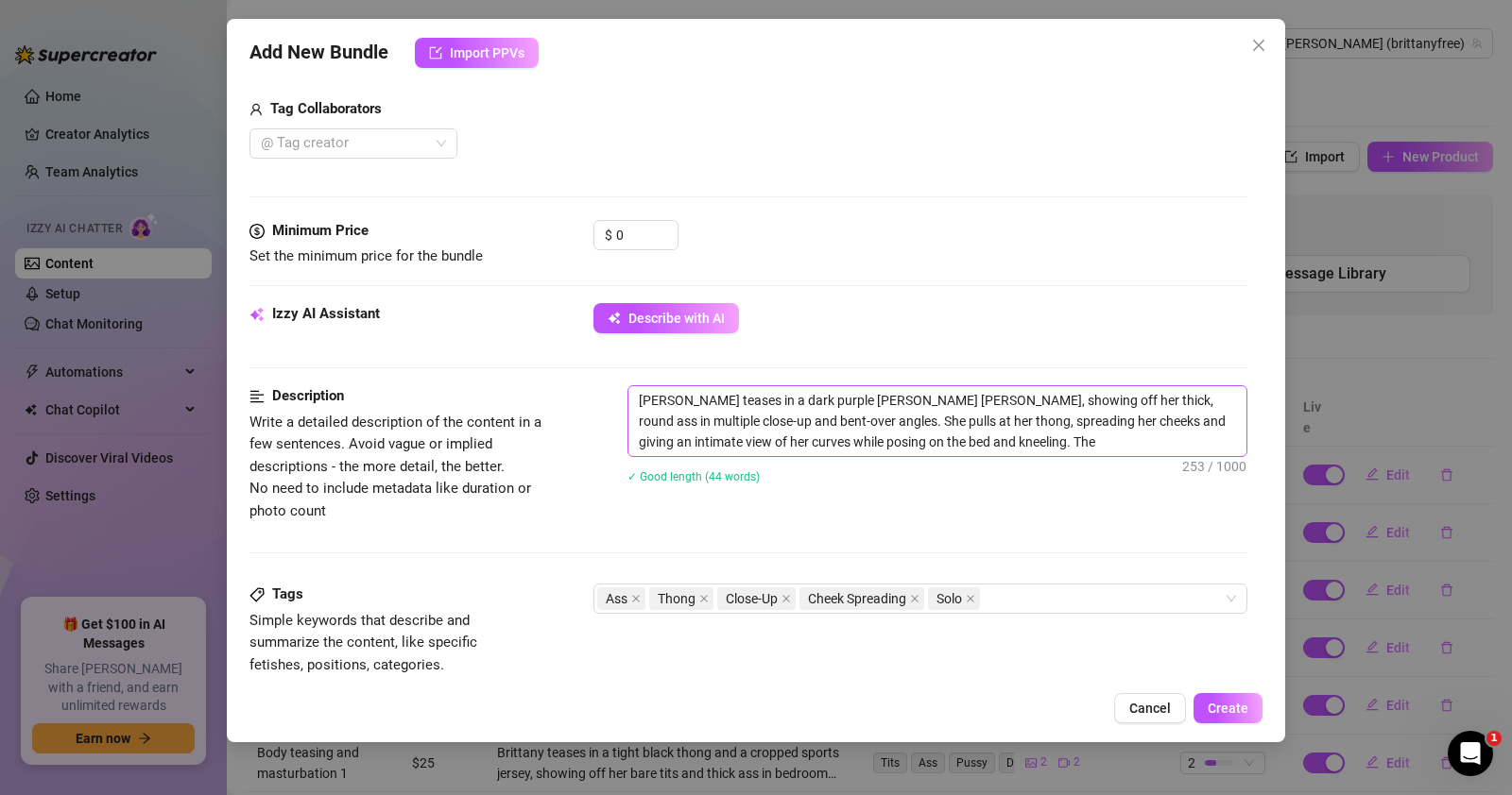
type textarea "[PERSON_NAME] teases in a dark purple [PERSON_NAME] [PERSON_NAME], showing off …"
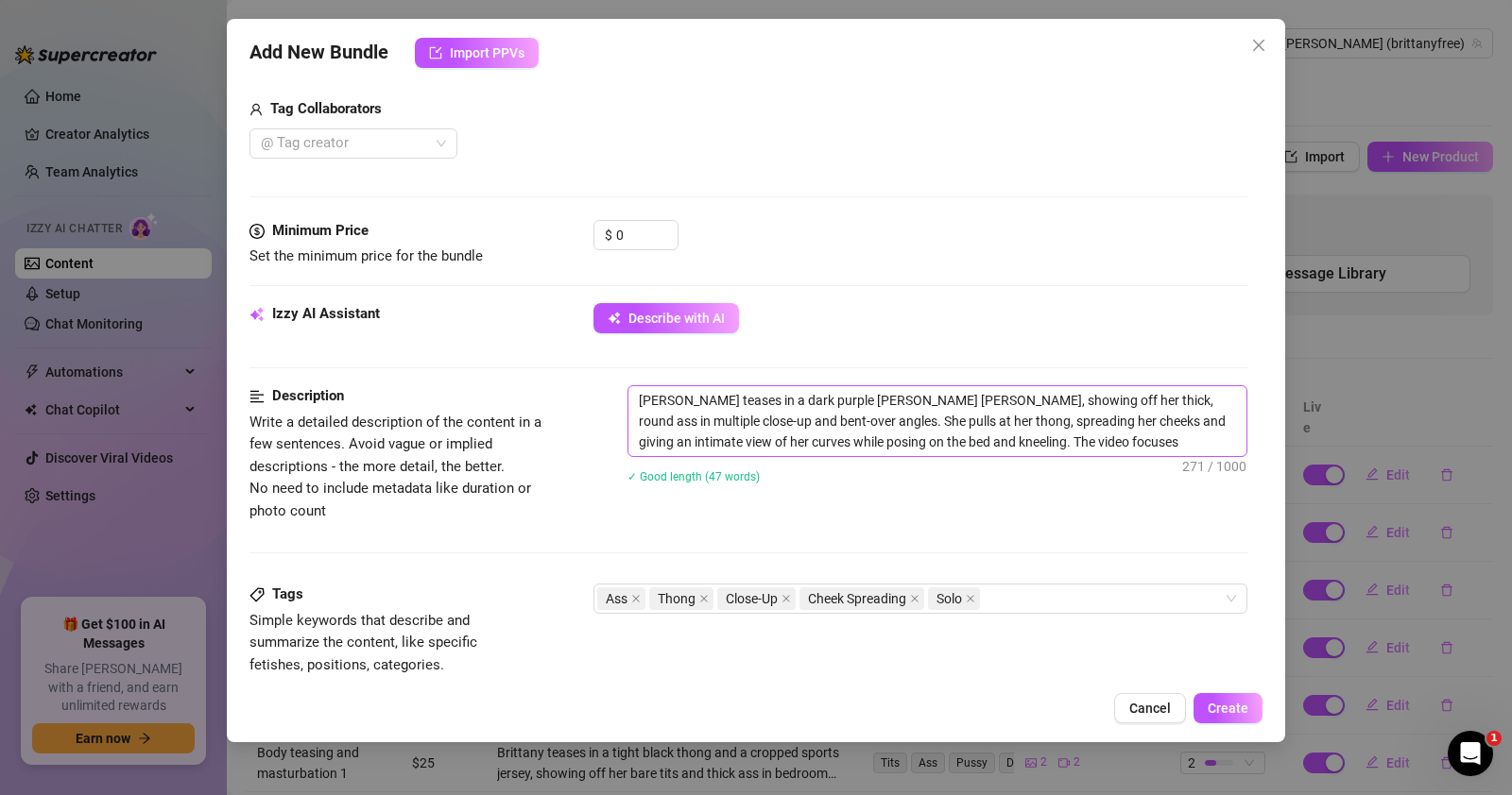
type textarea "[PERSON_NAME] teases in a dark purple [PERSON_NAME] [PERSON_NAME], showing off …"
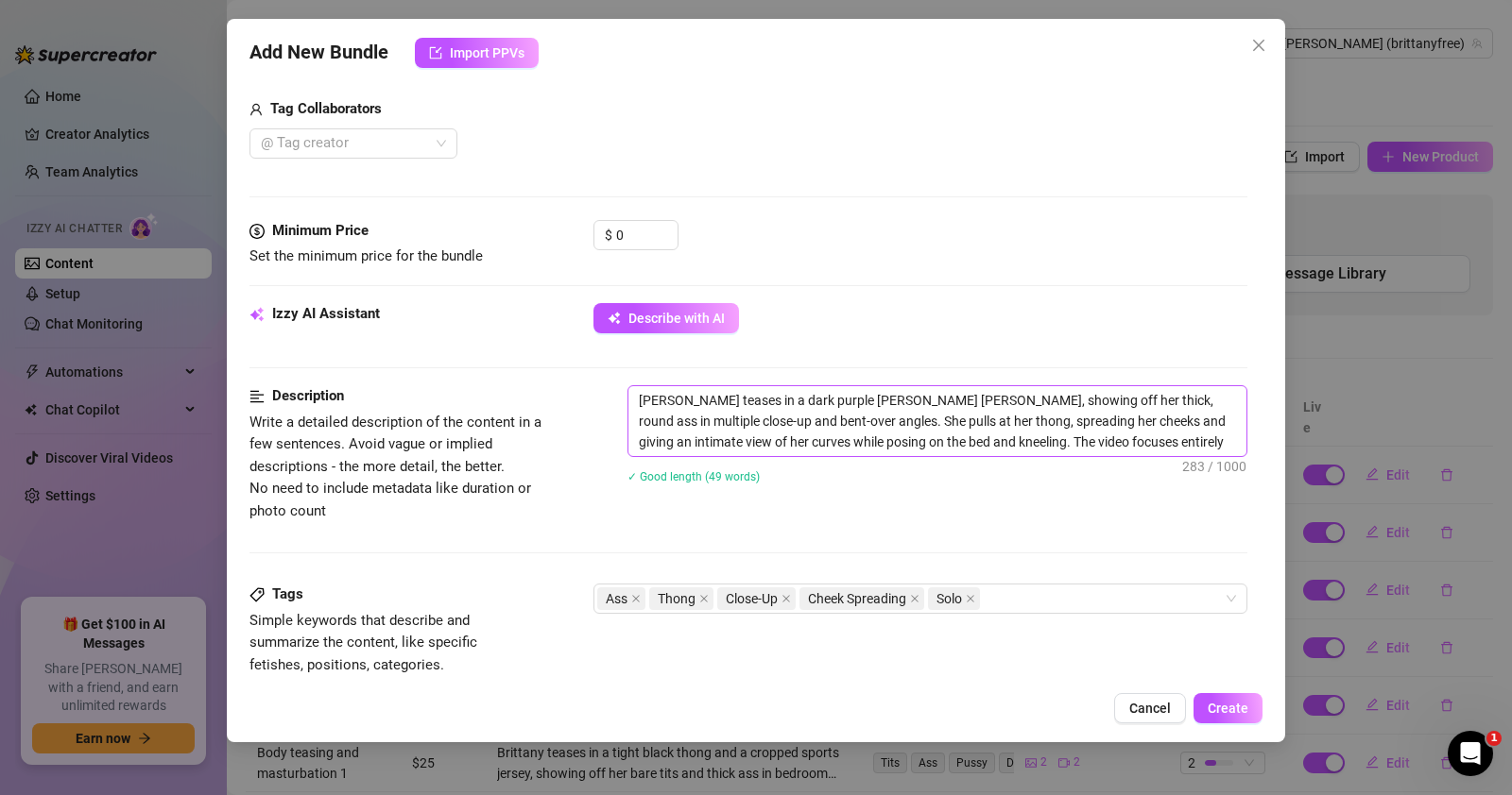
type textarea "[PERSON_NAME] teases in a dark purple [PERSON_NAME] [PERSON_NAME], showing off …"
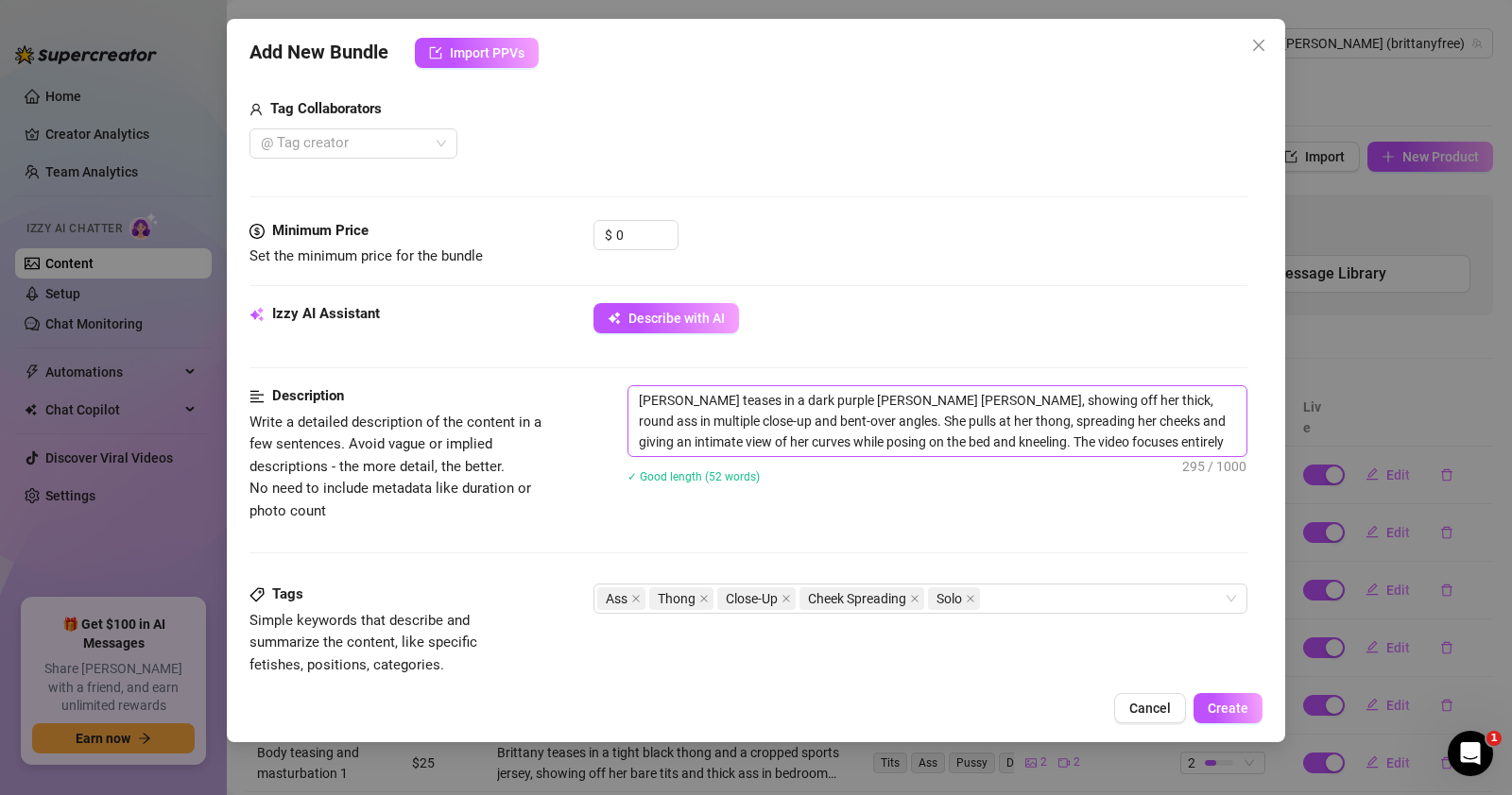
type textarea "[PERSON_NAME] teases in a dark purple [PERSON_NAME] [PERSON_NAME], showing off …"
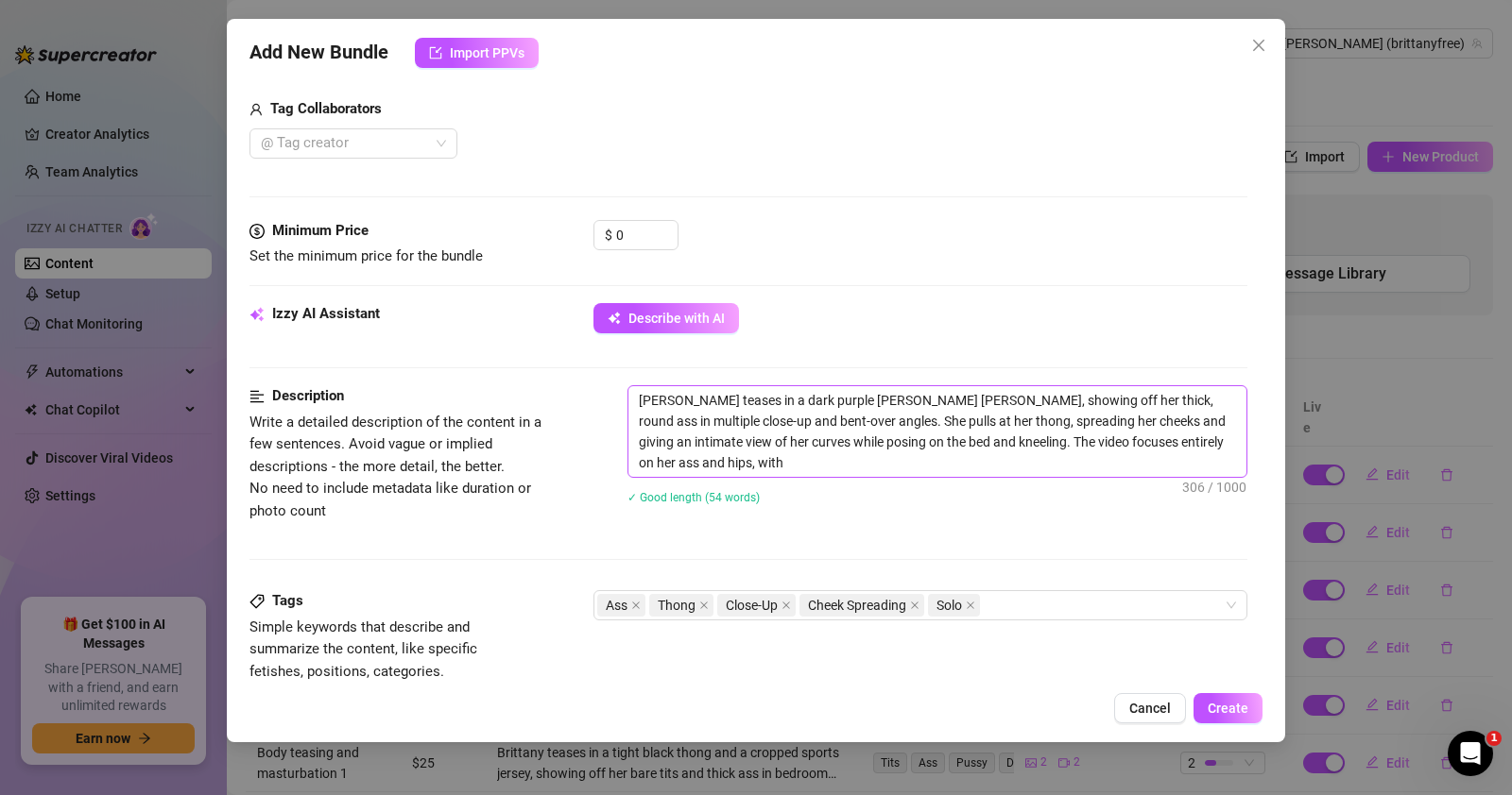
type textarea "[PERSON_NAME] teases in a dark purple [PERSON_NAME] [PERSON_NAME], showing off …"
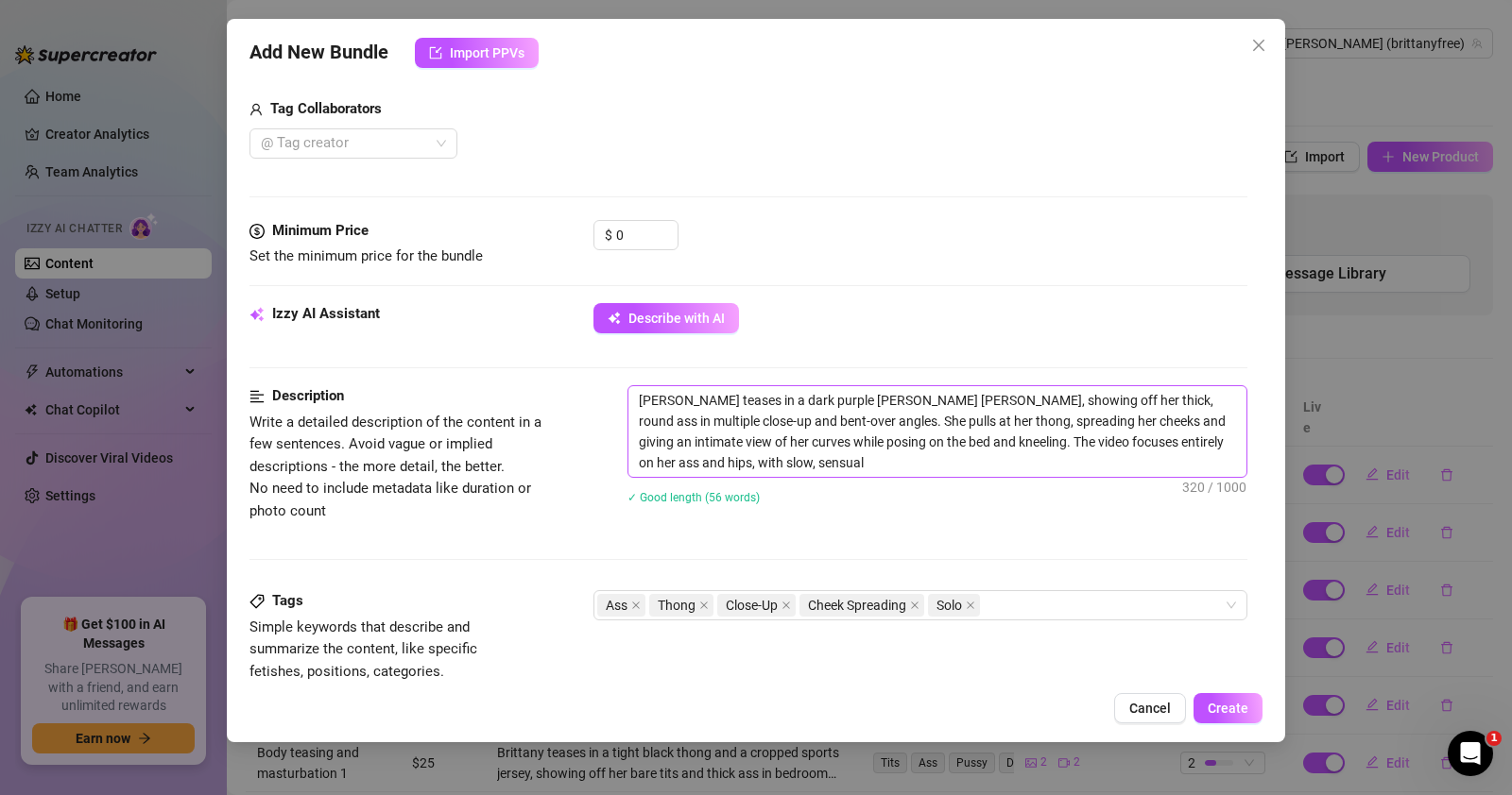
type textarea "[PERSON_NAME] teases in a dark purple [PERSON_NAME] [PERSON_NAME], showing off …"
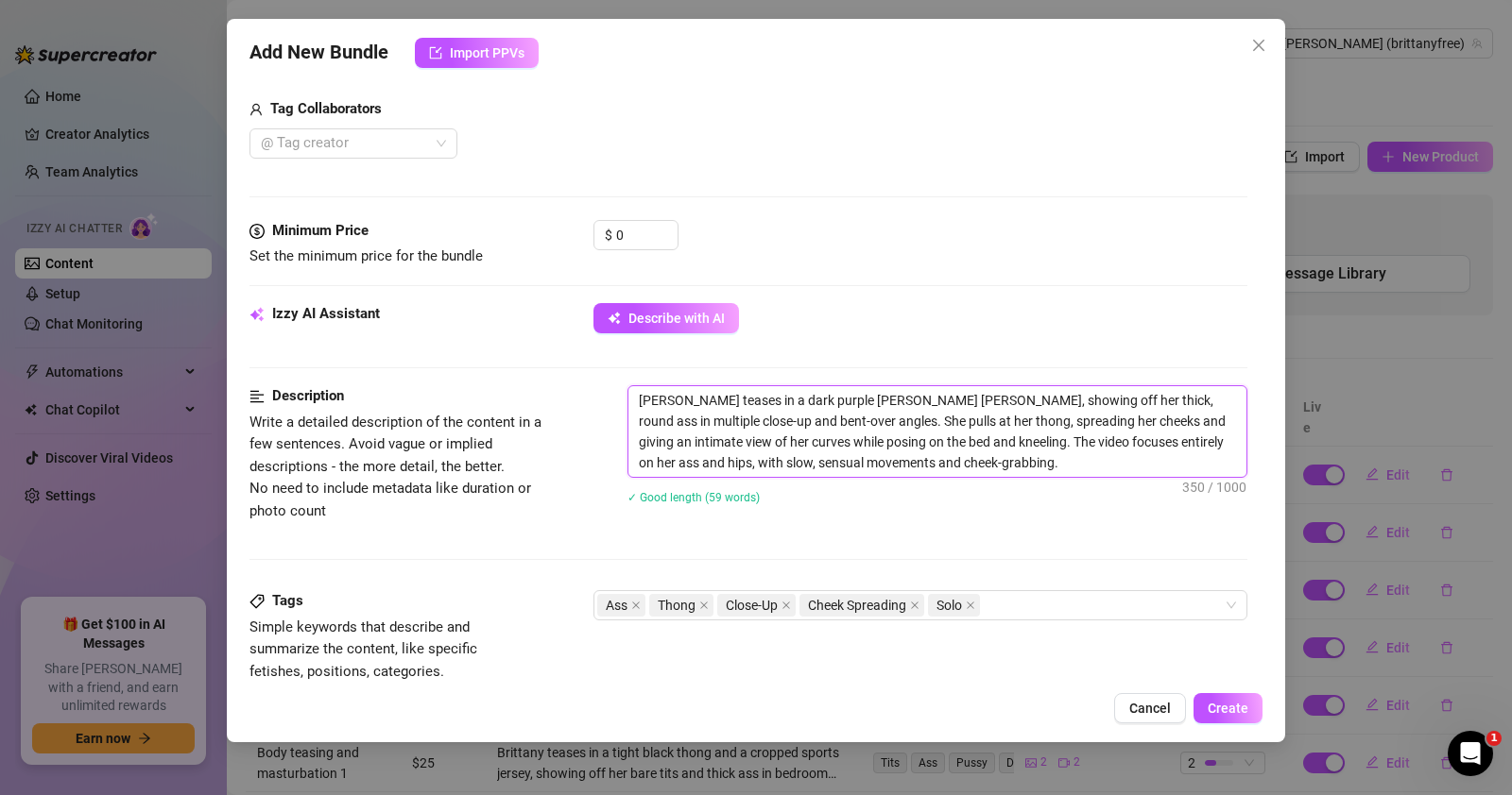
drag, startPoint x: 1015, startPoint y: 460, endPoint x: 619, endPoint y: 396, distance: 401.1
click at [619, 396] on div "Description Write a detailed description of the content in a few sentences. Avo…" at bounding box center [748, 456] width 998 height 144
click at [593, 398] on div "Description Write a detailed description of the content in a few sentences. Avo…" at bounding box center [748, 456] width 998 height 144
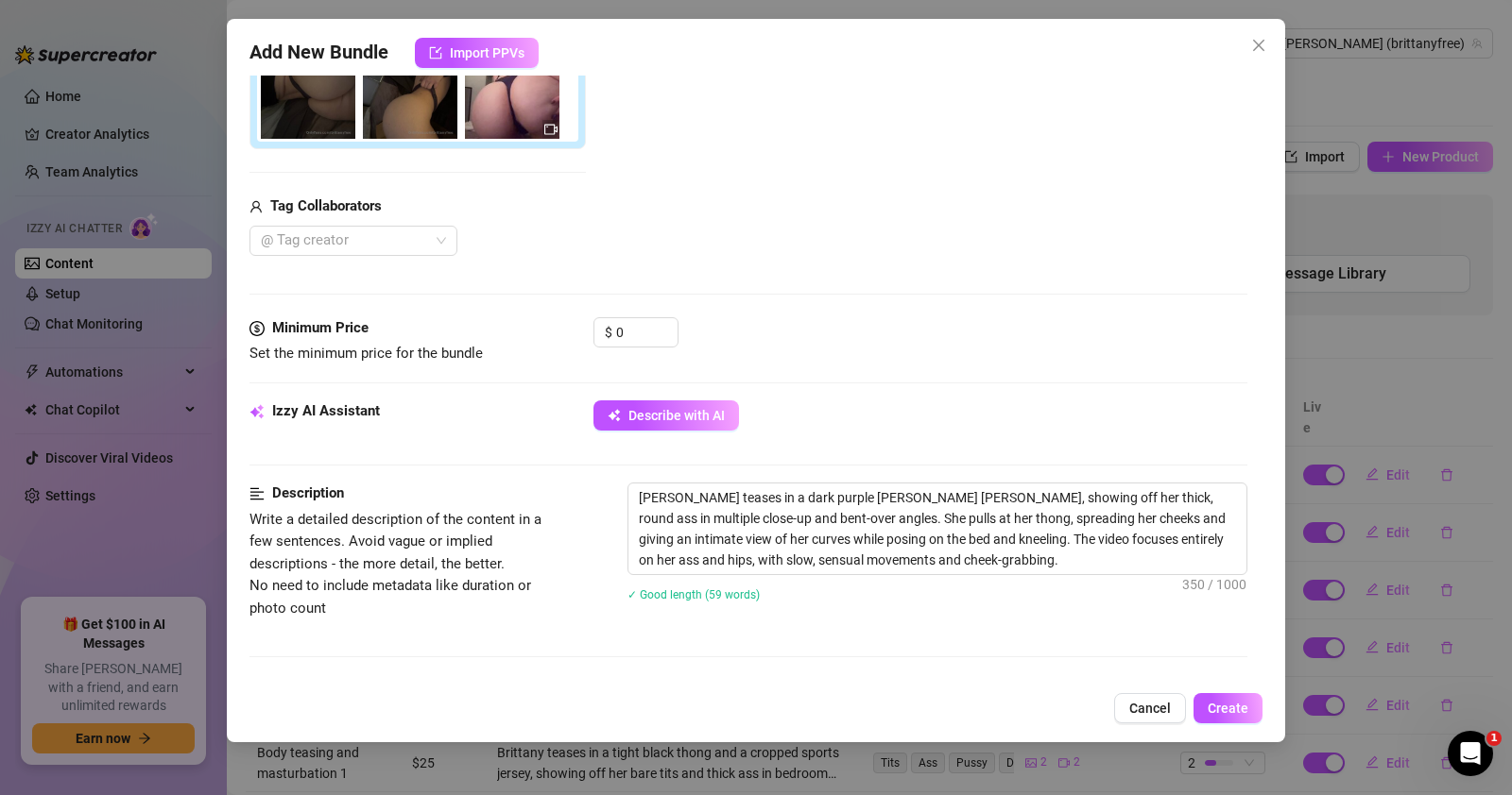
scroll to position [503, 0]
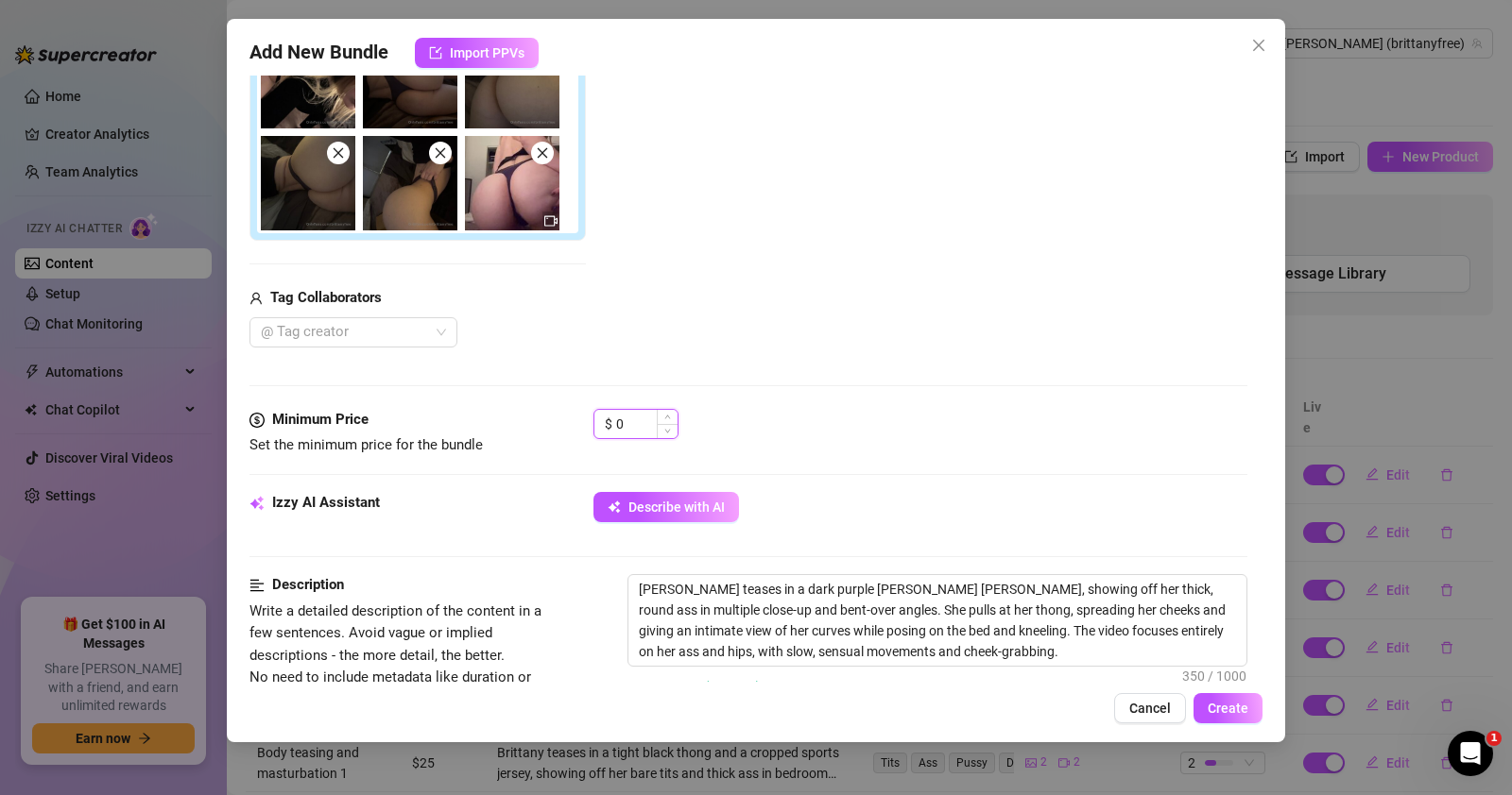
click at [643, 422] on input "0" at bounding box center [647, 424] width 62 height 29
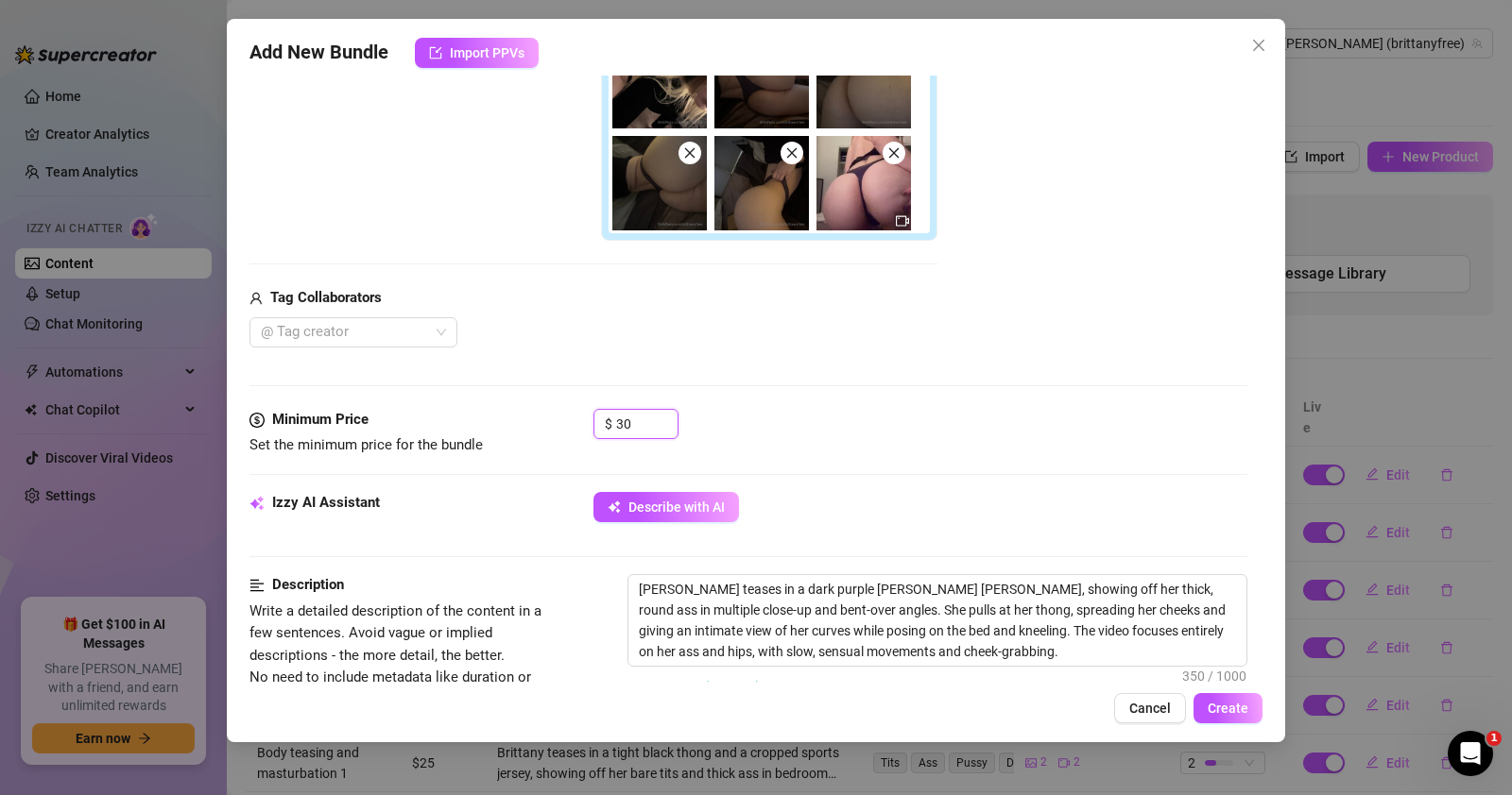
type input "30"
click at [815, 359] on div "Media Add Media from Vault Free preview Pay to view Tag Collaborators @ Tag cre…" at bounding box center [748, 97] width 998 height 626
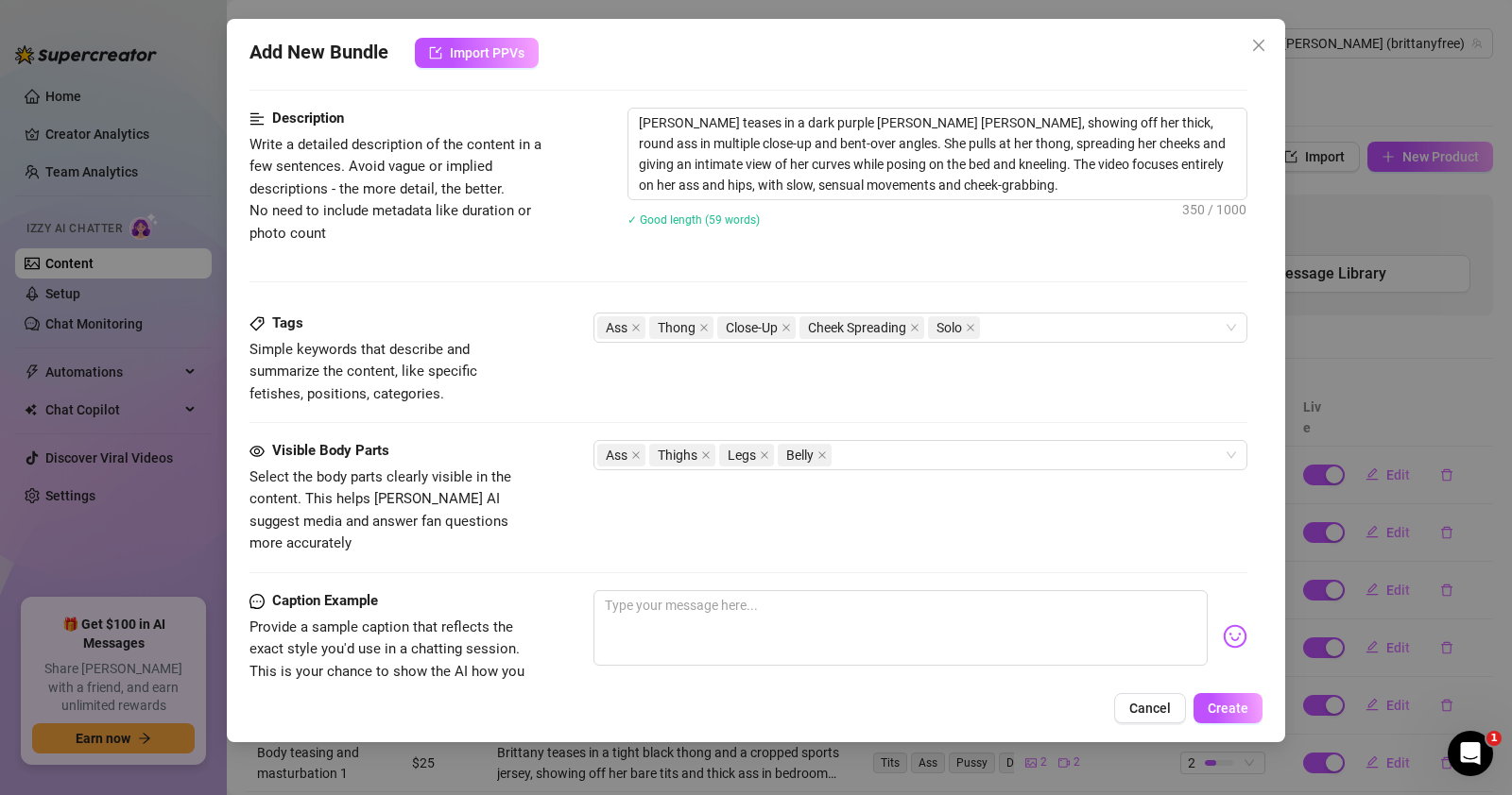
scroll to position [1134, 0]
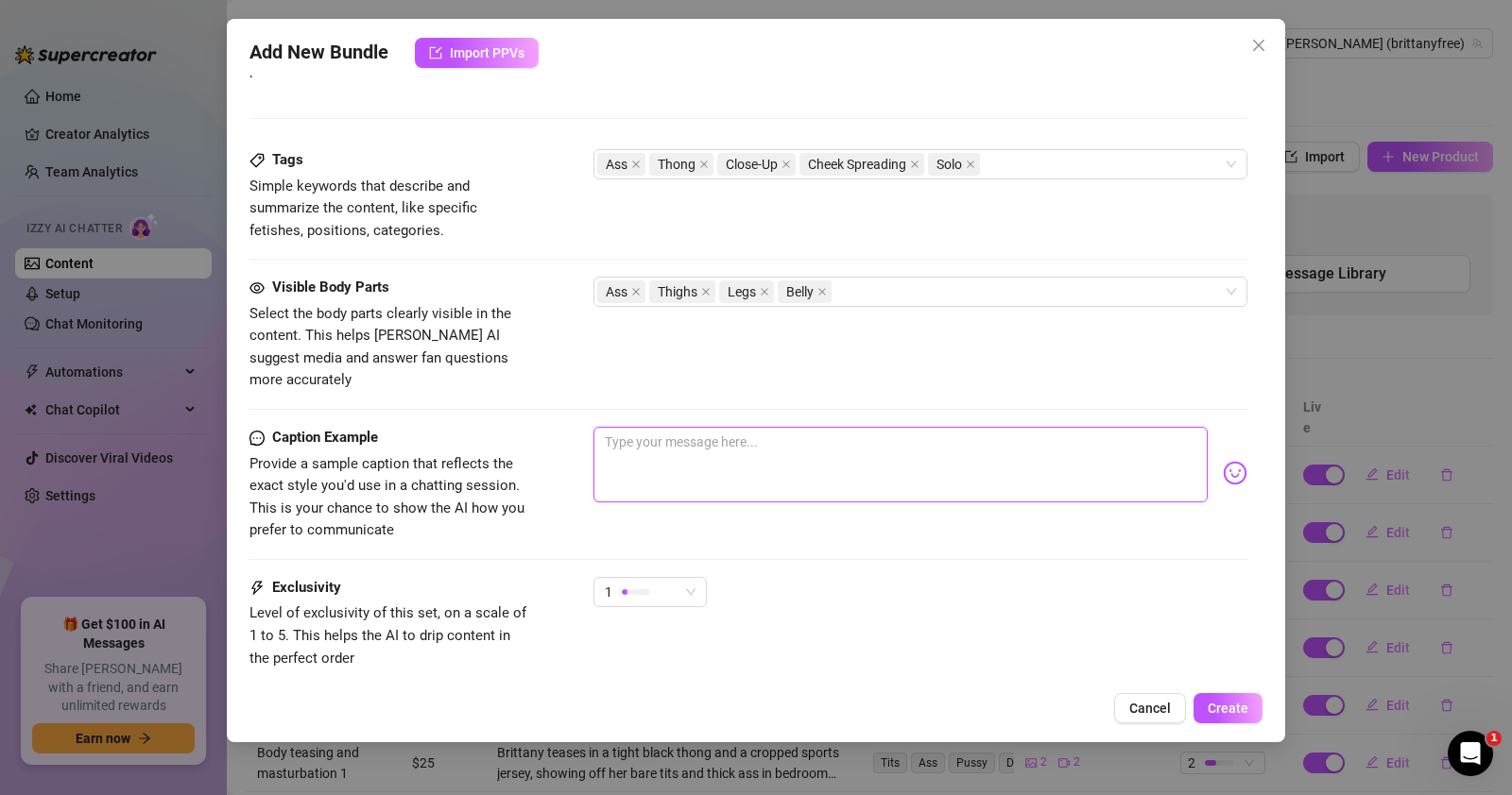
click at [660, 450] on textarea at bounding box center [901, 464] width 615 height 75
click at [718, 427] on textarea at bounding box center [901, 464] width 615 height 75
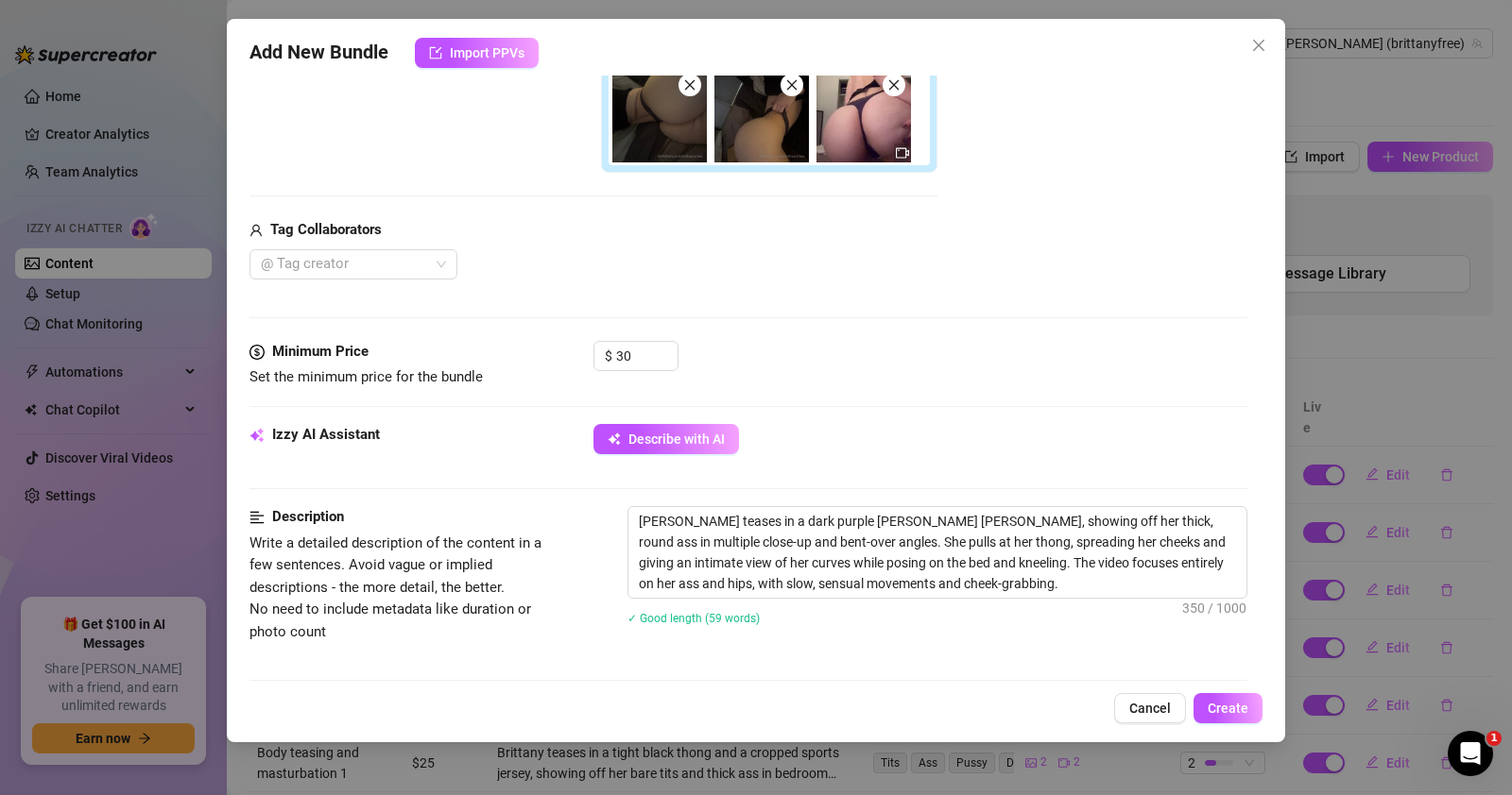
scroll to position [733, 0]
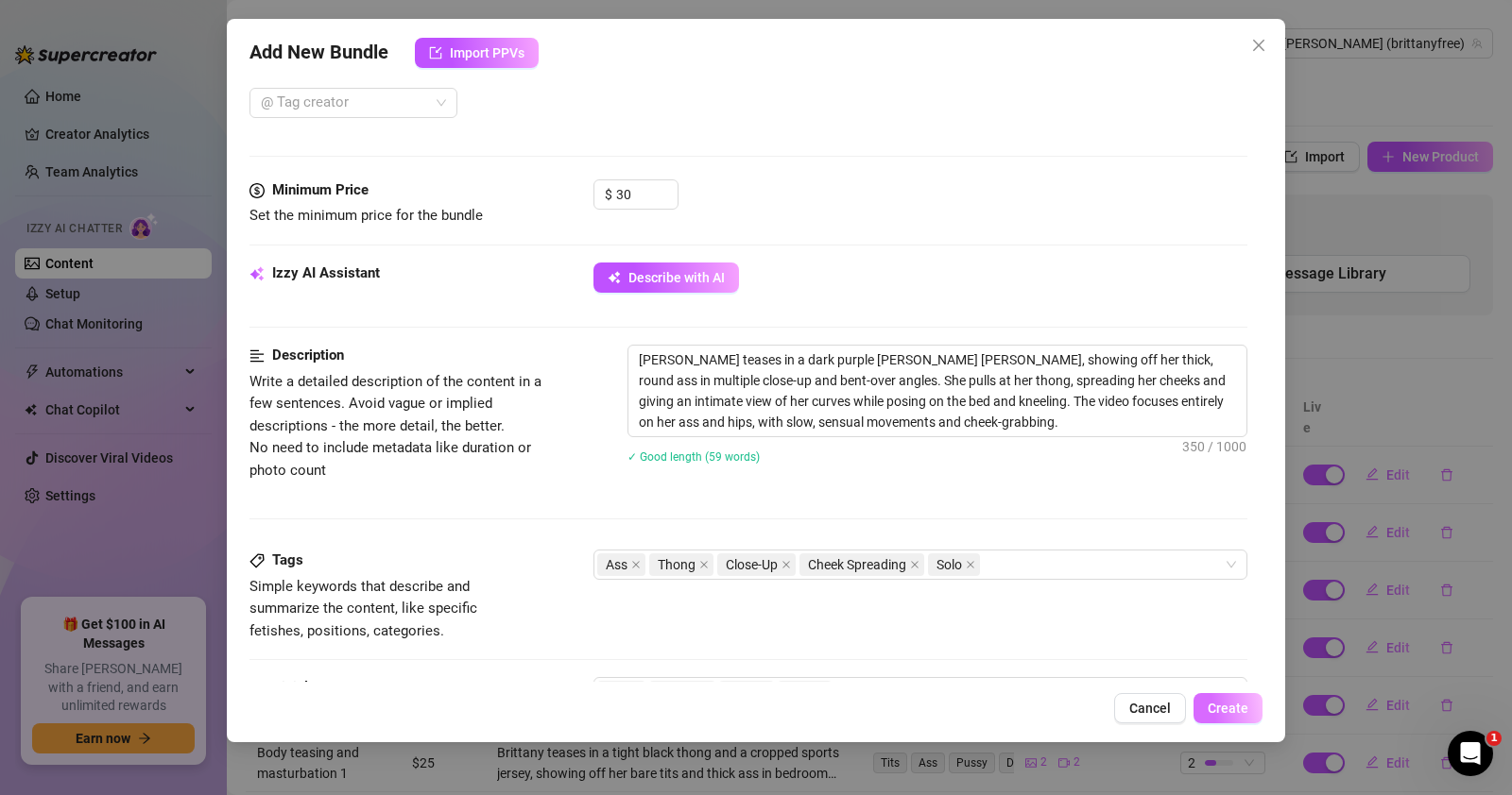
click at [1238, 706] on span "Create" at bounding box center [1227, 708] width 41 height 15
